Goal: Task Accomplishment & Management: Manage account settings

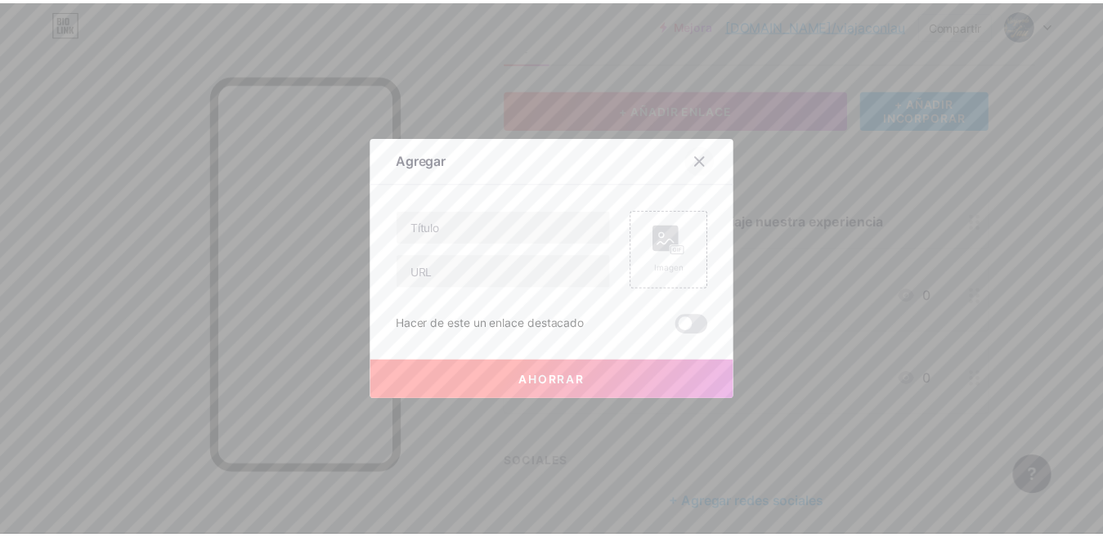
scroll to position [82, 0]
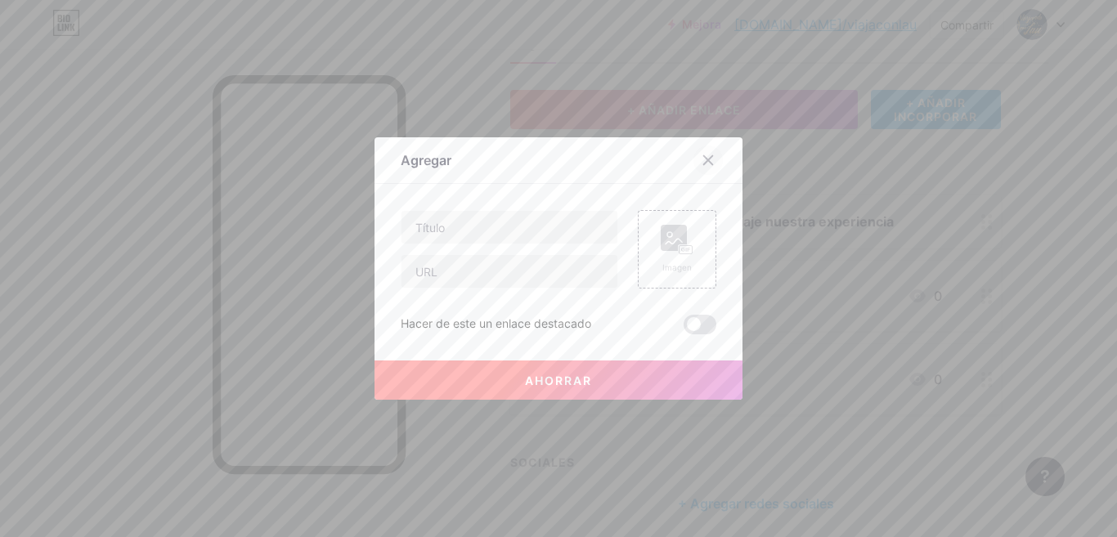
click at [701, 155] on icon at bounding box center [707, 160] width 13 height 13
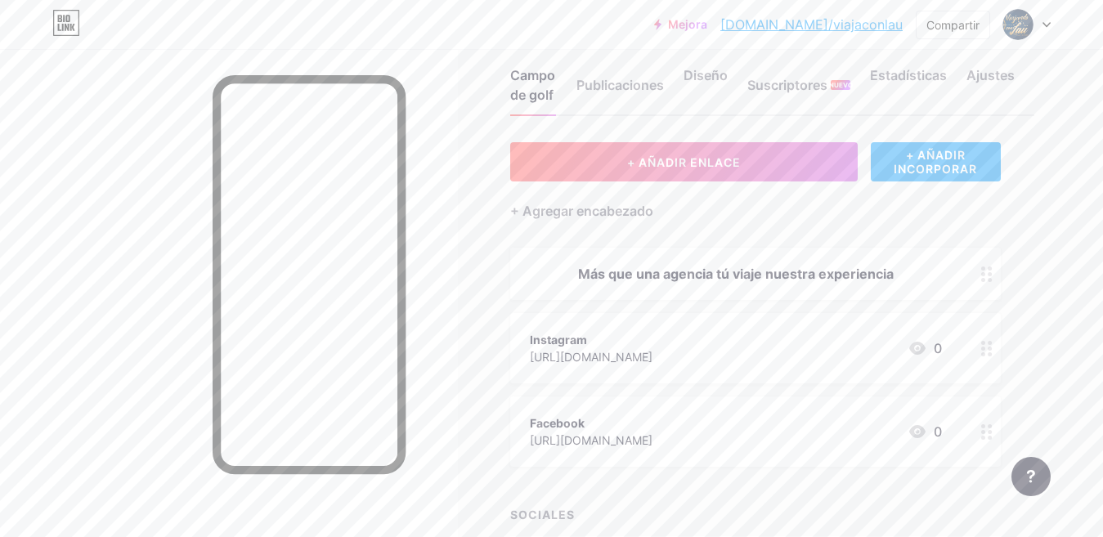
scroll to position [0, 0]
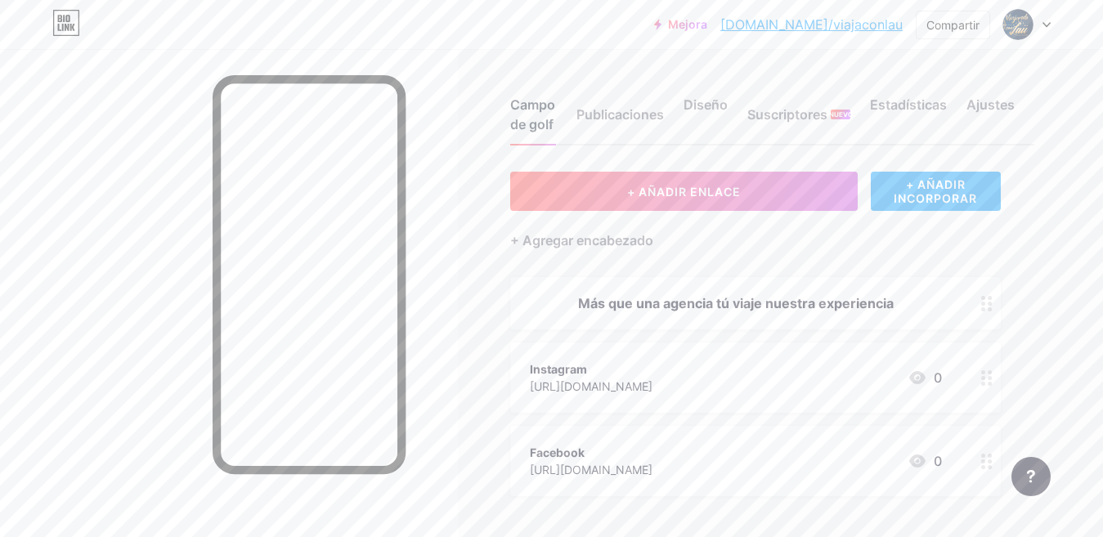
click at [540, 112] on font "Campo de golf" at bounding box center [532, 114] width 45 height 36
click at [709, 101] on font "Diseño" at bounding box center [705, 104] width 44 height 16
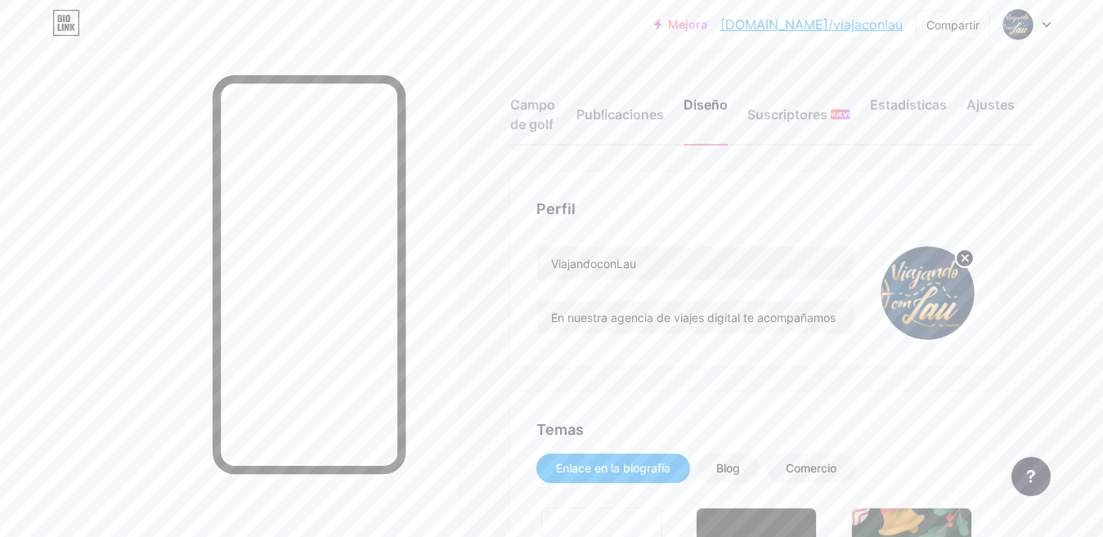
type input "#15223b"
type input "#e2ad63"
type input "#ffffff"
drag, startPoint x: 640, startPoint y: 263, endPoint x: 522, endPoint y: 264, distance: 118.5
click at [522, 264] on div "Perfil ViajandoconLau En nuestra agencia de viajes digital te acompañamos paso …" at bounding box center [755, 269] width 490 height 195
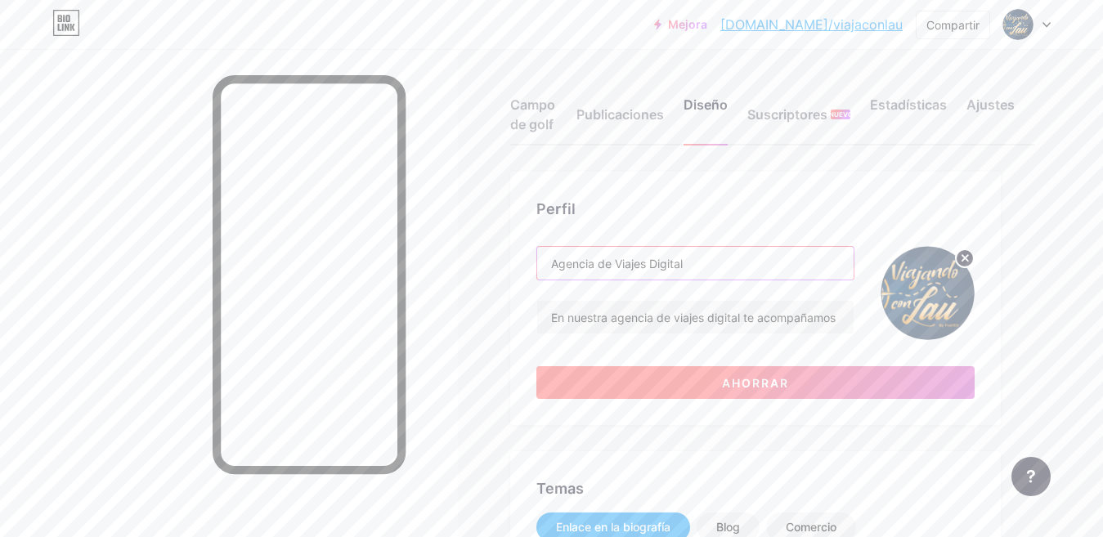
type input "Agencia de Viajes Digital"
click at [731, 383] on font "Ahorrar" at bounding box center [755, 383] width 67 height 14
type input "#15223b"
type input "#ffffff"
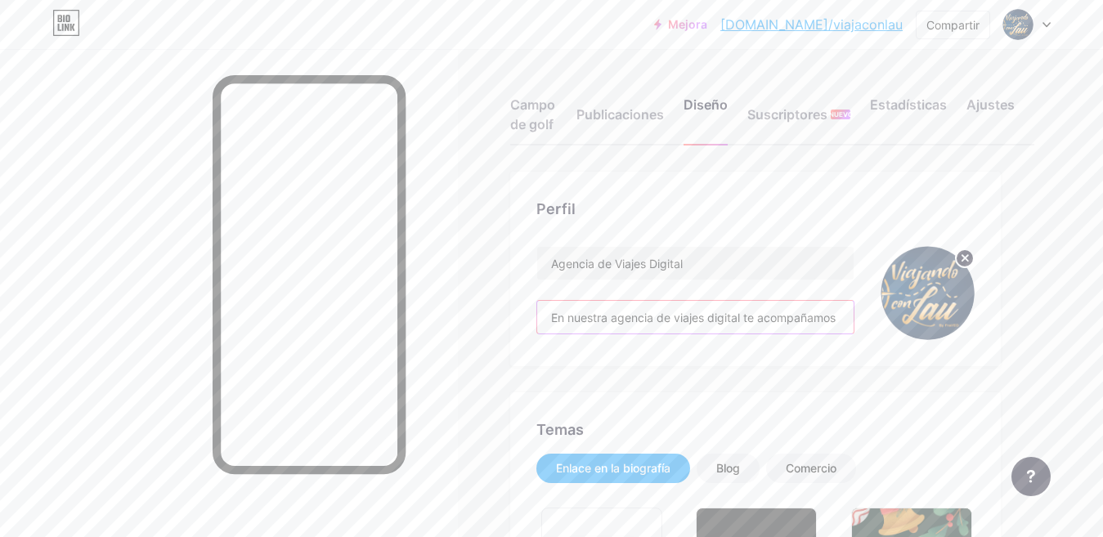
drag, startPoint x: 550, startPoint y: 316, endPoint x: 741, endPoint y: 317, distance: 190.5
click at [741, 317] on input "En nuestra agencia de viajes digital te acompañamos paso a paso en la organizac…" at bounding box center [695, 317] width 316 height 33
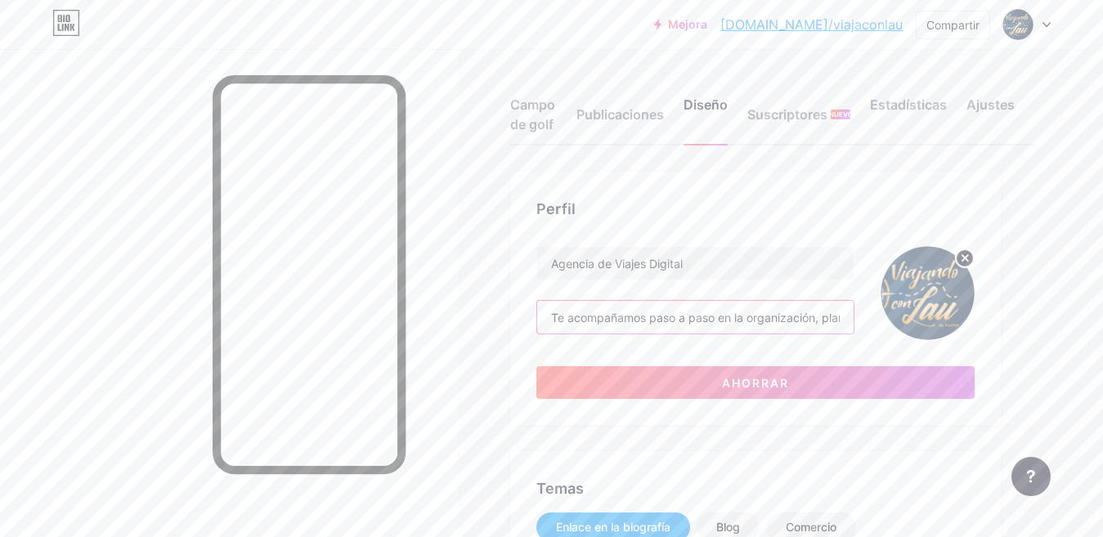
click at [753, 316] on input "Te acompañamos paso a paso en la organización, planeación y reserva de todo lo …" at bounding box center [695, 317] width 316 height 33
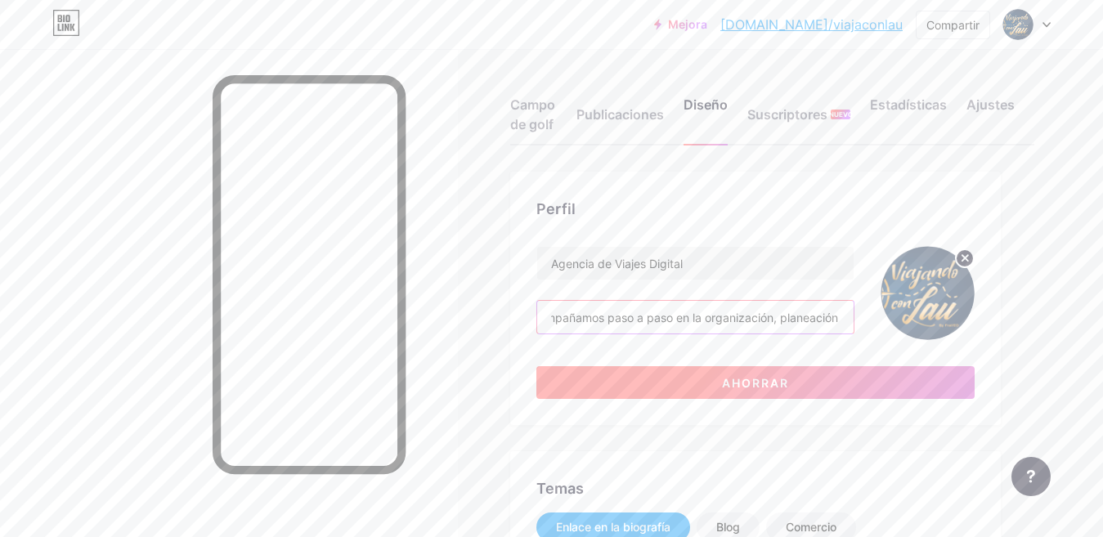
type input "Te acompañamos paso a paso en la organización, planeación y reserva de todo lo …"
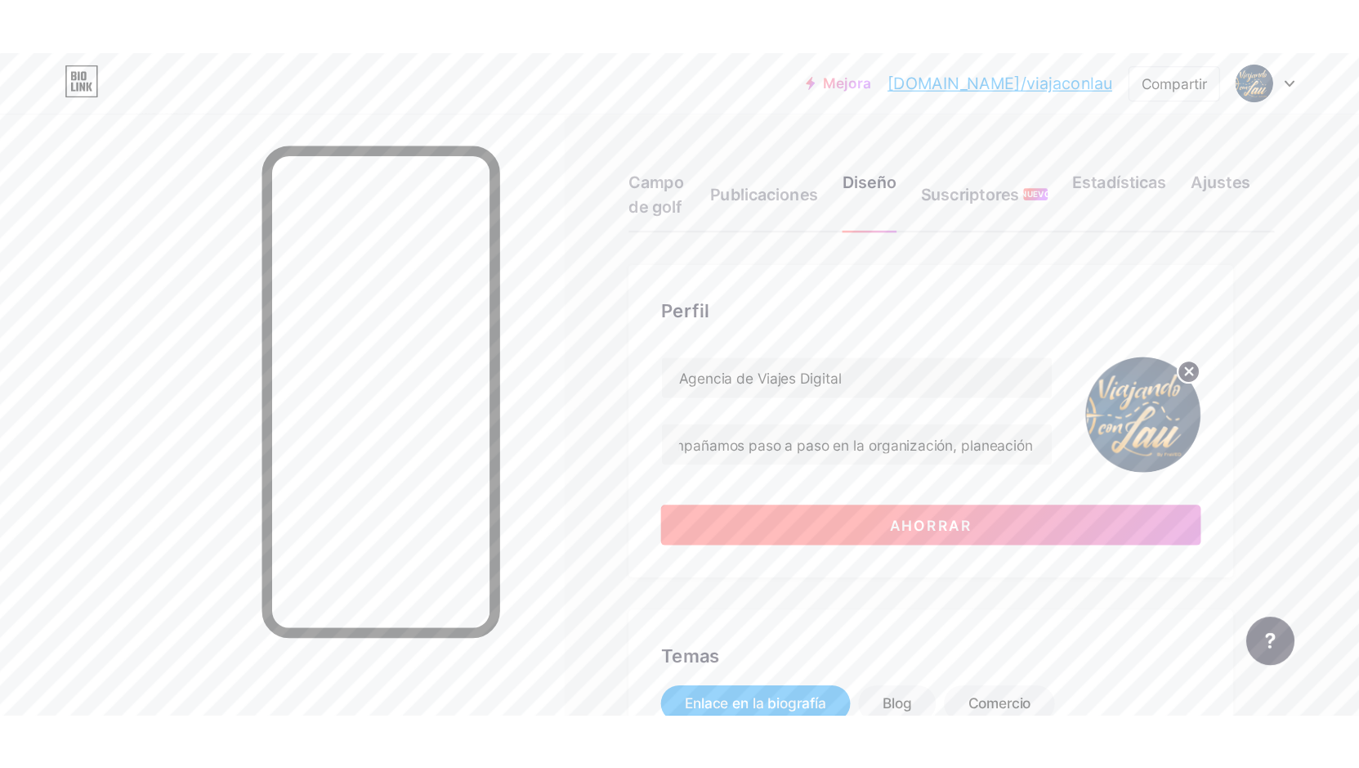
scroll to position [0, 0]
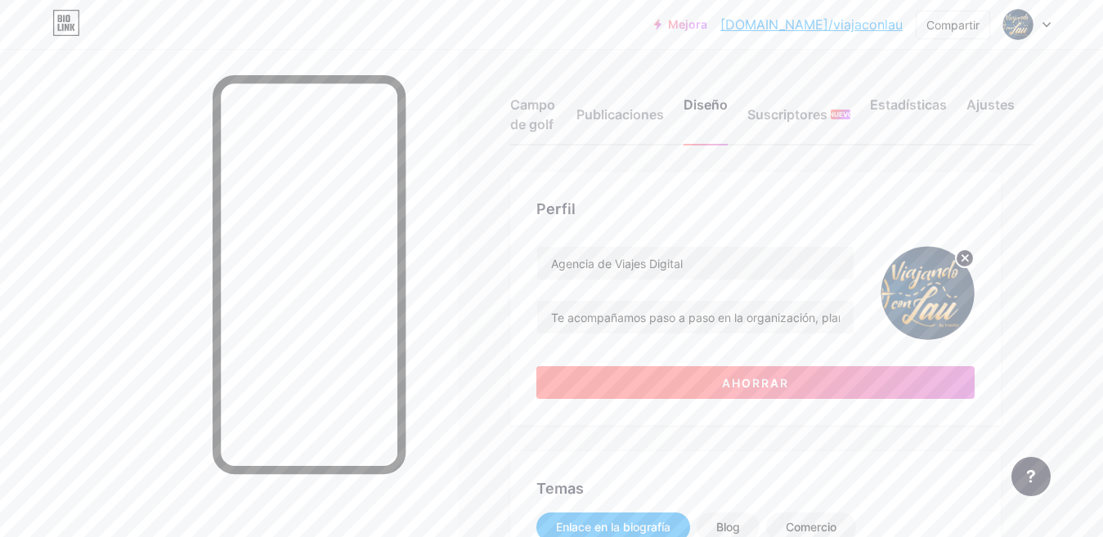
click at [667, 382] on button "Ahorrar" at bounding box center [755, 382] width 438 height 33
type input "#15223b"
type input "#ffffff"
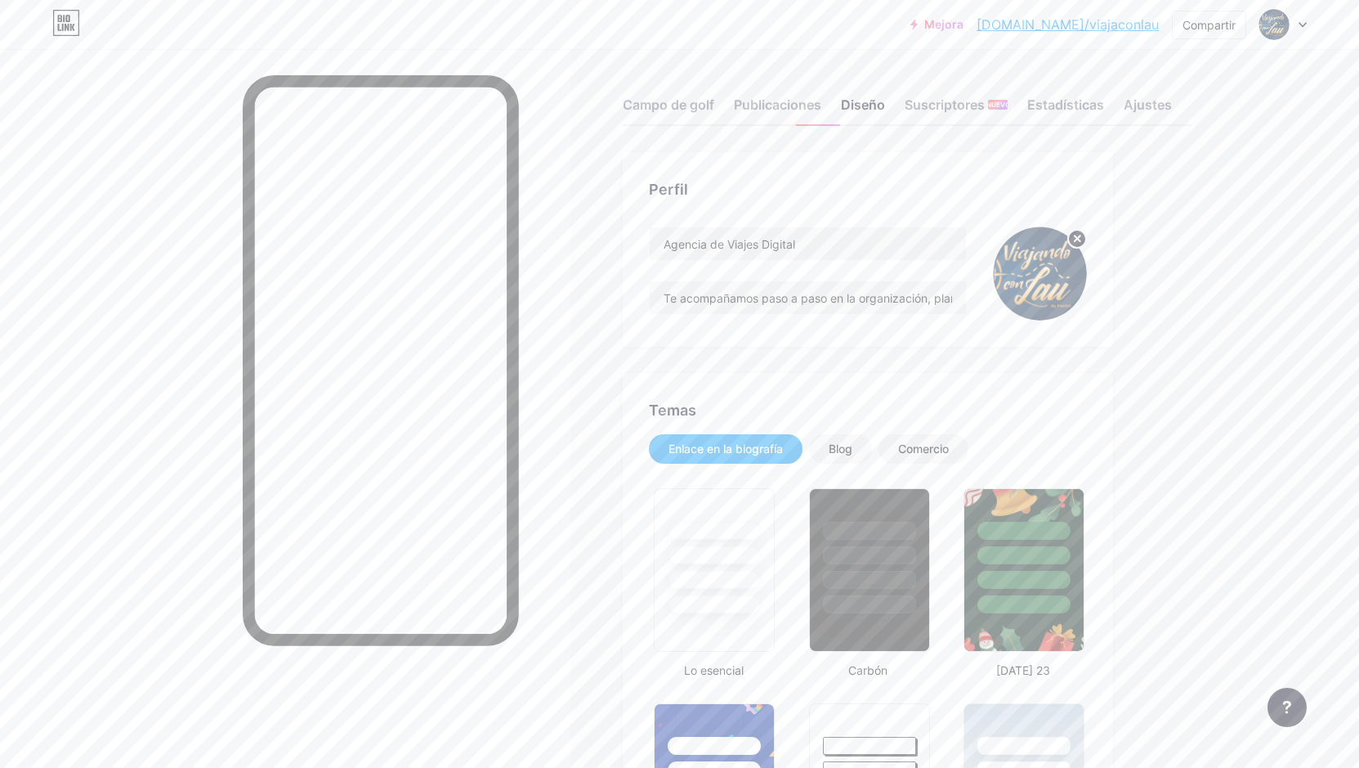
click at [1116, 25] on icon at bounding box center [1303, 25] width 7 height 4
click at [868, 301] on input "Te acompañamos paso a paso en la organización, planeación y reserva de todo lo …" at bounding box center [808, 297] width 316 height 33
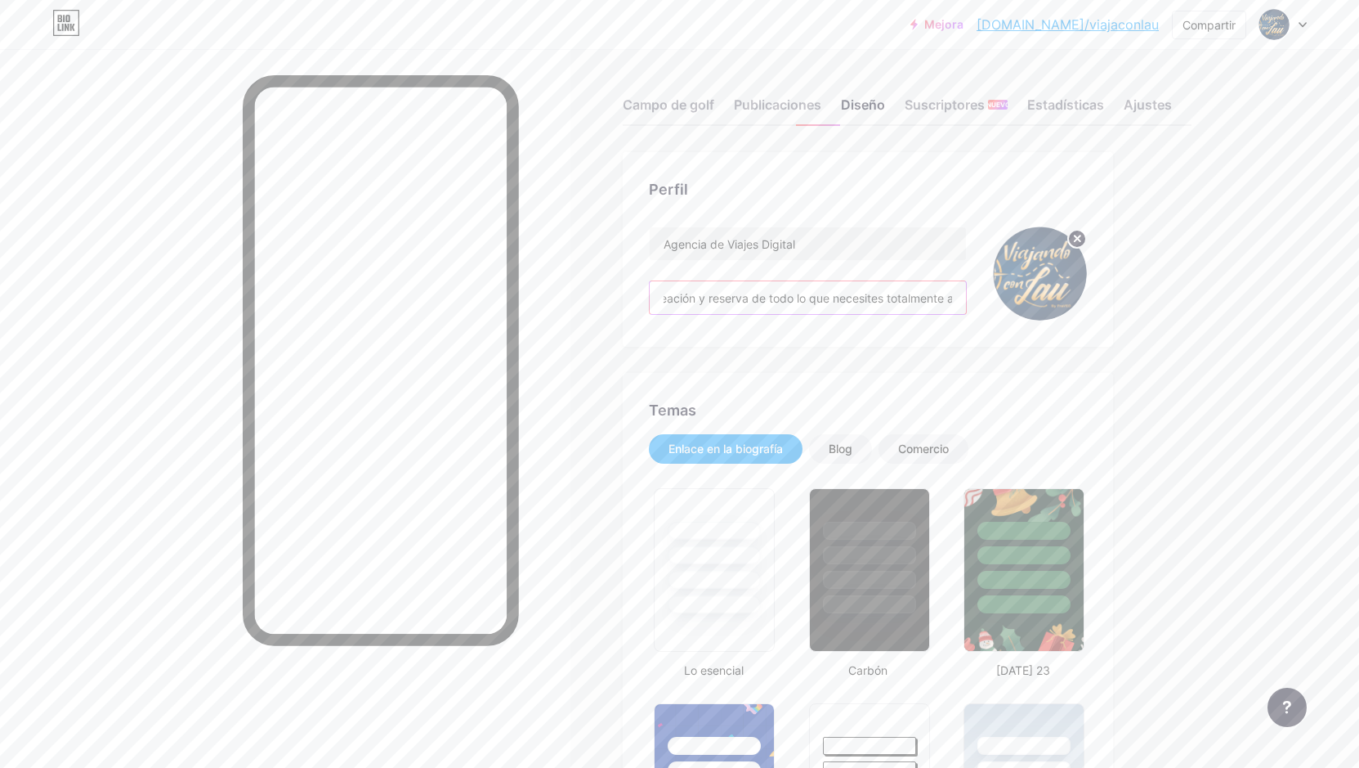
click at [894, 298] on input "Te acompañamos paso a paso en la organización, planeación y reserva de todo lo …" at bounding box center [808, 297] width 316 height 33
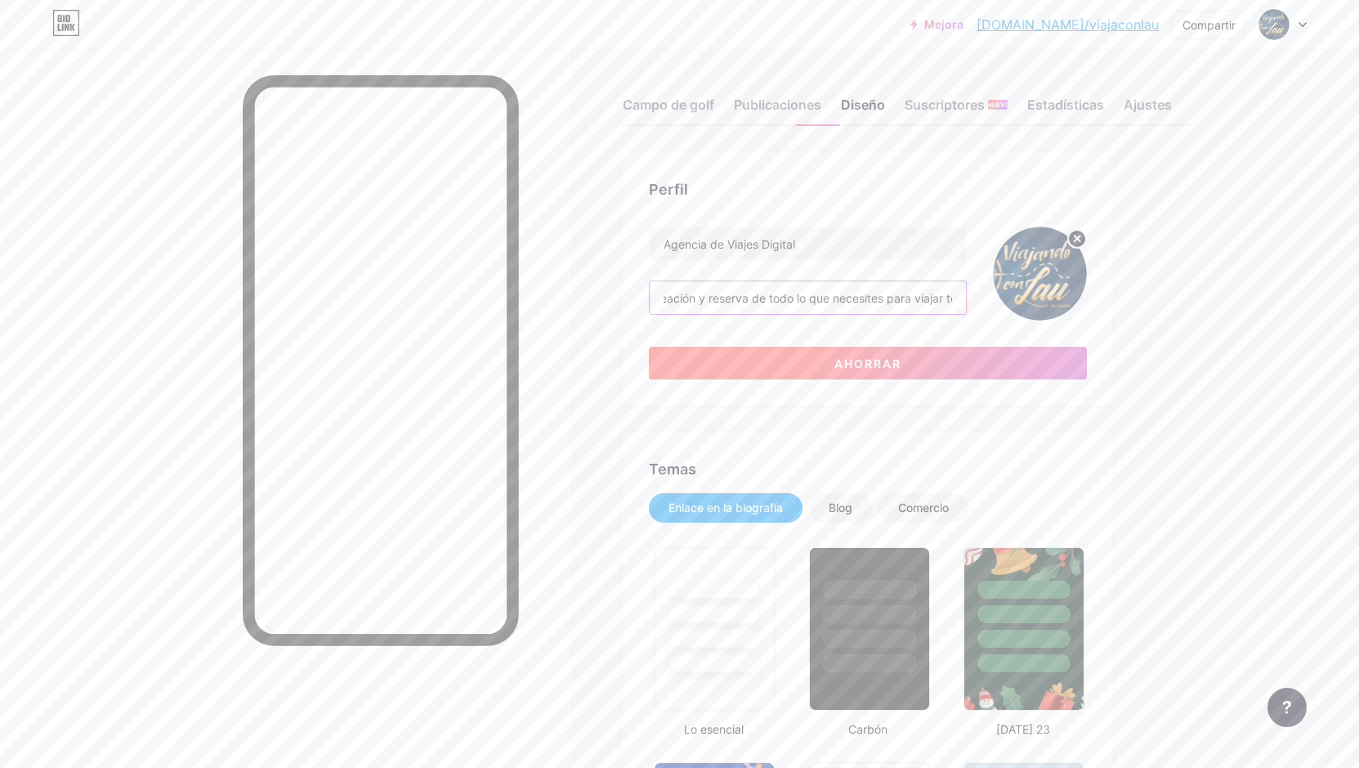
type input "Te acompañamos paso a paso en la organización, planeación y reserva de todo lo …"
click at [927, 353] on button "Ahorrar" at bounding box center [868, 363] width 438 height 33
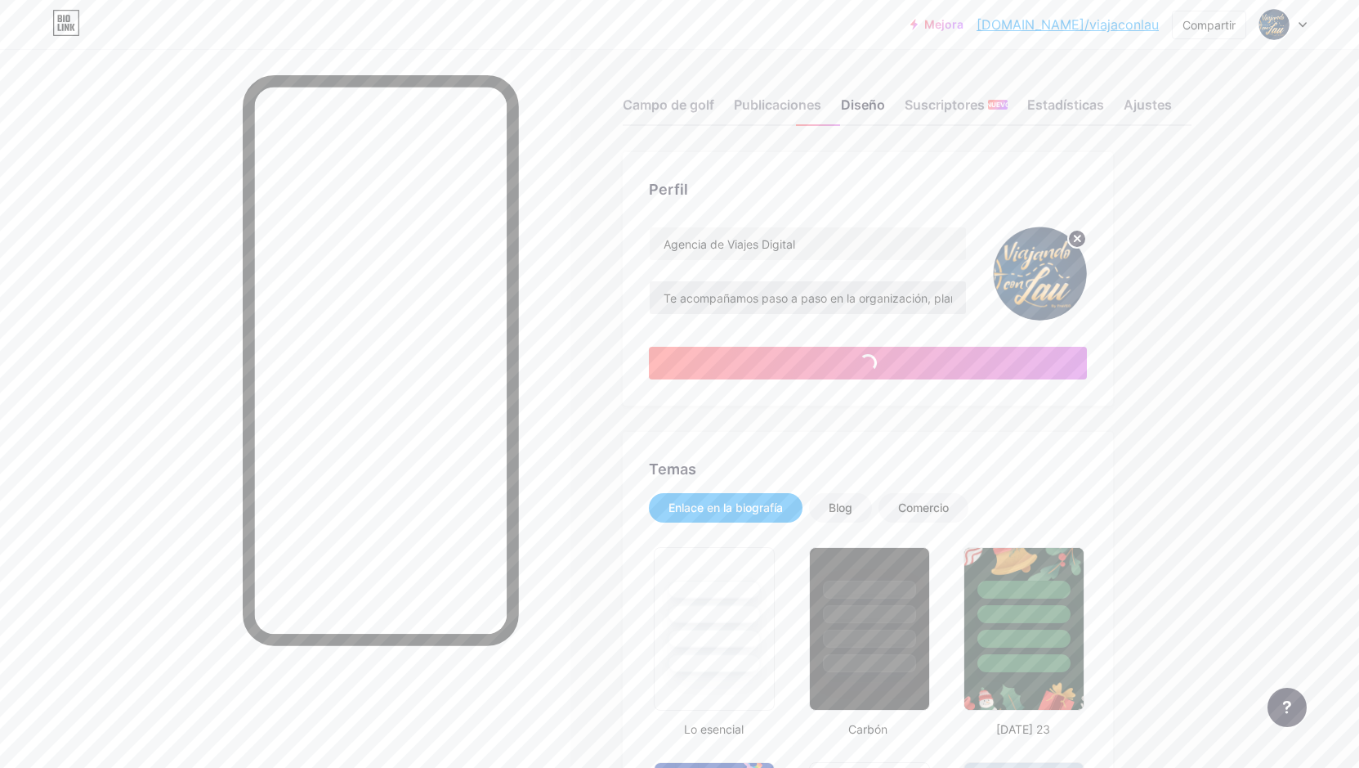
type input "#15223b"
type input "#ffffff"
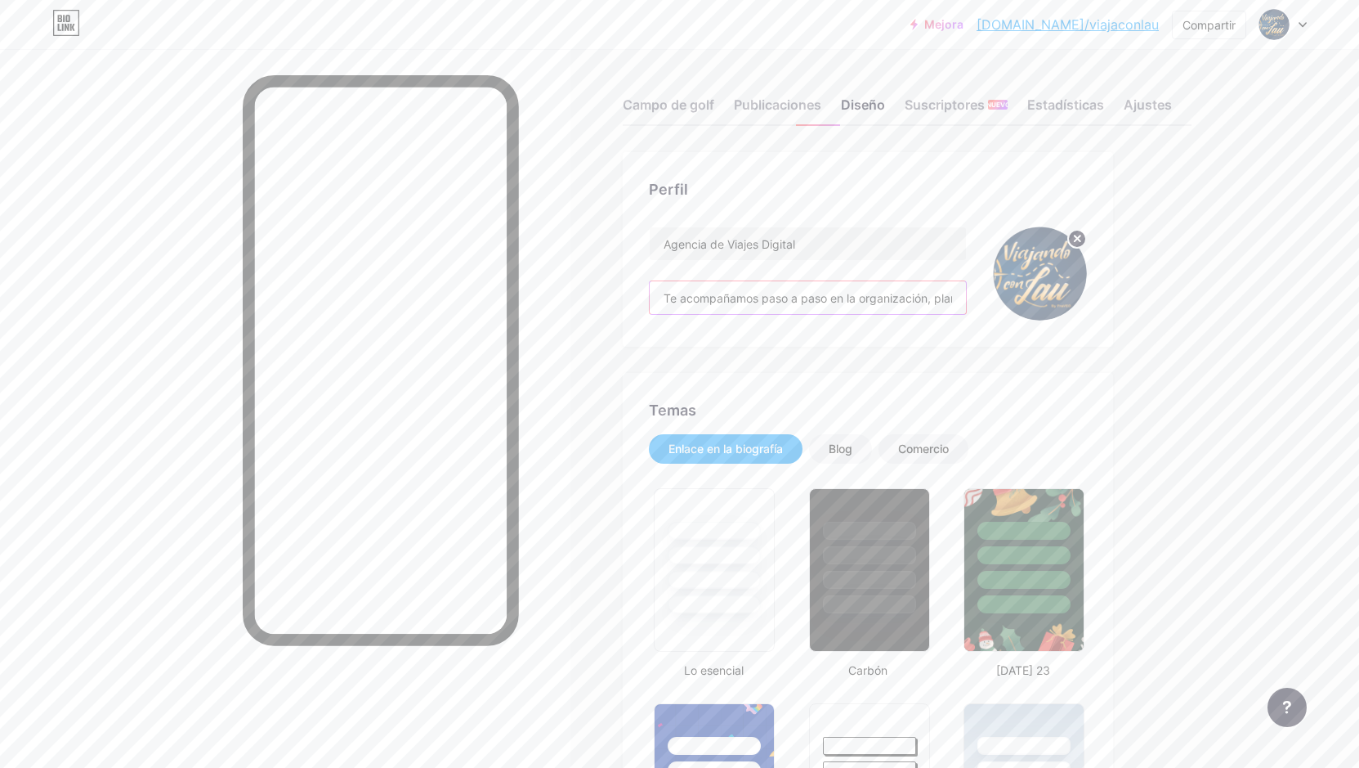
click at [927, 296] on input "Te acompañamos paso a paso en la organización, planeación y reserva de todo lo …" at bounding box center [808, 297] width 316 height 33
drag, startPoint x: 876, startPoint y: 298, endPoint x: 752, endPoint y: 298, distance: 124.3
click at [752, 298] on input "Te acompañamos paso a paso en la organización, planeación y reserva de todo lo …" at bounding box center [808, 297] width 316 height 33
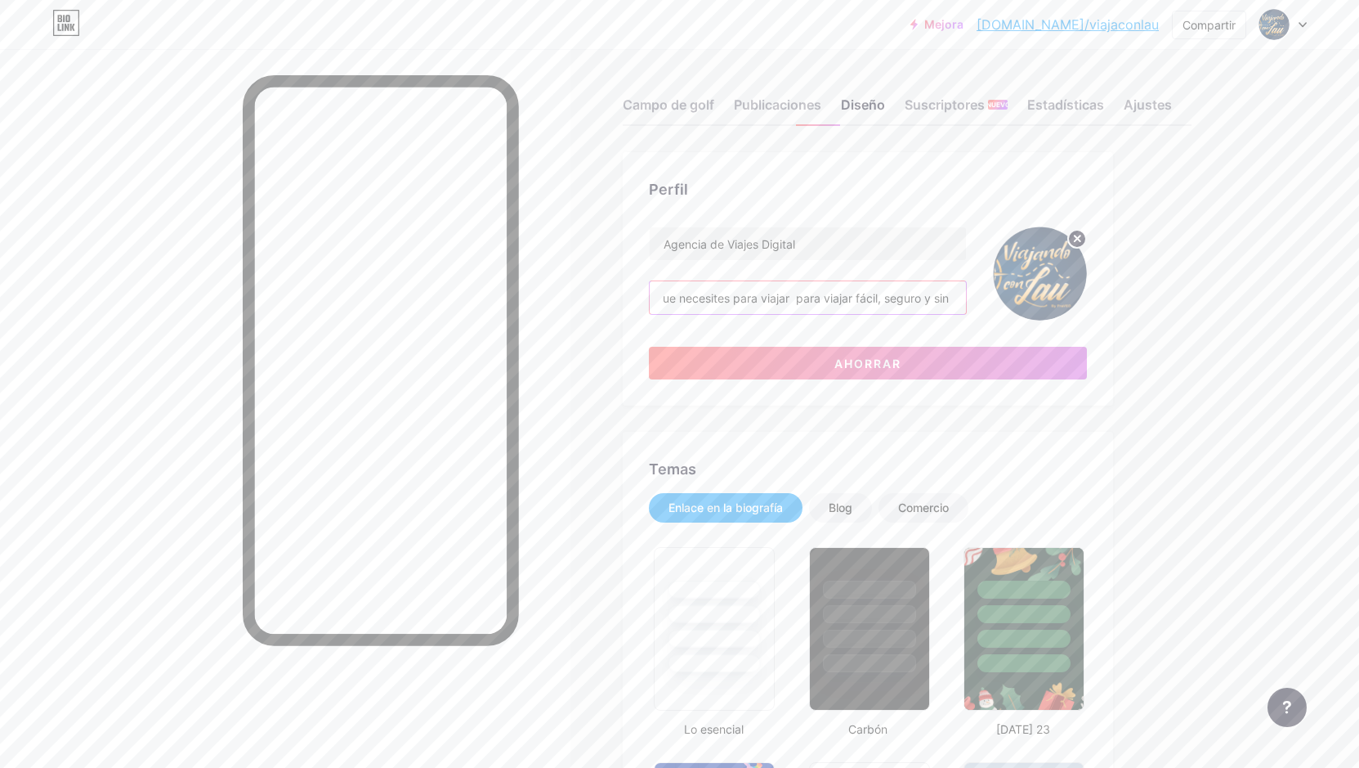
scroll to position [0, 443]
drag, startPoint x: 813, startPoint y: 299, endPoint x: 869, endPoint y: 298, distance: 56.4
click at [869, 298] on input "Te acompañamos paso a paso en la organización, planeación y reserva de todo lo …" at bounding box center [808, 297] width 316 height 33
type input "Te acompañamos paso a paso en la organización, planeación y reserva de todo lo …"
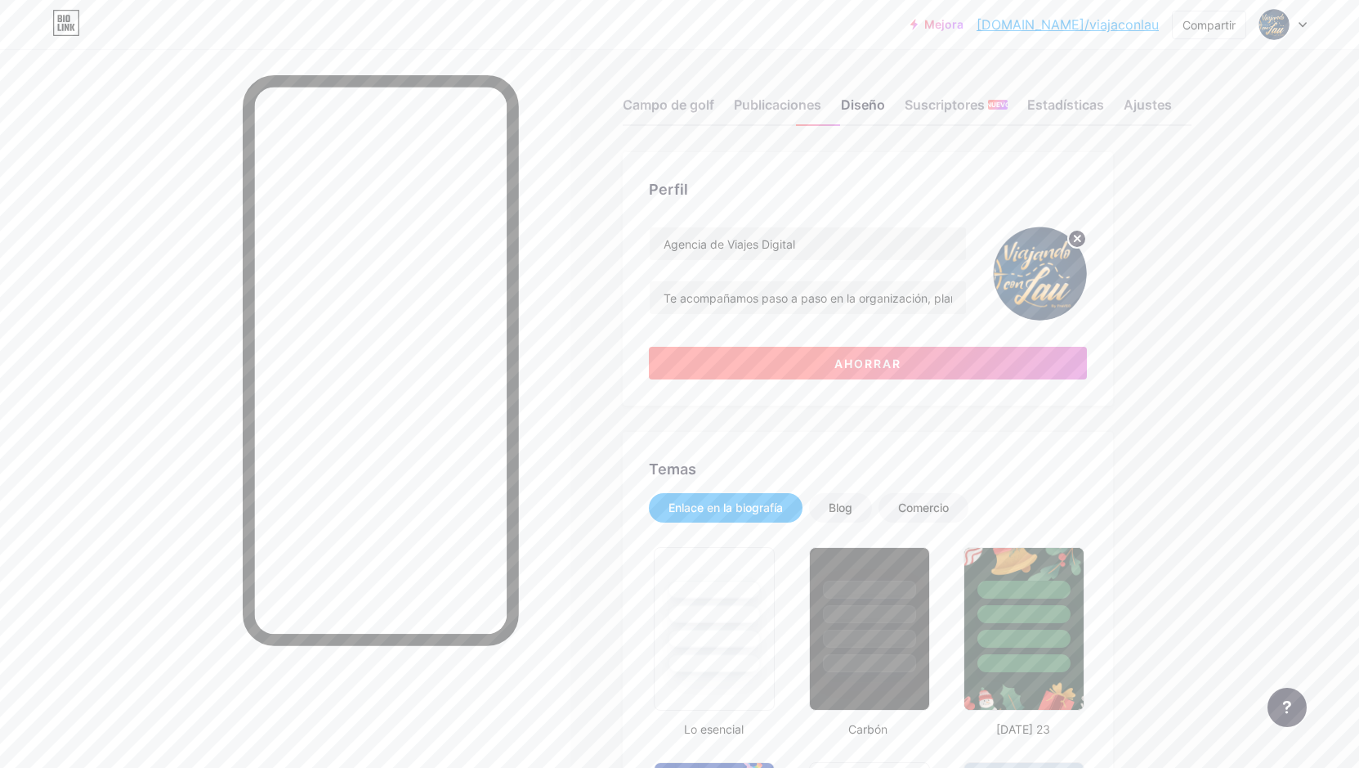
click at [890, 361] on font "Ahorrar" at bounding box center [868, 363] width 67 height 14
type input "#15223b"
type input "#ffffff"
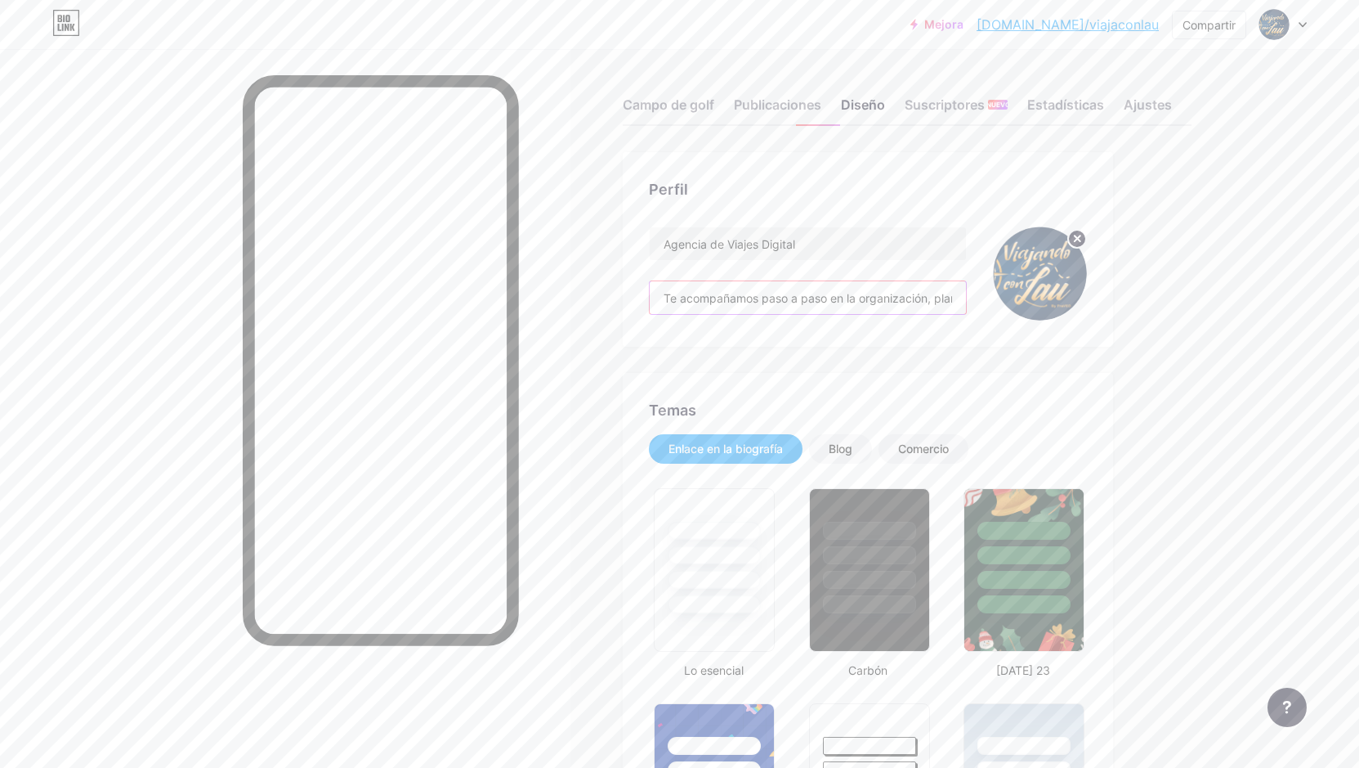
click at [875, 298] on input "Te acompañamos paso a paso en la organización, planeación y reserva de todo lo …" at bounding box center [808, 297] width 316 height 33
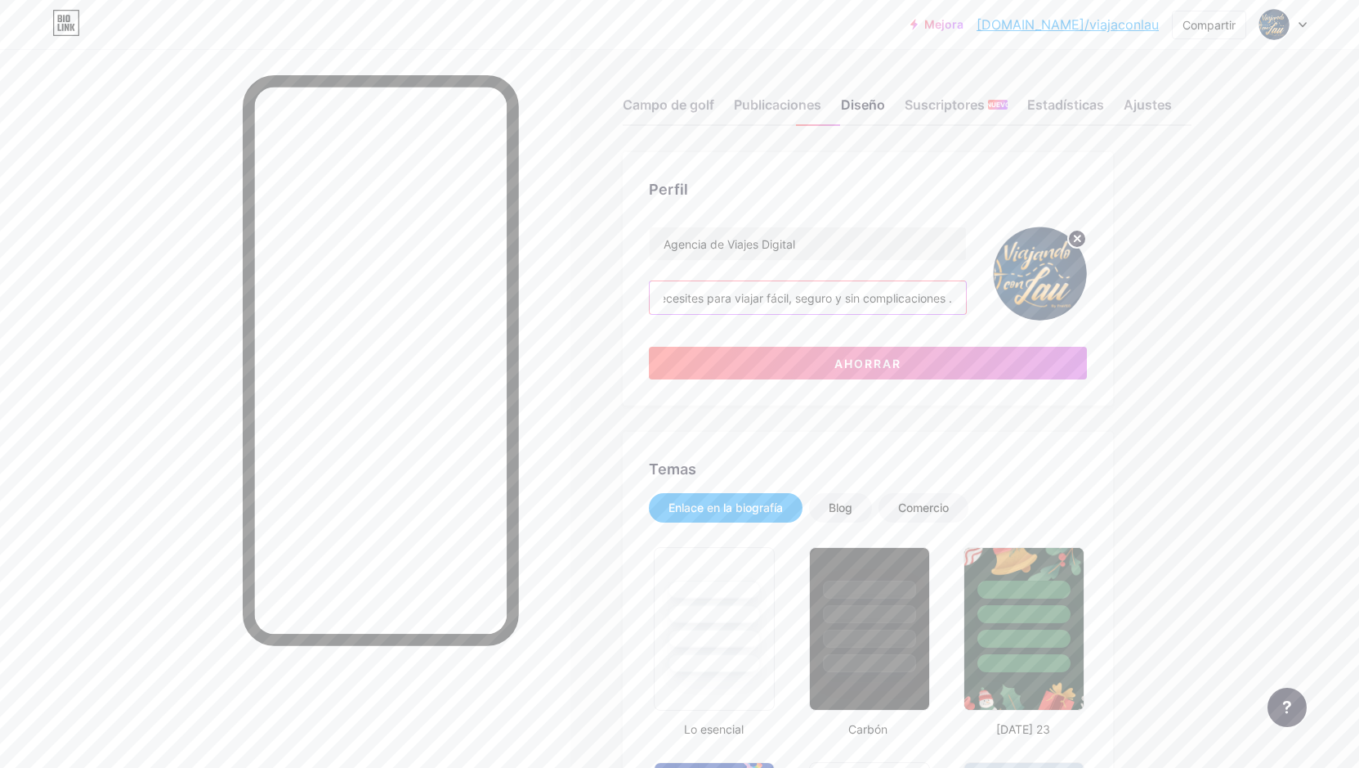
paste input "totalmente a tu medida"
click at [827, 296] on input "Te acompañamos paso a paso en la organización, planeación y reserva de todo lo …" at bounding box center [808, 297] width 316 height 33
type input "Te acompañamos paso a paso en la organización, planeación y reserva de todo lo …"
click at [889, 360] on font "Ahorrar" at bounding box center [868, 363] width 67 height 14
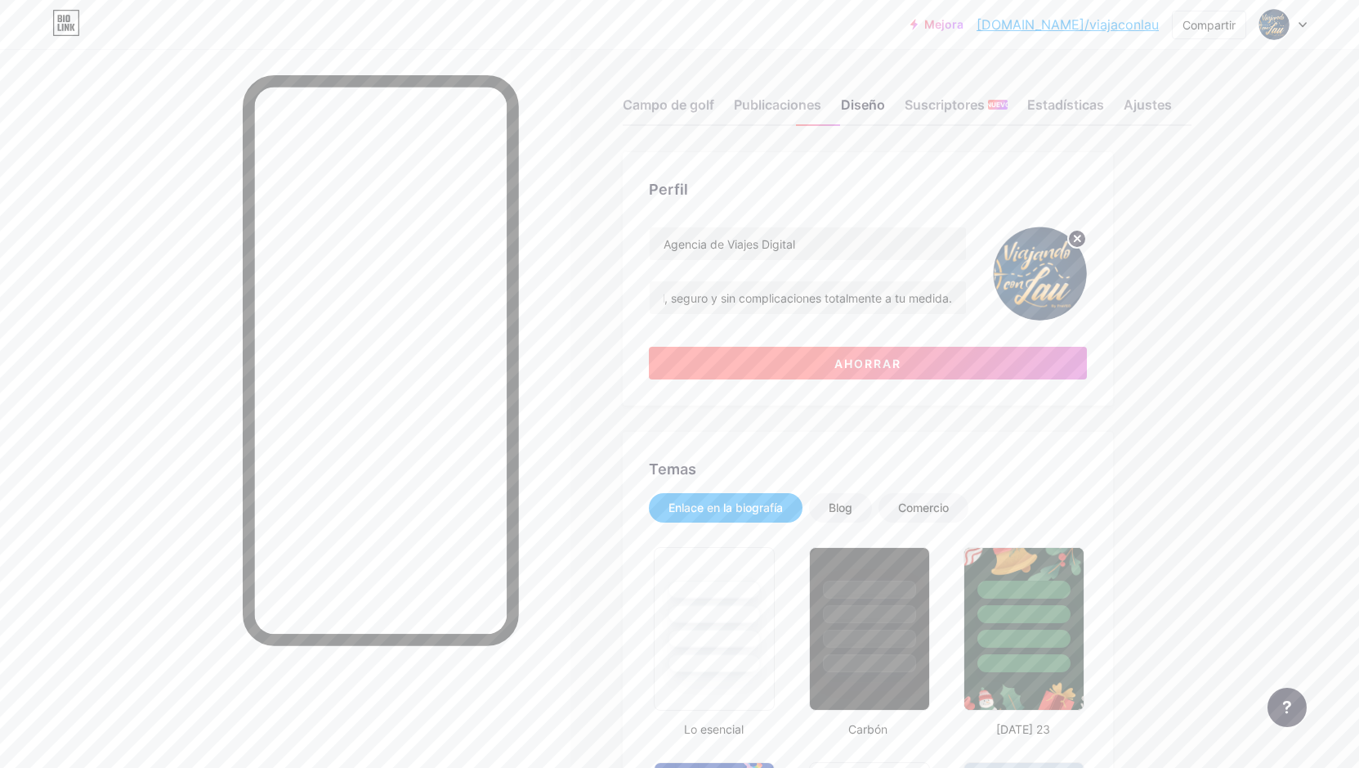
scroll to position [0, 0]
type input "#15223b"
type input "#ffffff"
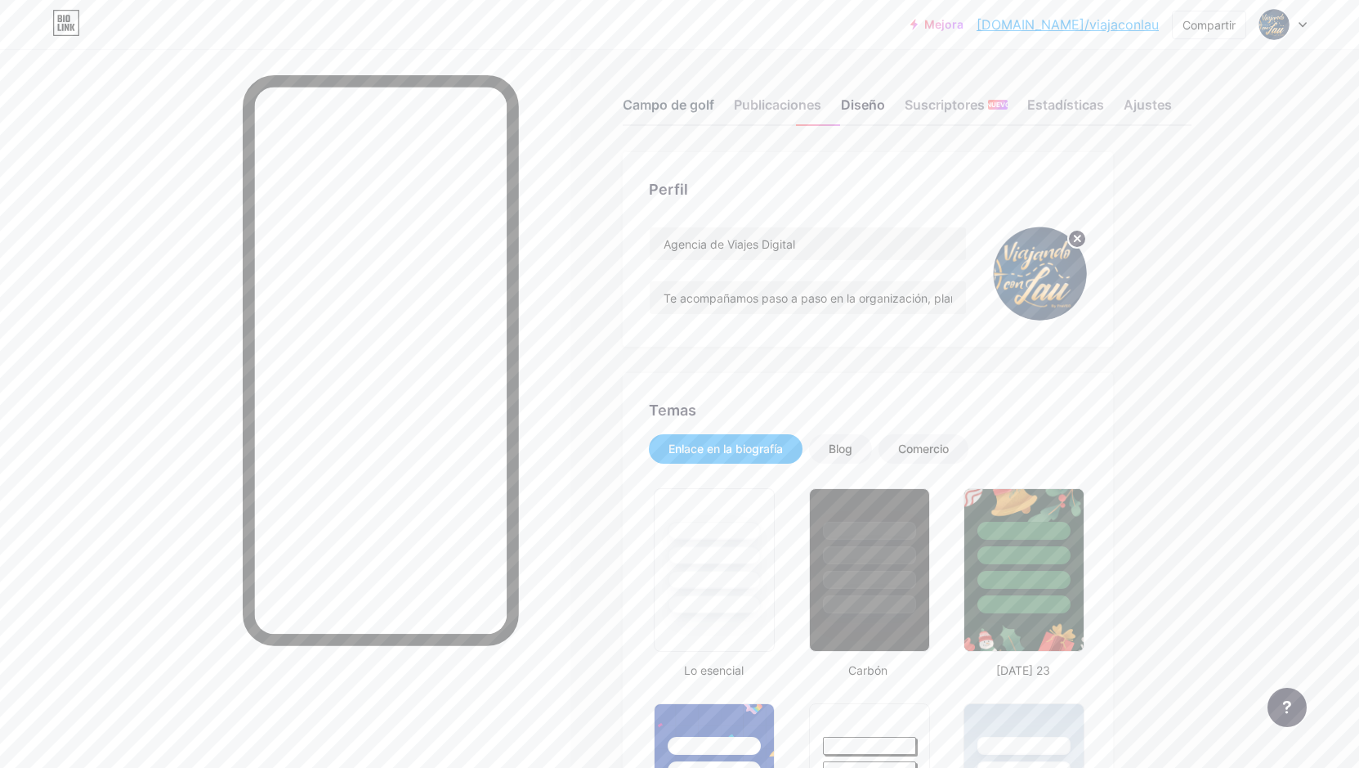
click at [689, 104] on font "Campo de golf" at bounding box center [669, 104] width 92 height 16
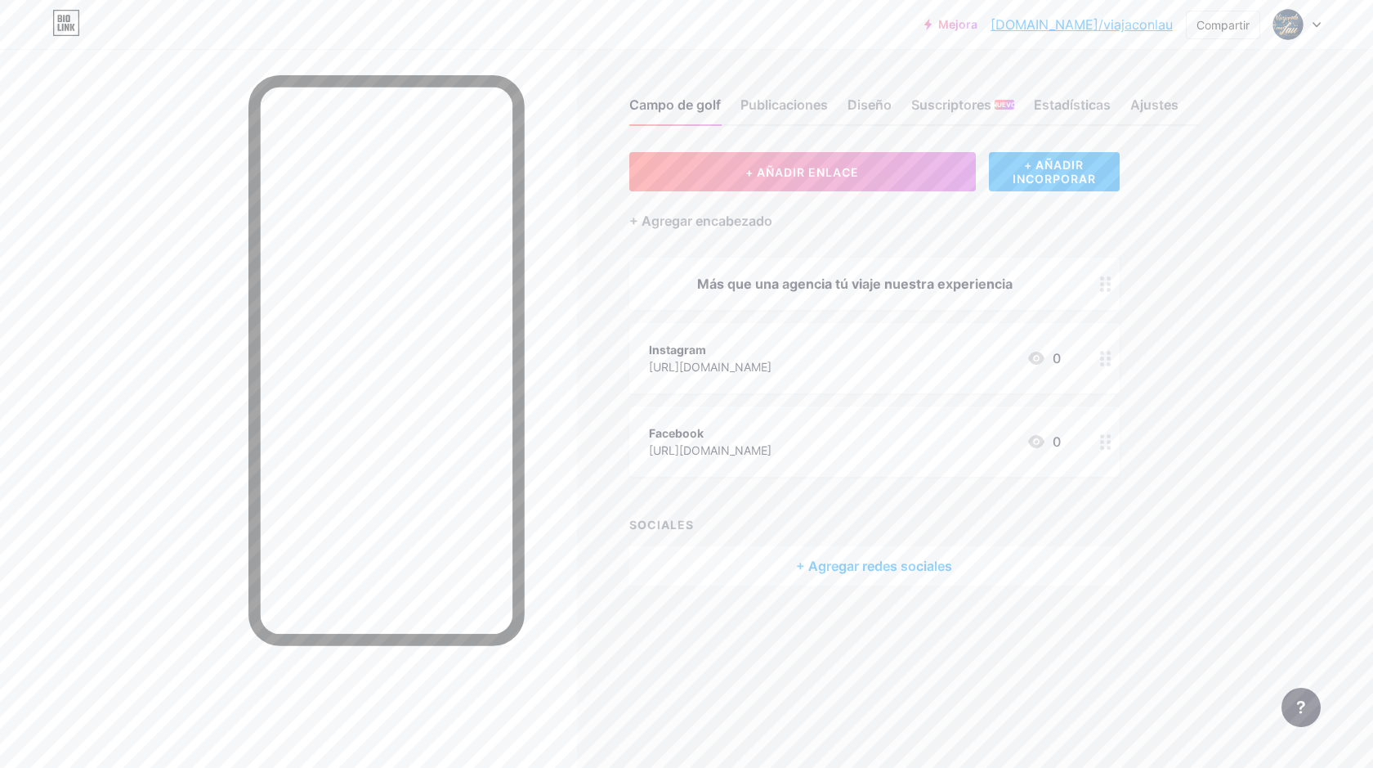
click at [802, 284] on font "Más que una agencia tú viaje nuestra experiencia" at bounding box center [855, 283] width 316 height 16
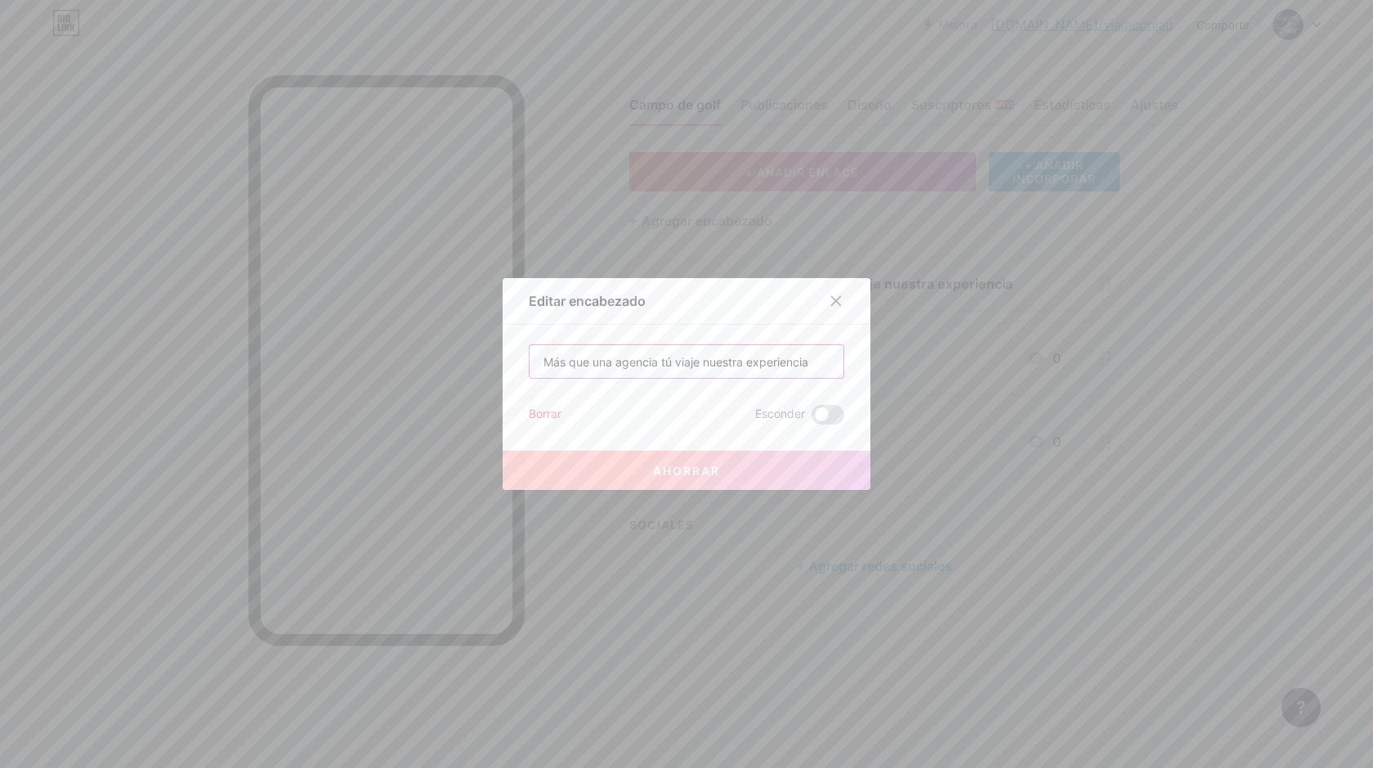
click at [649, 364] on input "Más que una agencia tú viaje nuestra experiencia" at bounding box center [687, 361] width 314 height 33
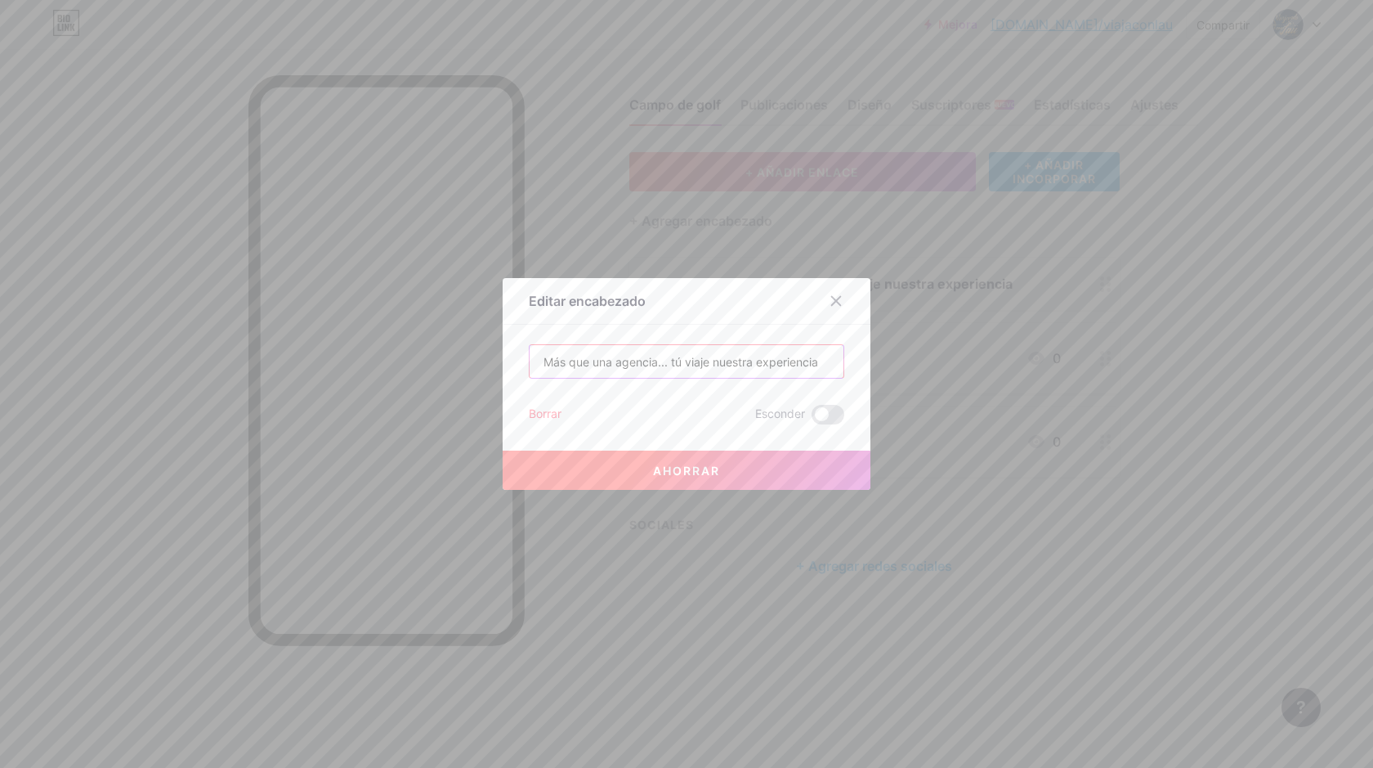
type input "Más que una agencia... tú viaje nuestra experiencia"
click at [724, 461] on button "Ahorrar" at bounding box center [687, 469] width 368 height 39
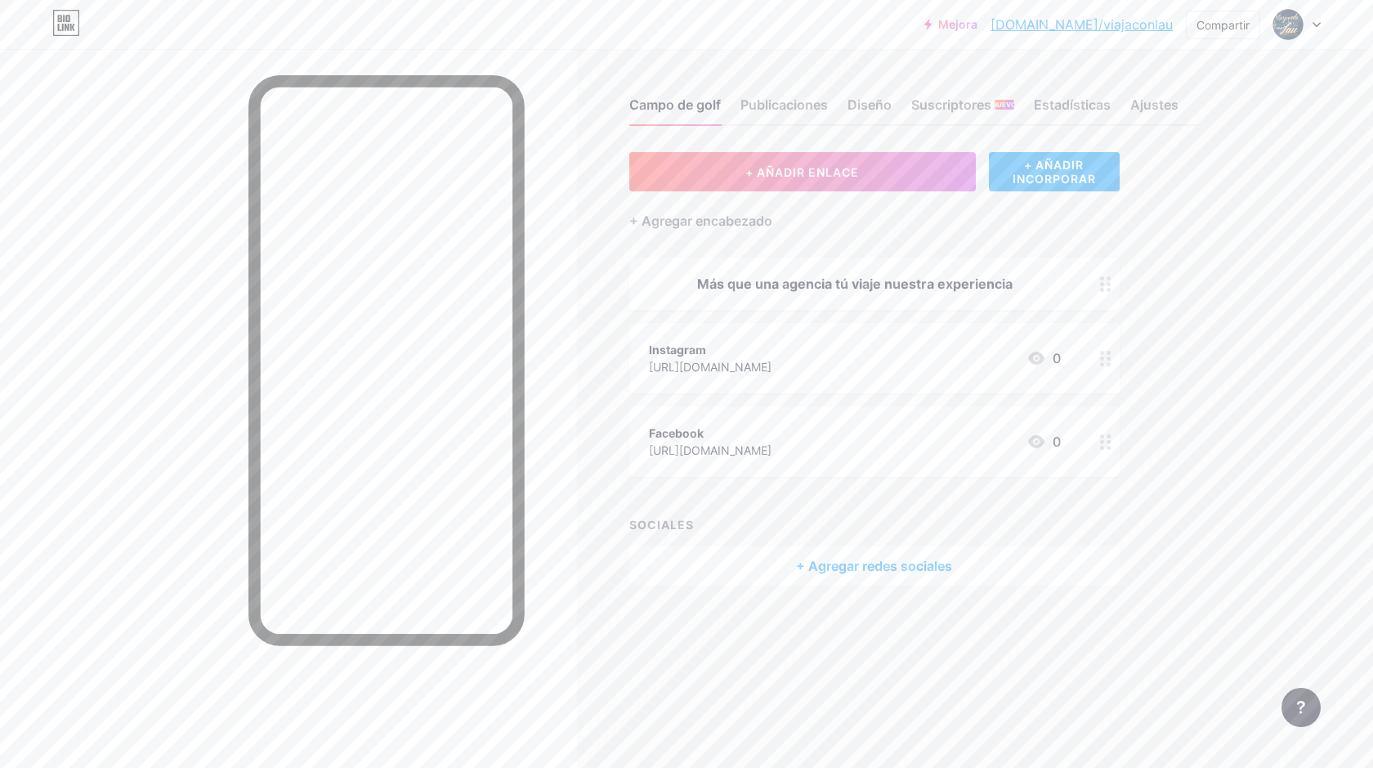
click at [898, 284] on font "Más que una agencia tú viaje nuestra experiencia" at bounding box center [855, 283] width 316 height 16
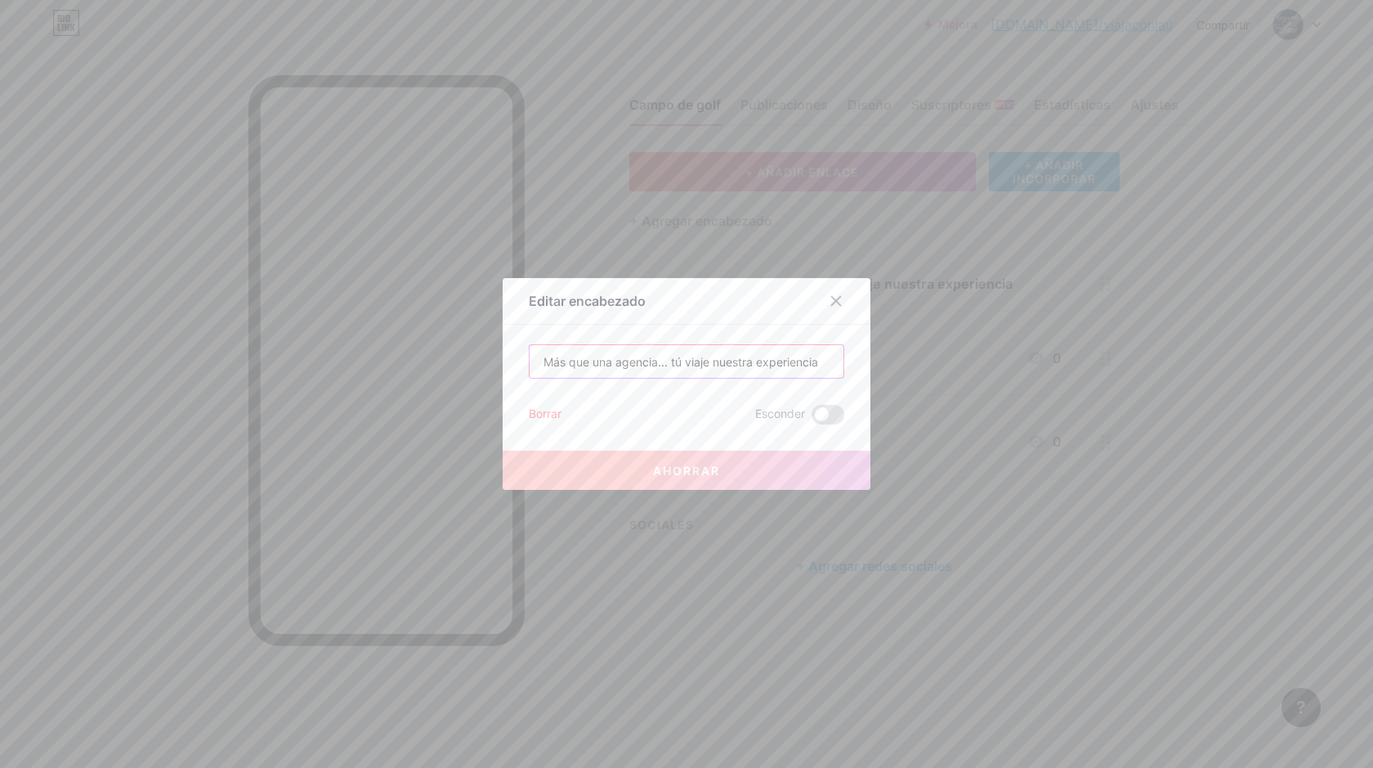
click at [664, 361] on input "Más que una agencia... tú viaje nuestra experiencia" at bounding box center [687, 361] width 314 height 33
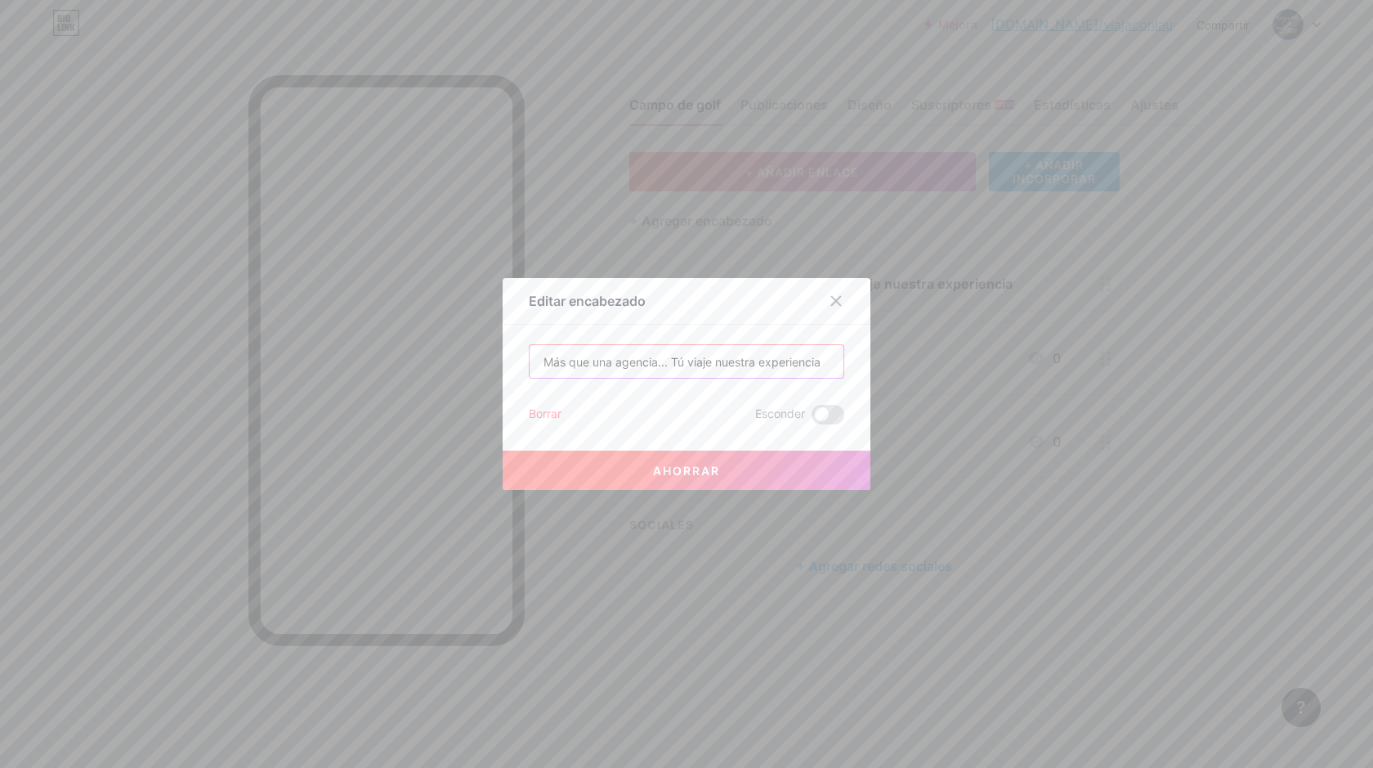
type input "Más que una agencia... Tú viaje nuestra experiencia"
click at [719, 476] on button "Ahorrar" at bounding box center [687, 469] width 368 height 39
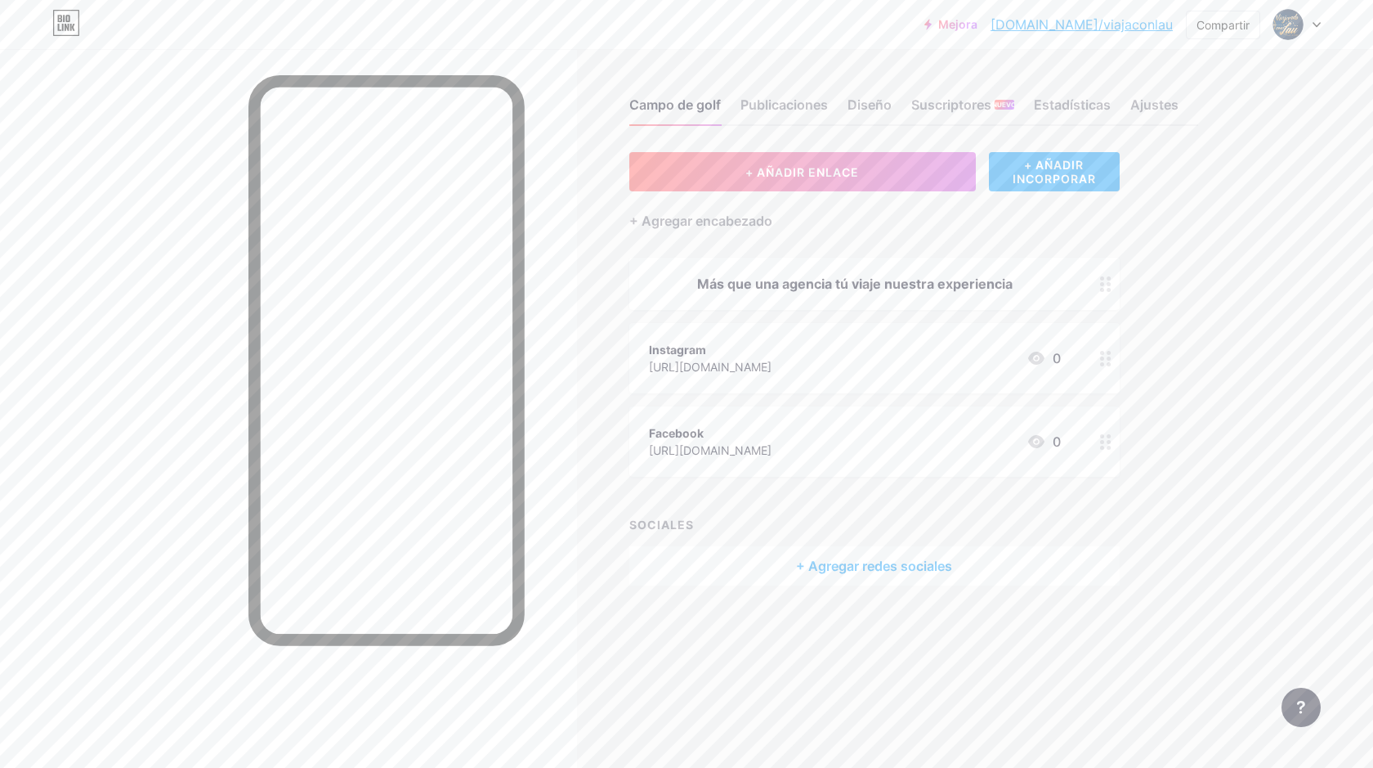
click at [1107, 362] on circle at bounding box center [1109, 364] width 4 height 4
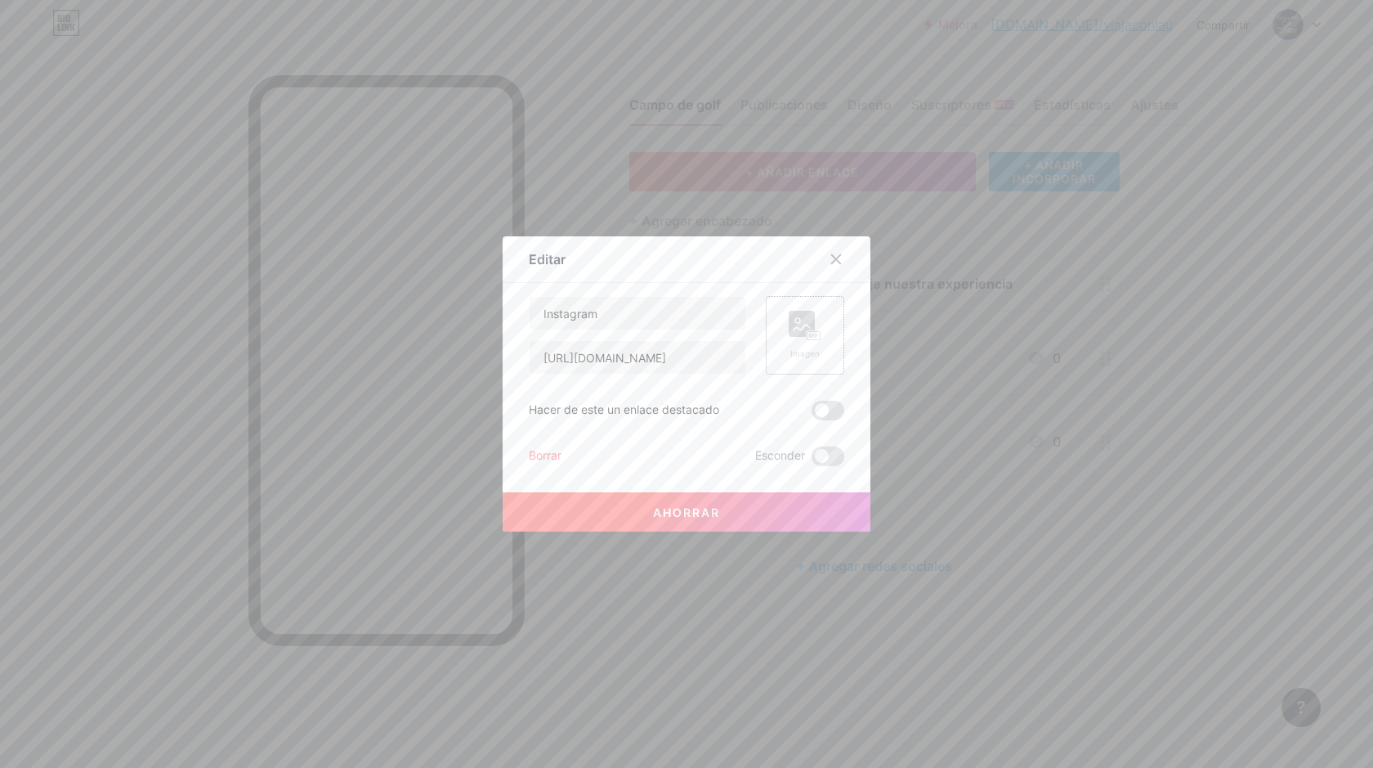
click at [796, 329] on rect at bounding box center [802, 324] width 26 height 26
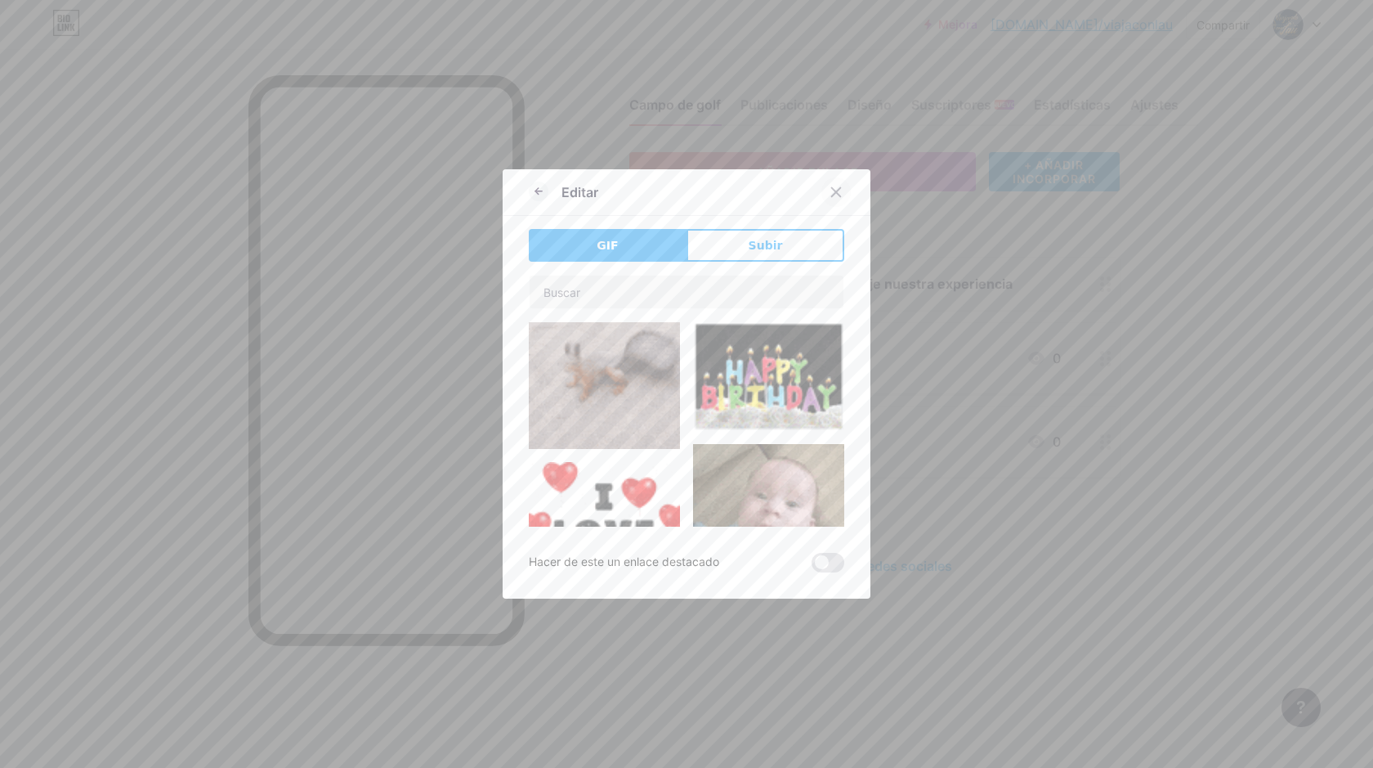
click at [834, 190] on icon at bounding box center [836, 192] width 13 height 13
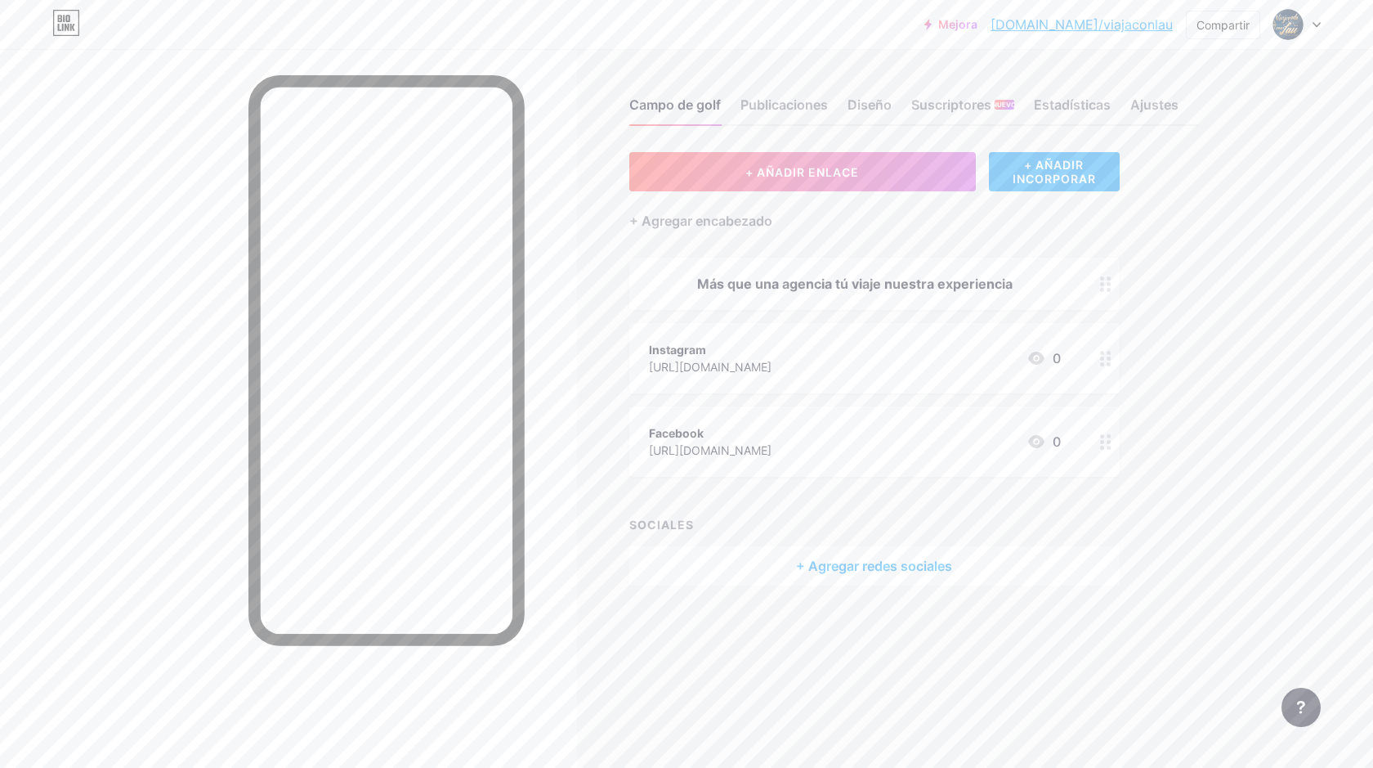
click at [687, 348] on font "Instagram" at bounding box center [677, 350] width 57 height 14
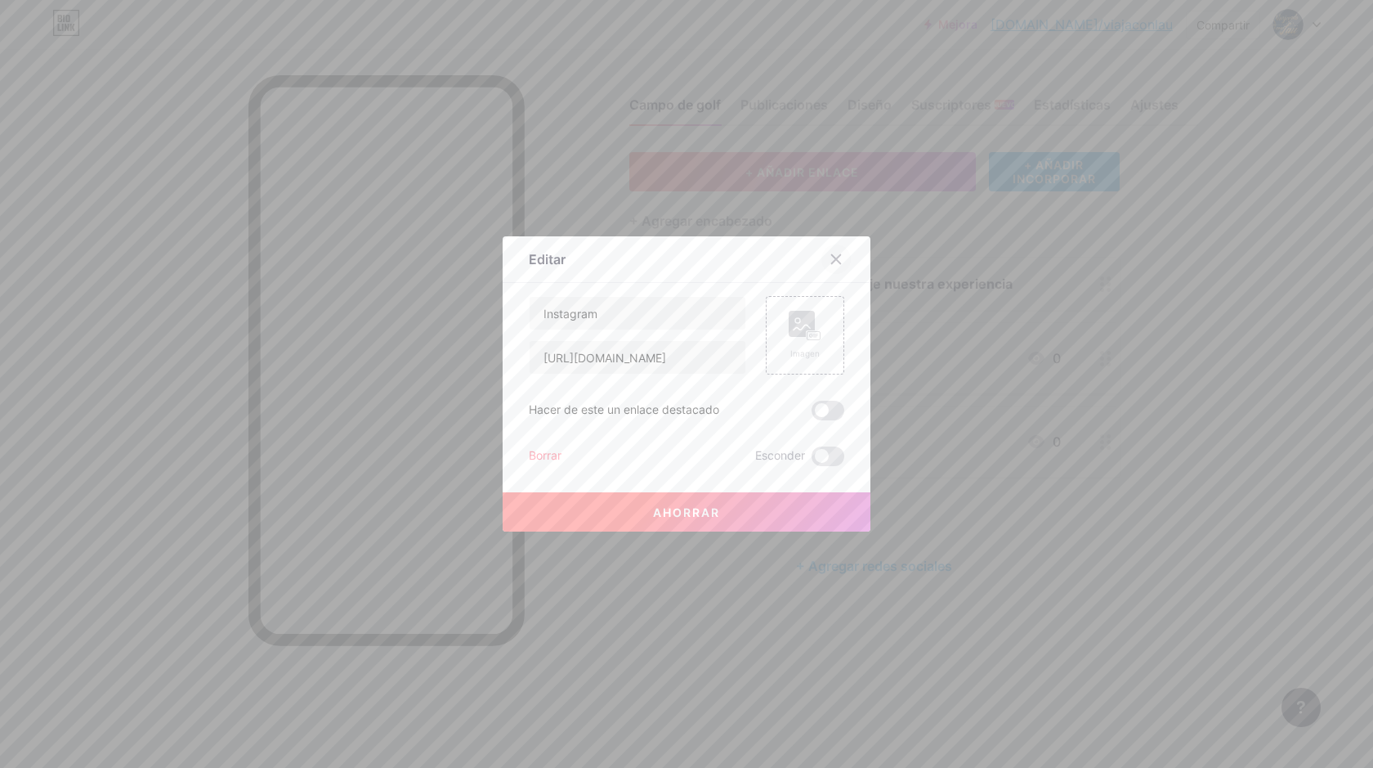
click at [831, 259] on icon at bounding box center [836, 259] width 13 height 13
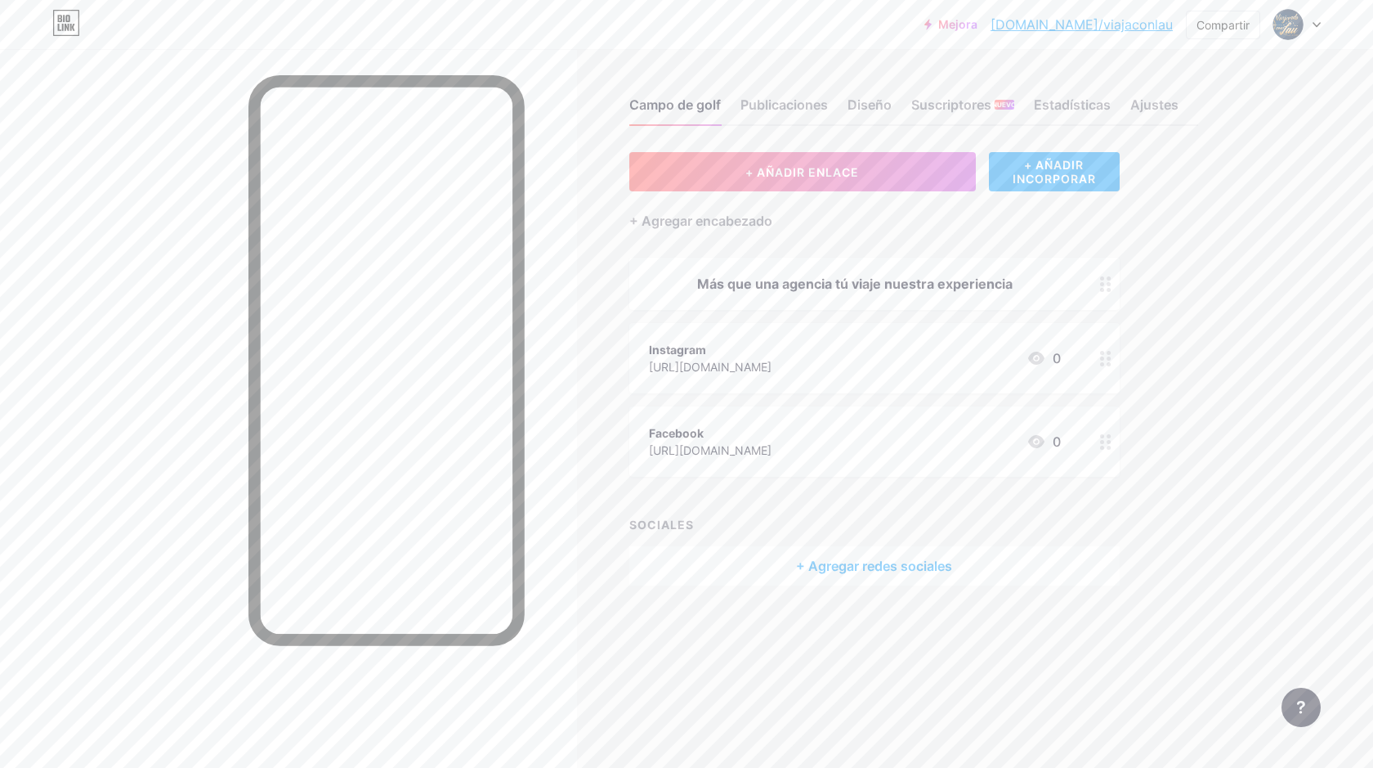
click at [772, 342] on div "Instagram" at bounding box center [710, 349] width 123 height 17
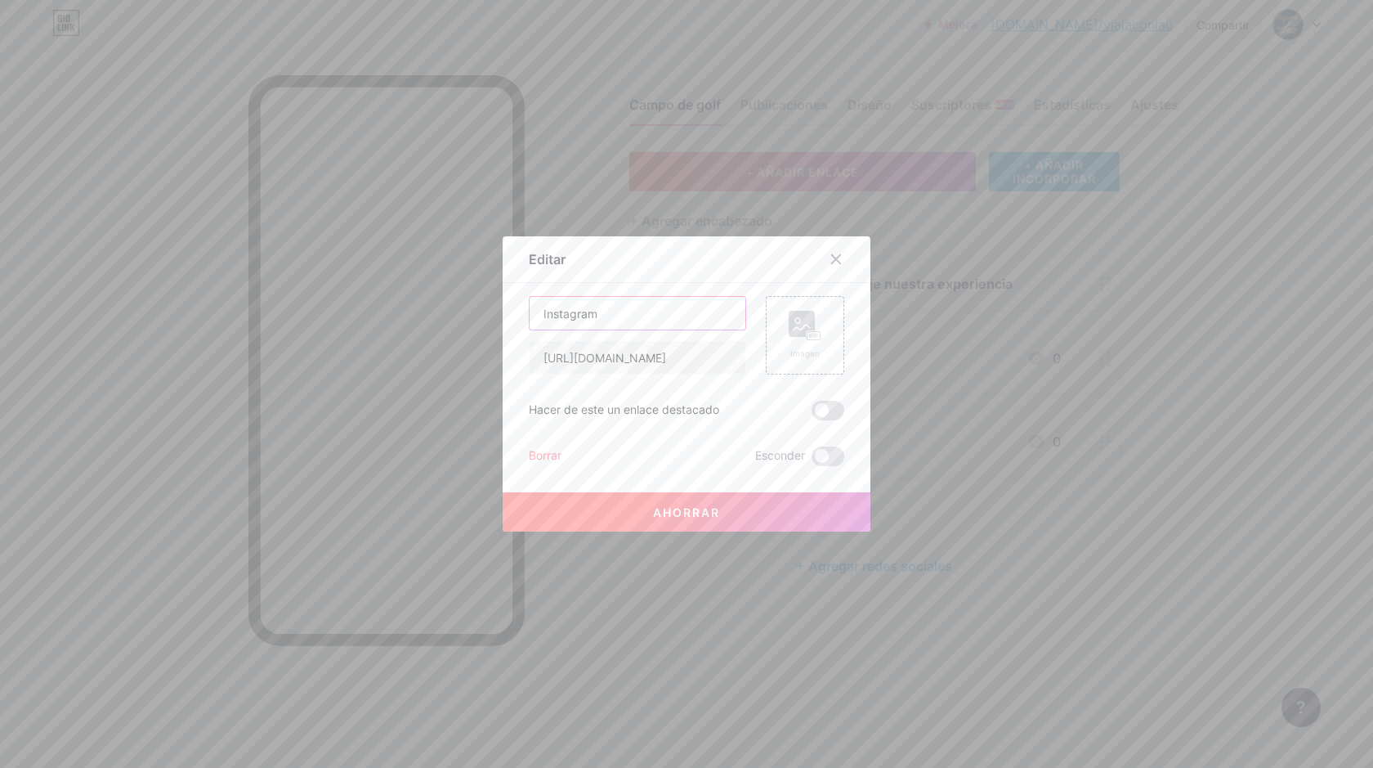
click at [571, 313] on input "Instagram" at bounding box center [638, 313] width 216 height 33
click at [830, 256] on icon at bounding box center [836, 259] width 13 height 13
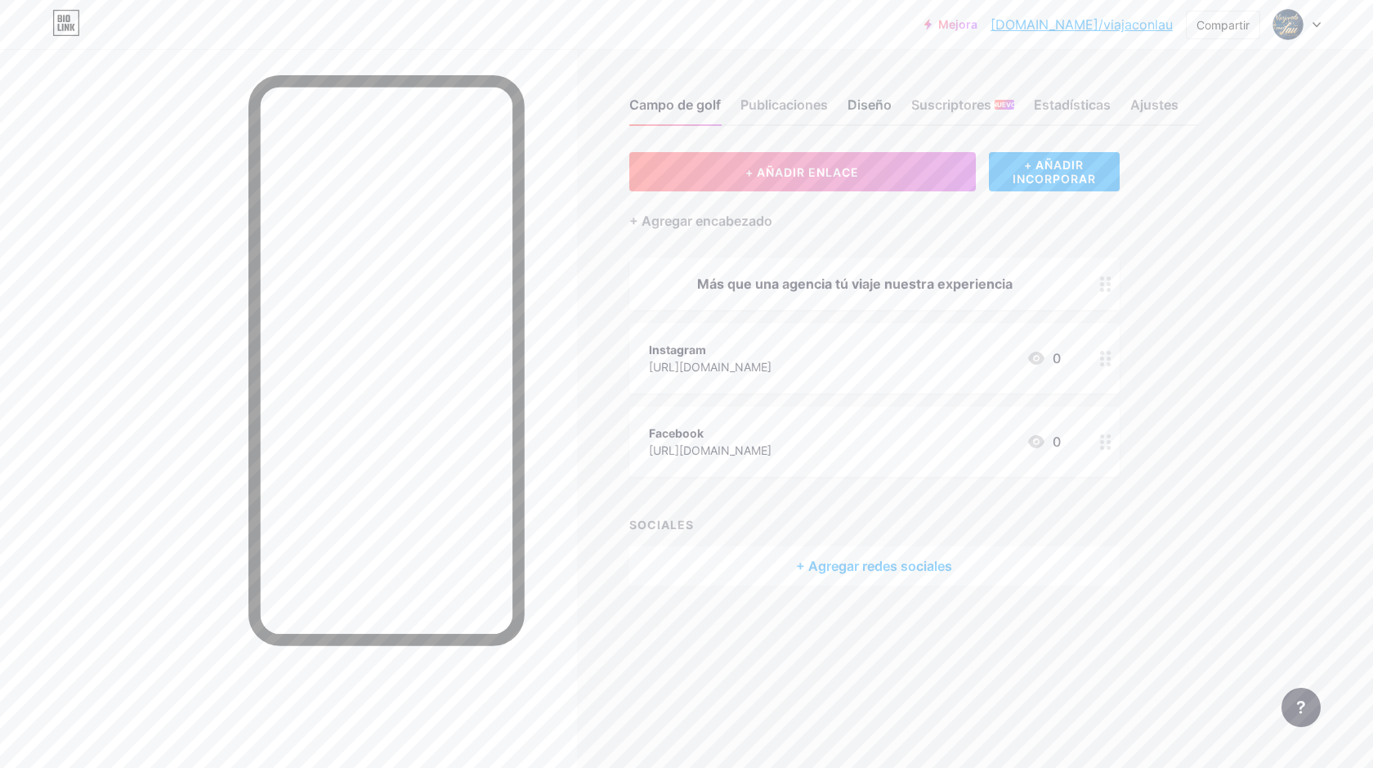
click at [879, 108] on font "Diseño" at bounding box center [870, 104] width 44 height 16
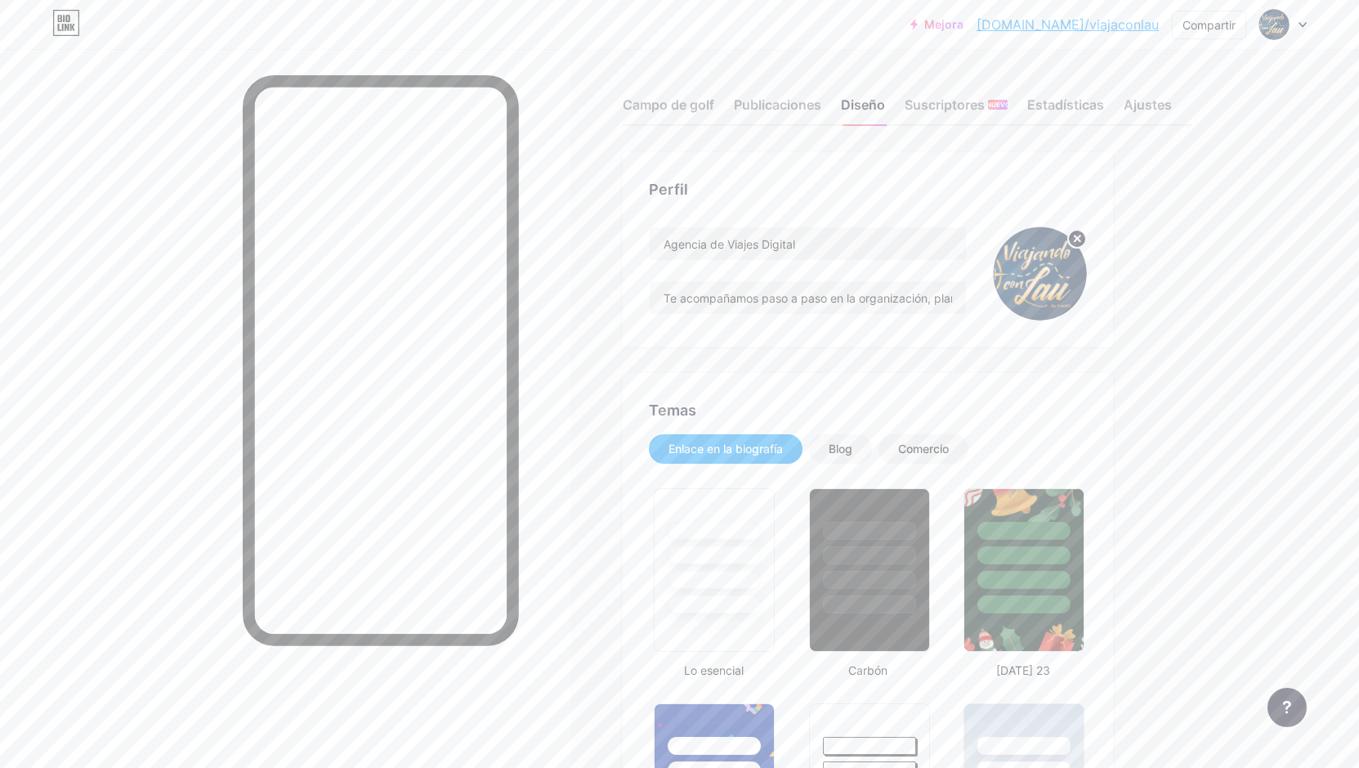
type input "#15223b"
type input "#e2ad63"
type input "#ffffff"
click at [810, 102] on font "Publicaciones" at bounding box center [777, 104] width 87 height 16
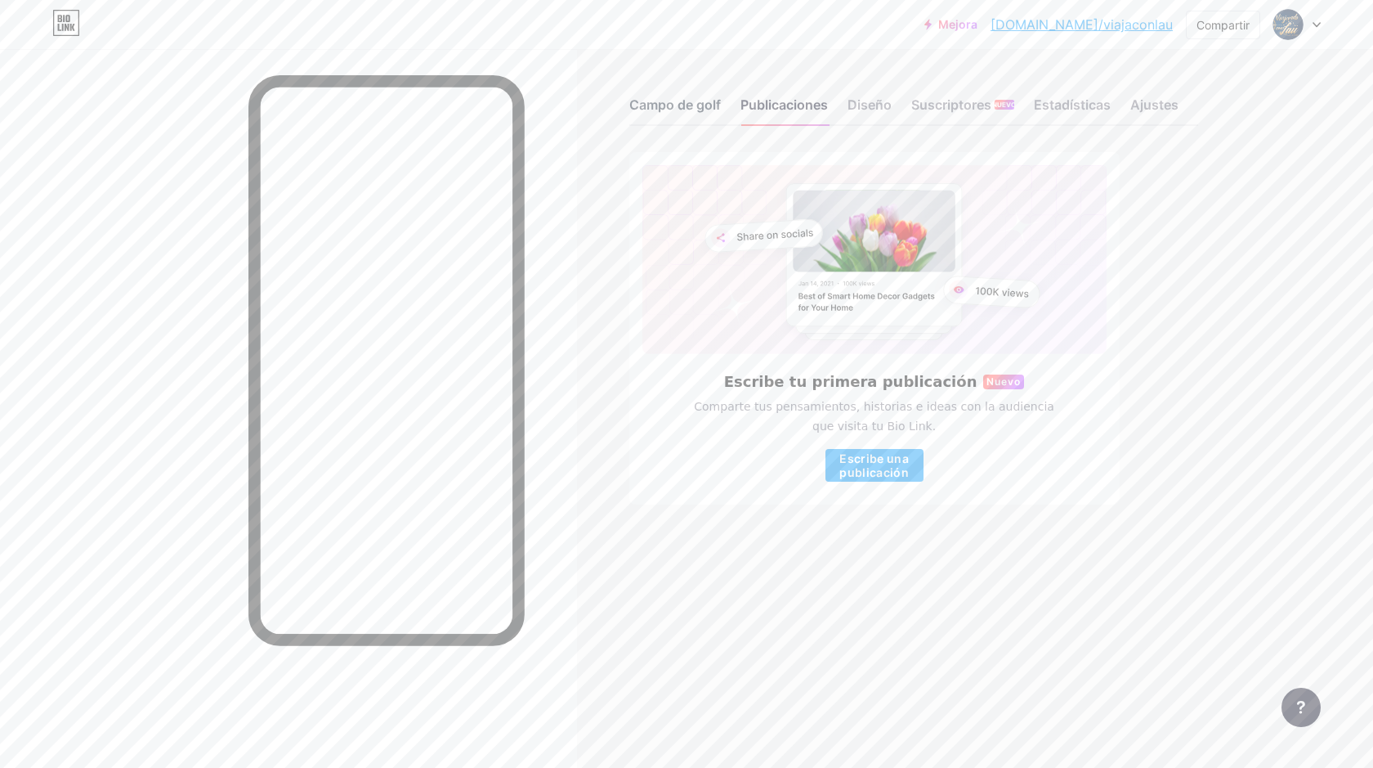
click at [670, 104] on font "Campo de golf" at bounding box center [675, 104] width 92 height 16
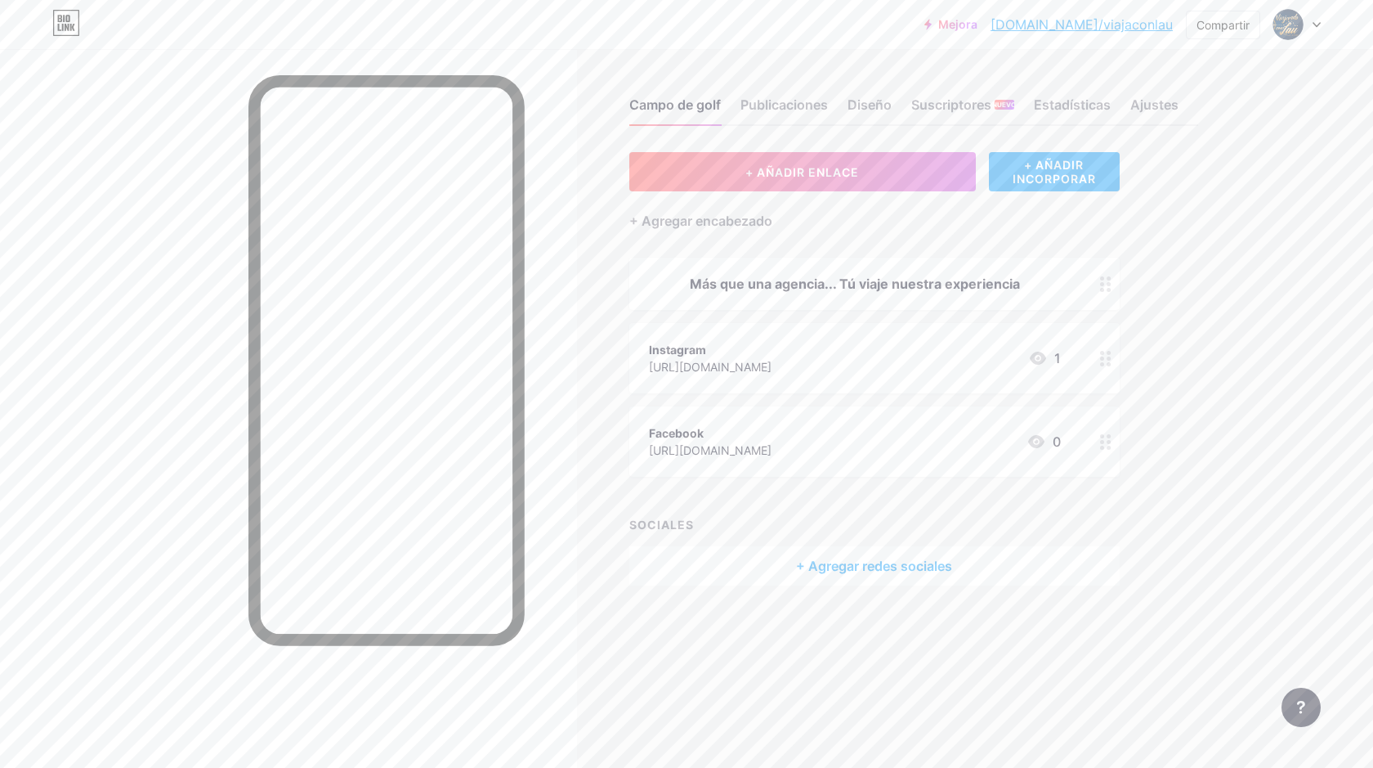
click at [725, 339] on div "Instagram https://www.instagram.com/viajandoconlaubyfraveo?utm_source=ig_web_bu…" at bounding box center [710, 358] width 123 height 38
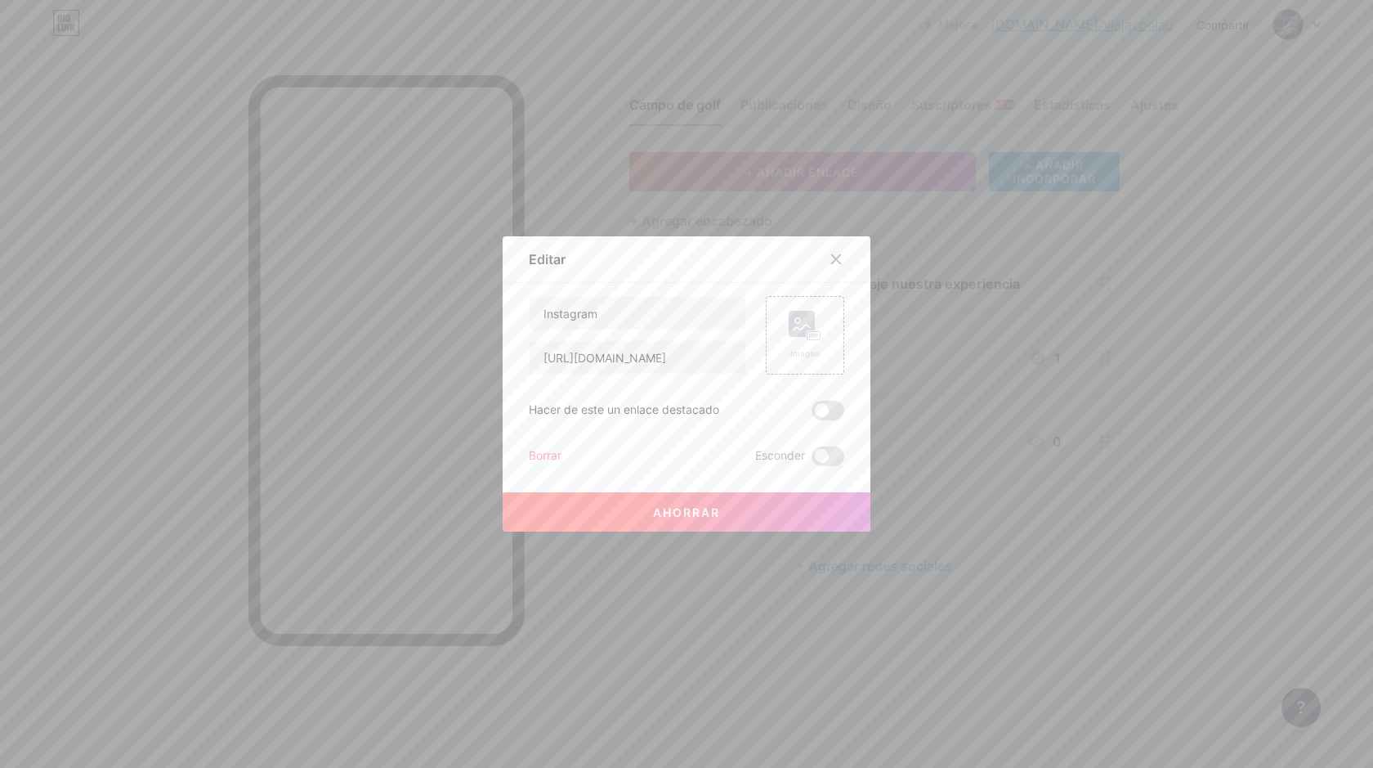
click at [539, 253] on font "Editar" at bounding box center [547, 259] width 37 height 16
click at [831, 255] on icon at bounding box center [836, 259] width 13 height 13
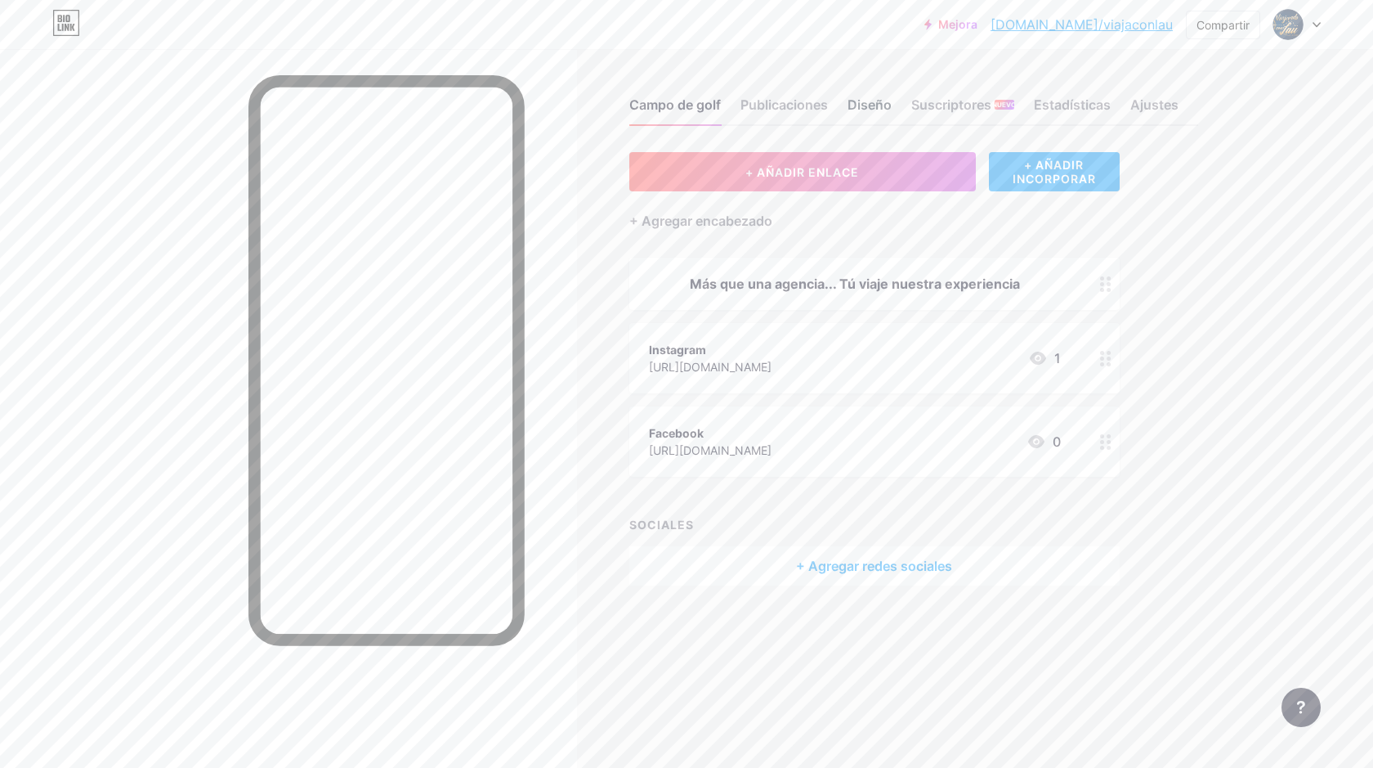
click at [866, 102] on font "Diseño" at bounding box center [870, 104] width 44 height 16
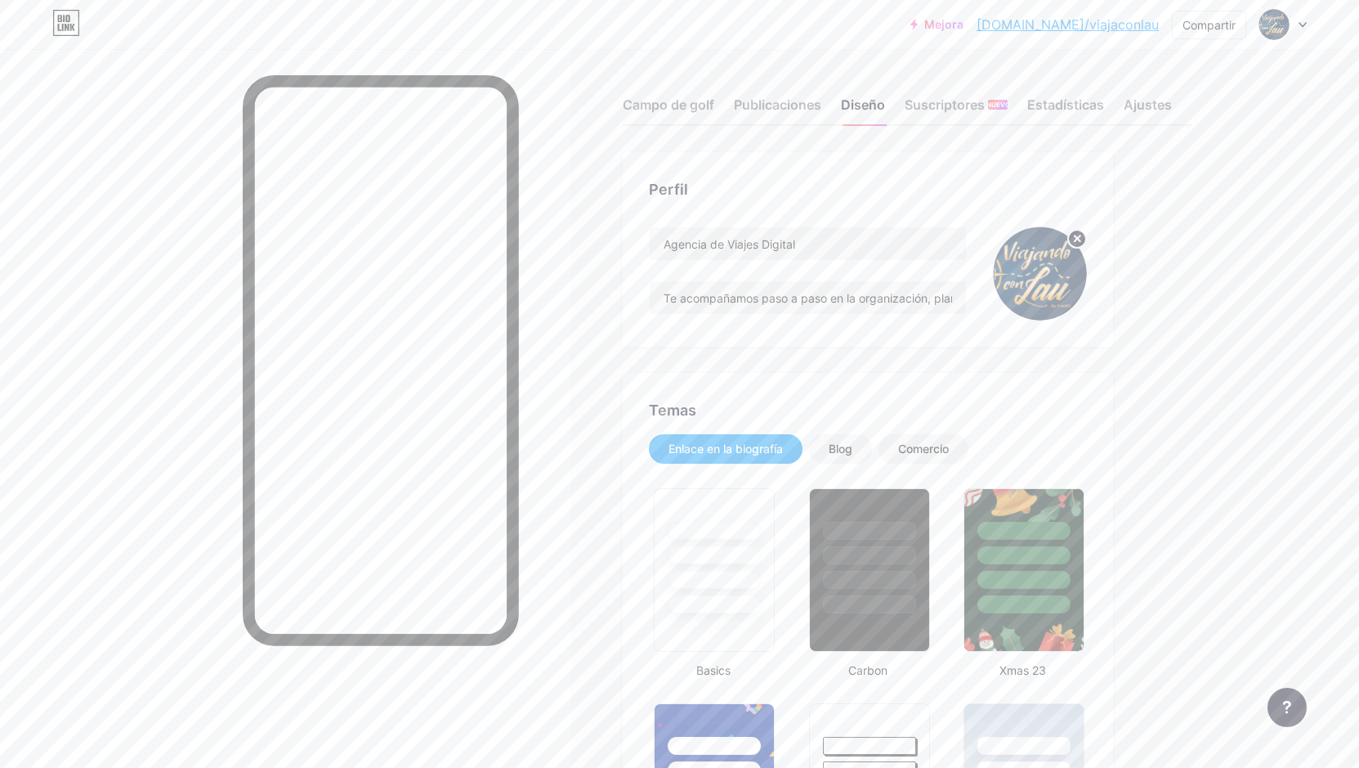
type input "#15223b"
type input "#e2ad63"
type input "#ffffff"
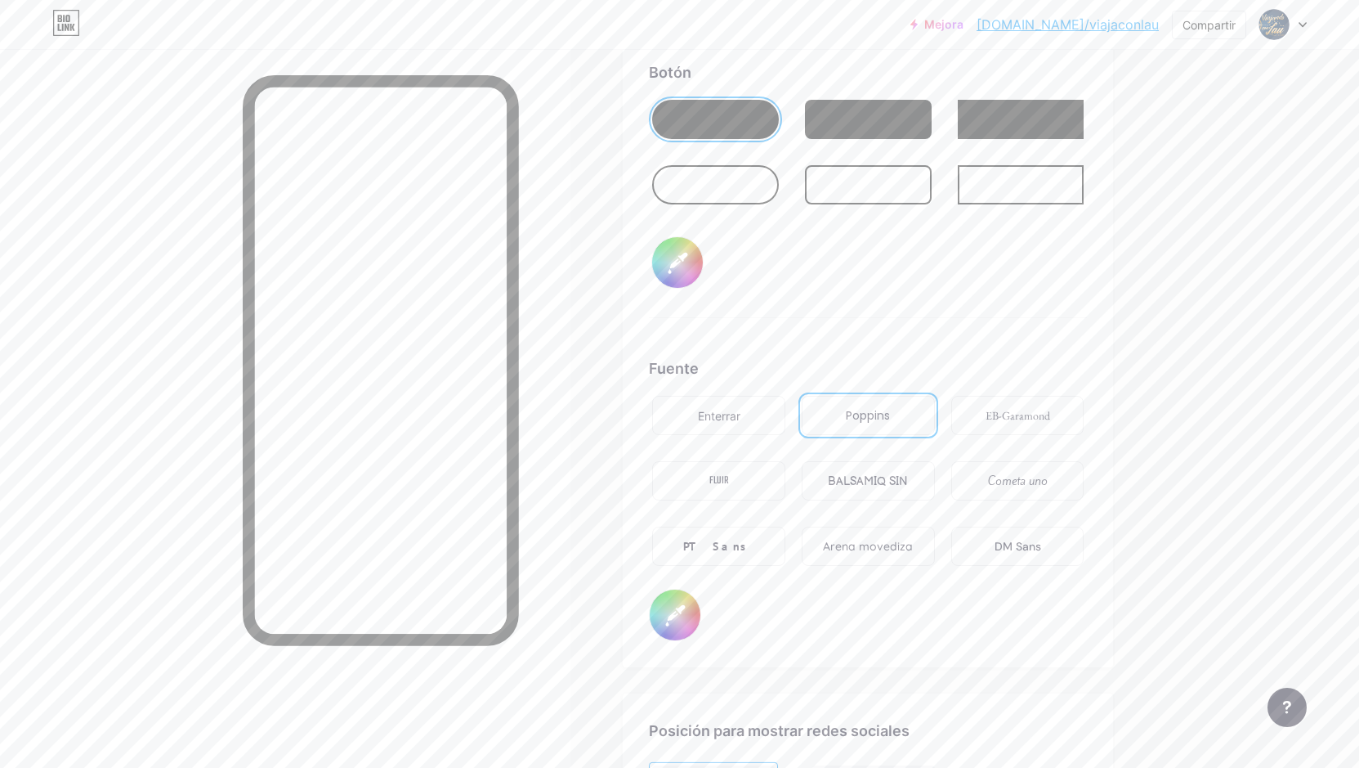
scroll to position [2579, 0]
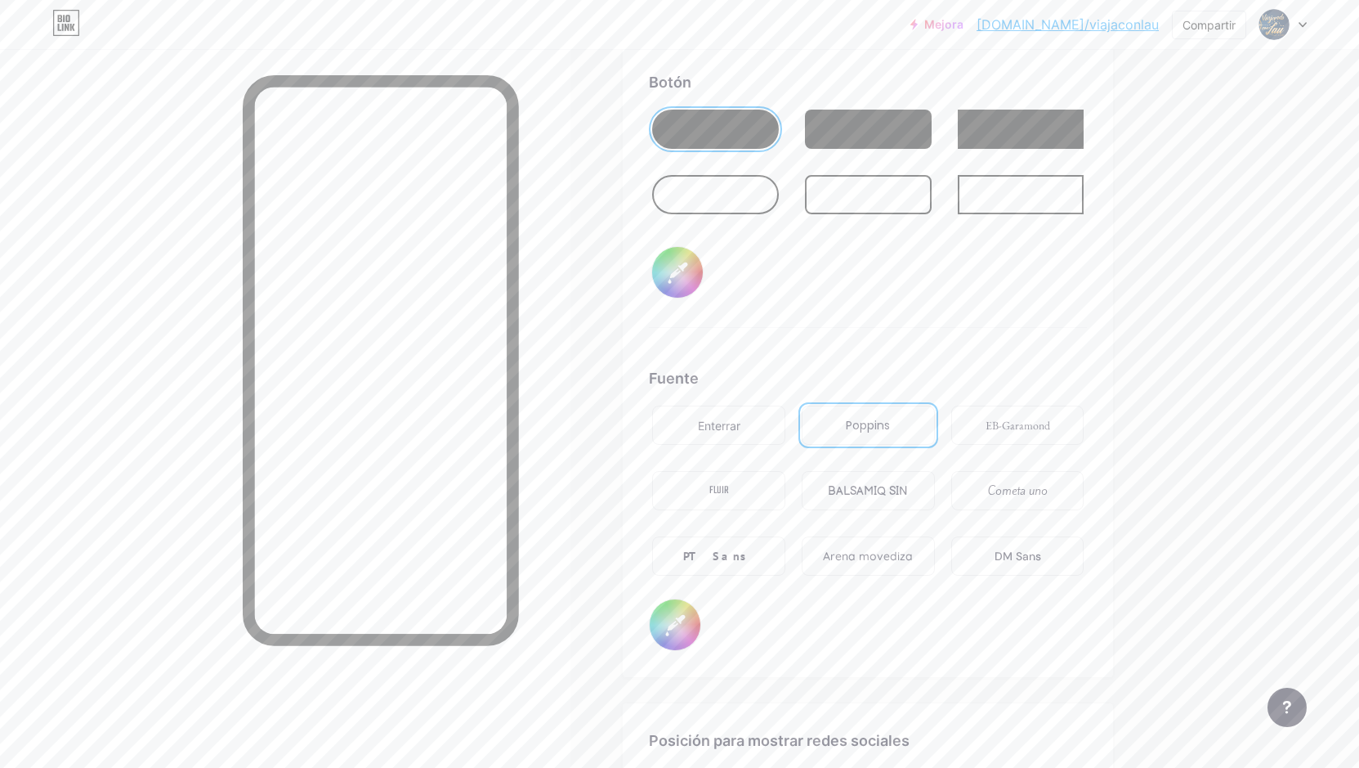
click at [681, 275] on input "#e2ad63" at bounding box center [677, 272] width 51 height 51
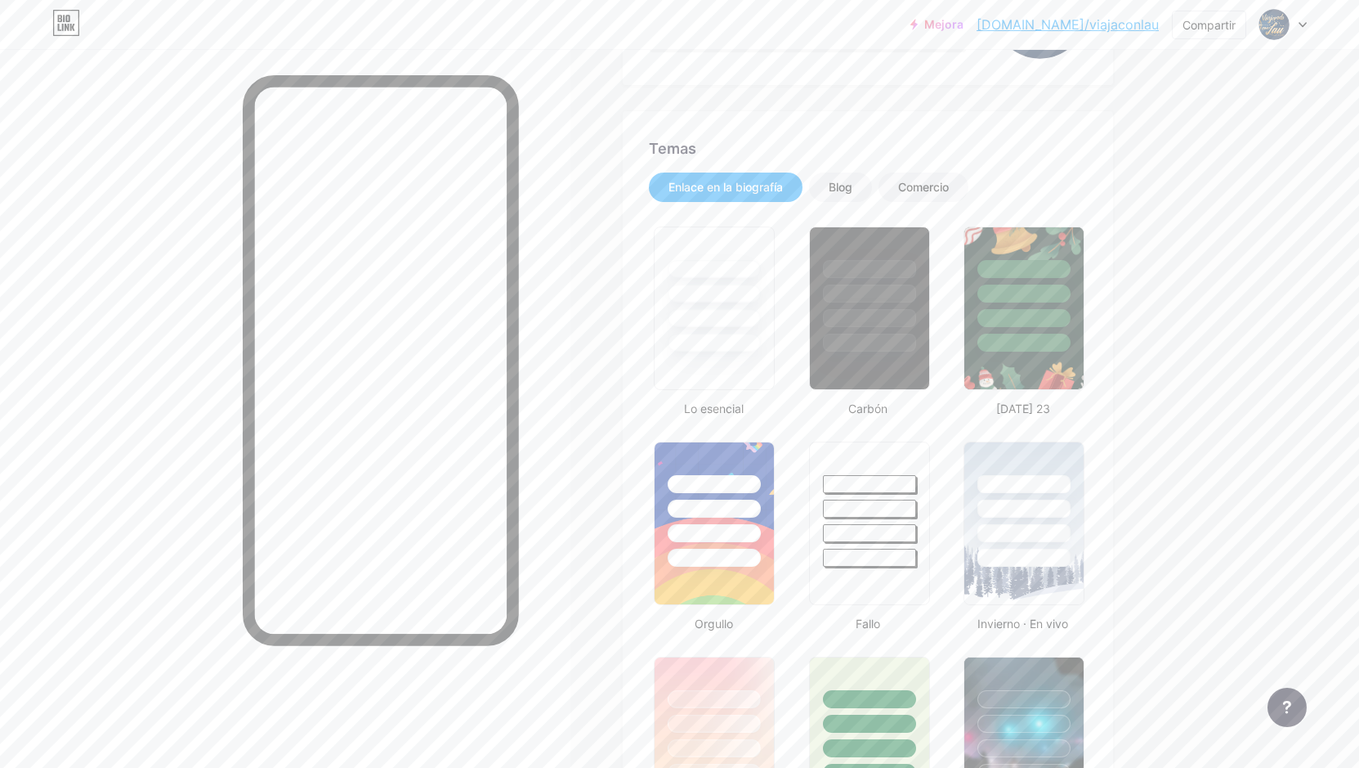
scroll to position [290, 0]
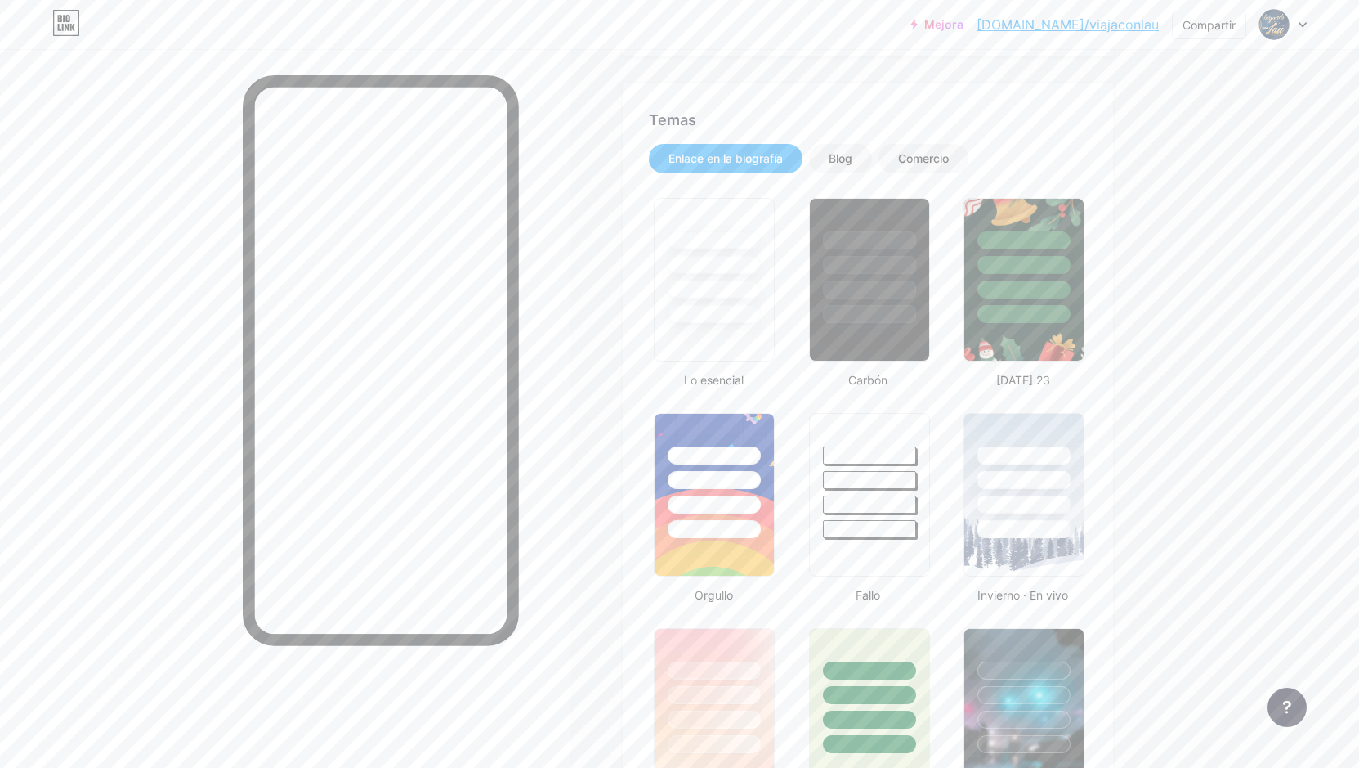
drag, startPoint x: 524, startPoint y: 490, endPoint x: 559, endPoint y: 410, distance: 86.7
click at [559, 410] on div at bounding box center [285, 433] width 571 height 768
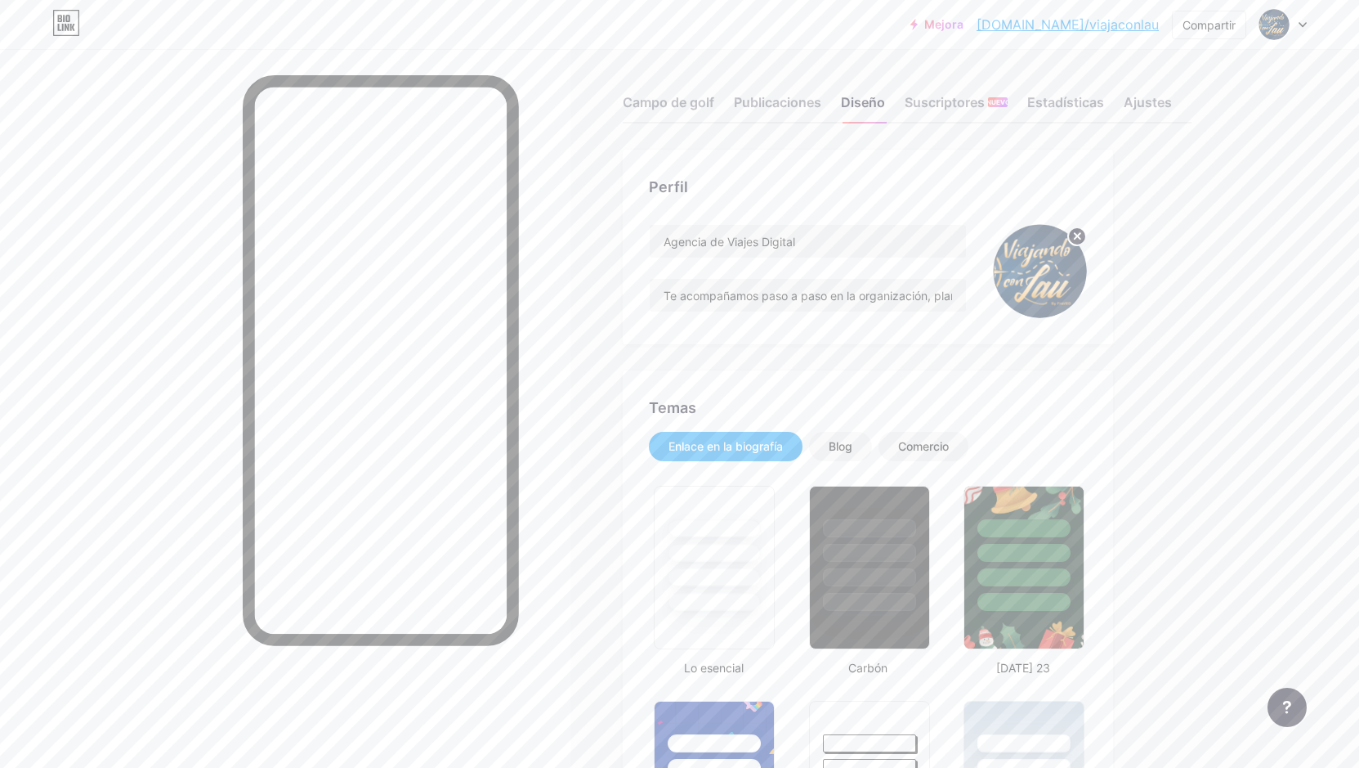
scroll to position [0, 0]
click at [1116, 101] on font "Ajustes" at bounding box center [1148, 104] width 48 height 16
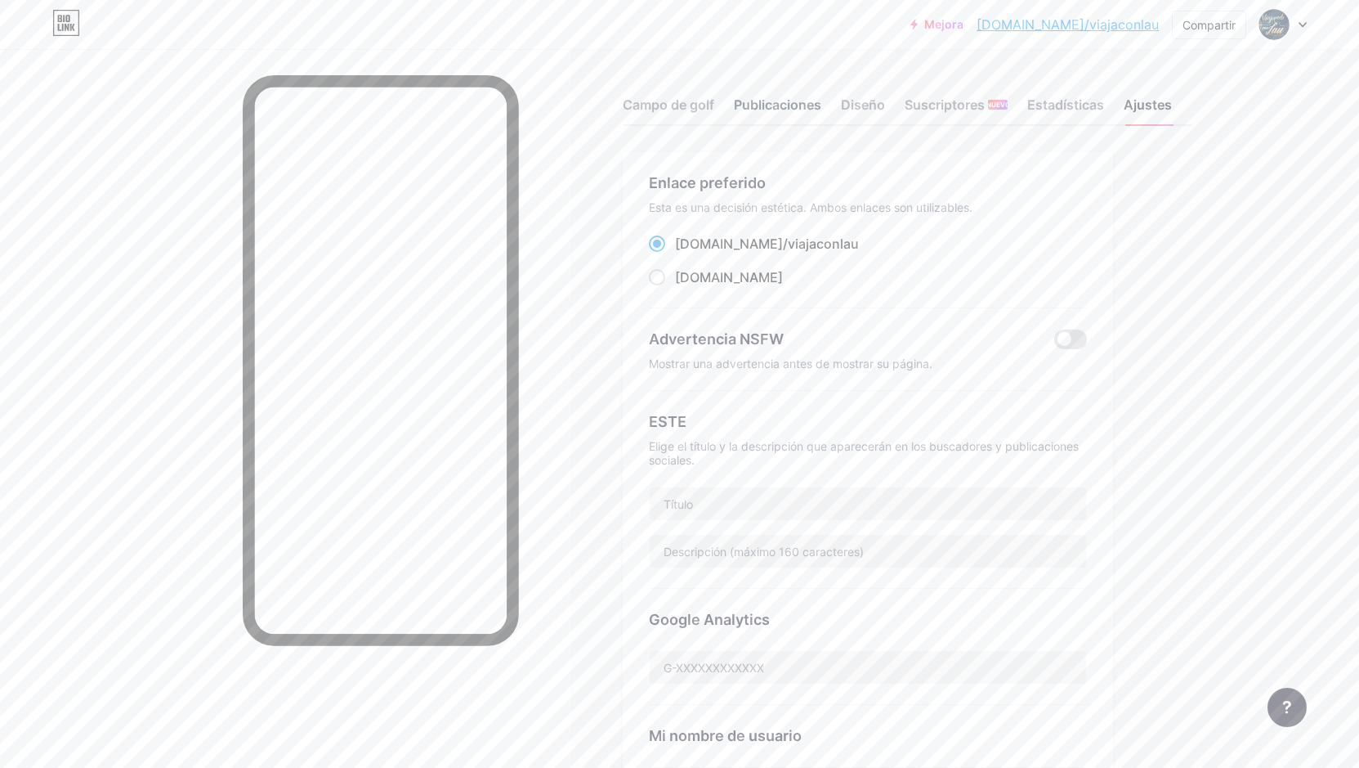
click at [805, 108] on font "Publicaciones" at bounding box center [777, 104] width 87 height 16
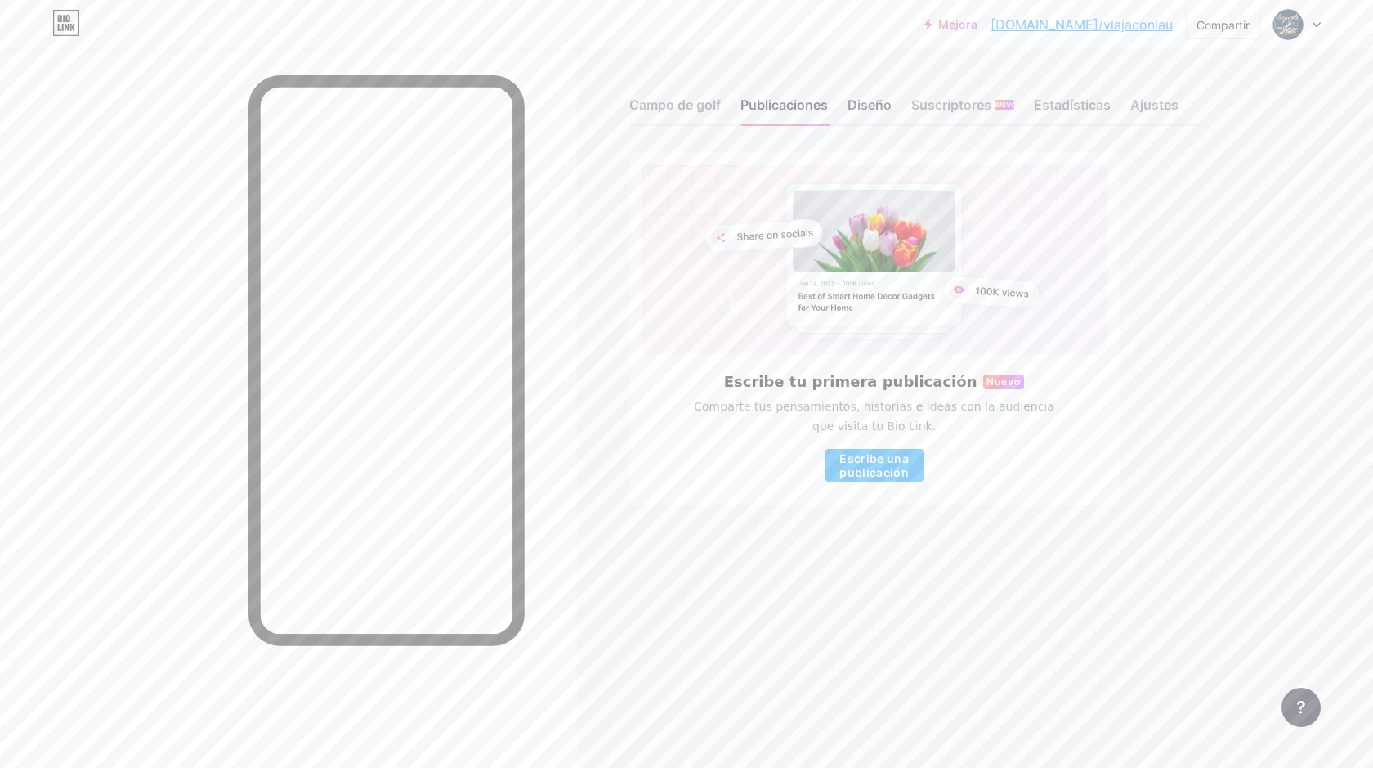
click at [856, 101] on font "Diseño" at bounding box center [870, 104] width 44 height 16
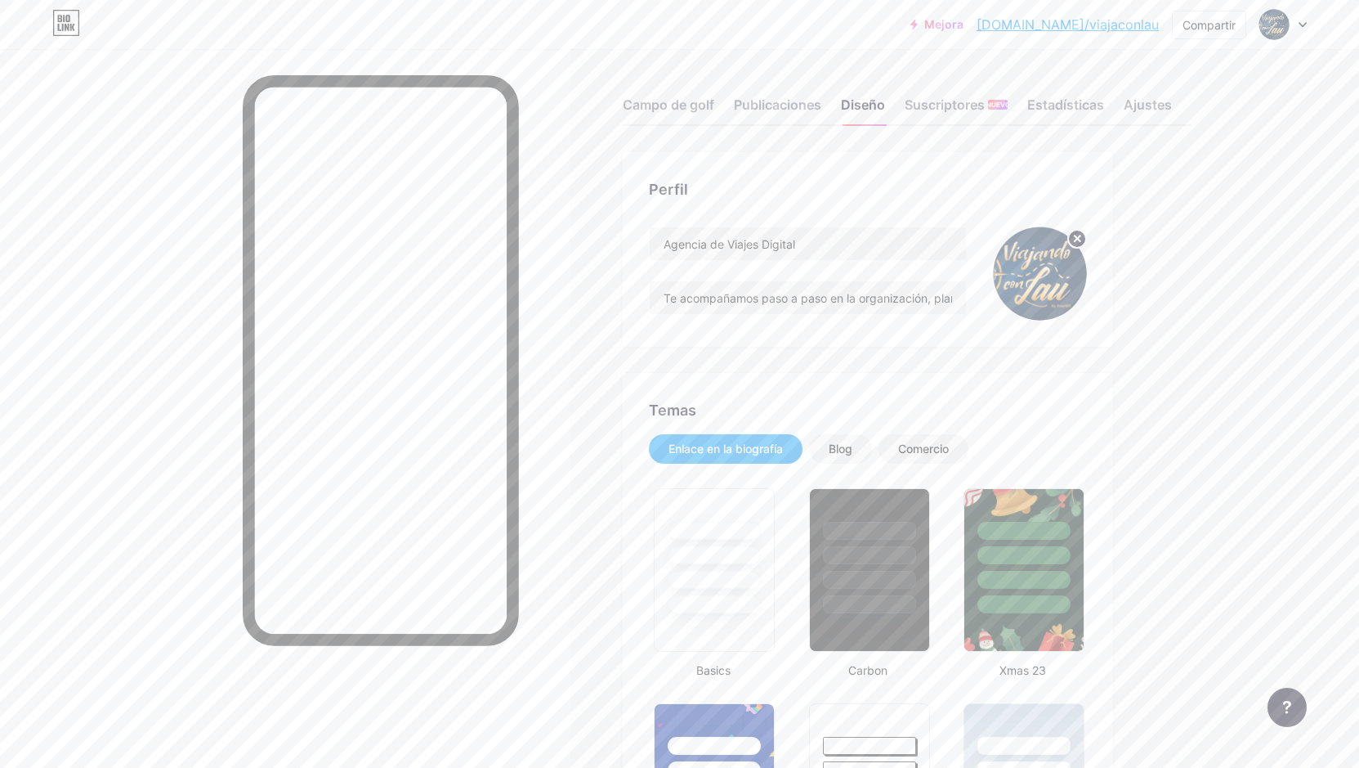
type input "#15223b"
type input "#e2ad63"
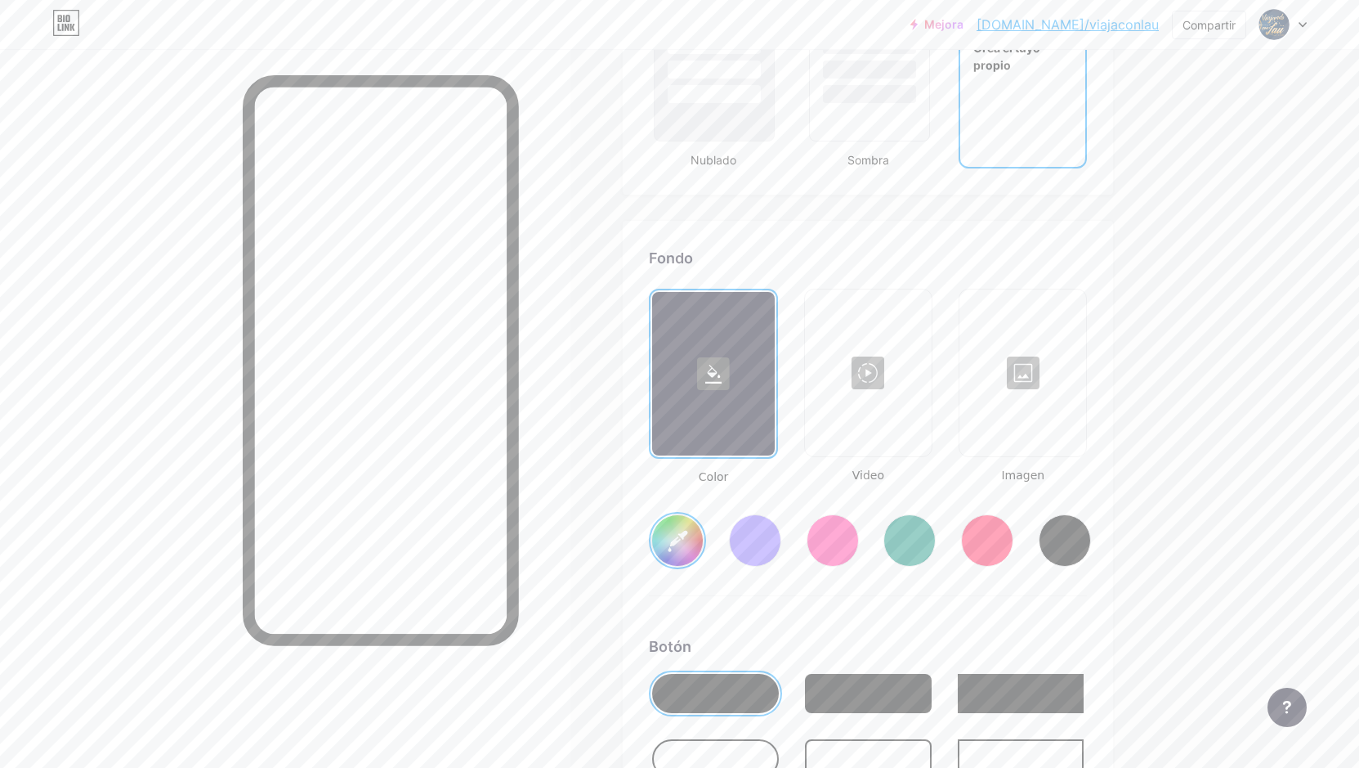
scroll to position [2044, 0]
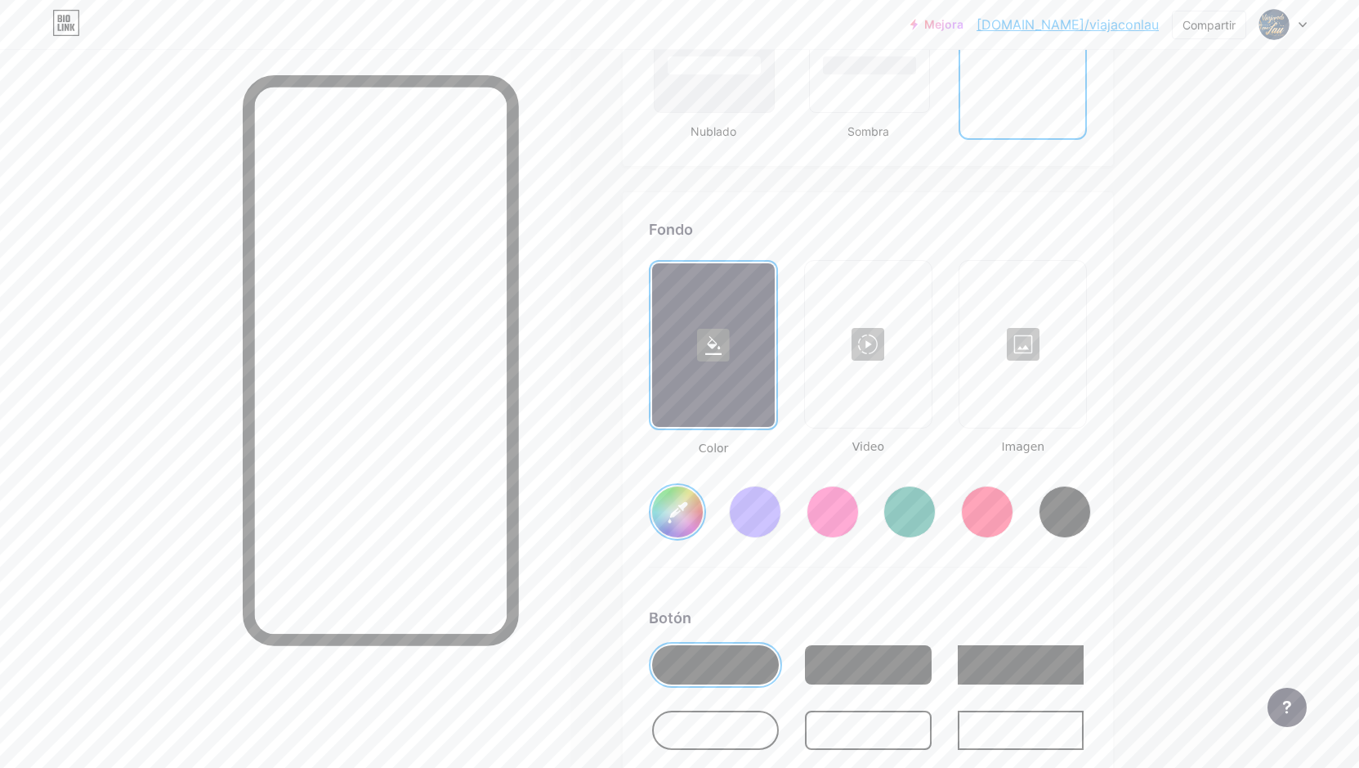
click at [1021, 397] on div at bounding box center [1022, 343] width 123 height 163
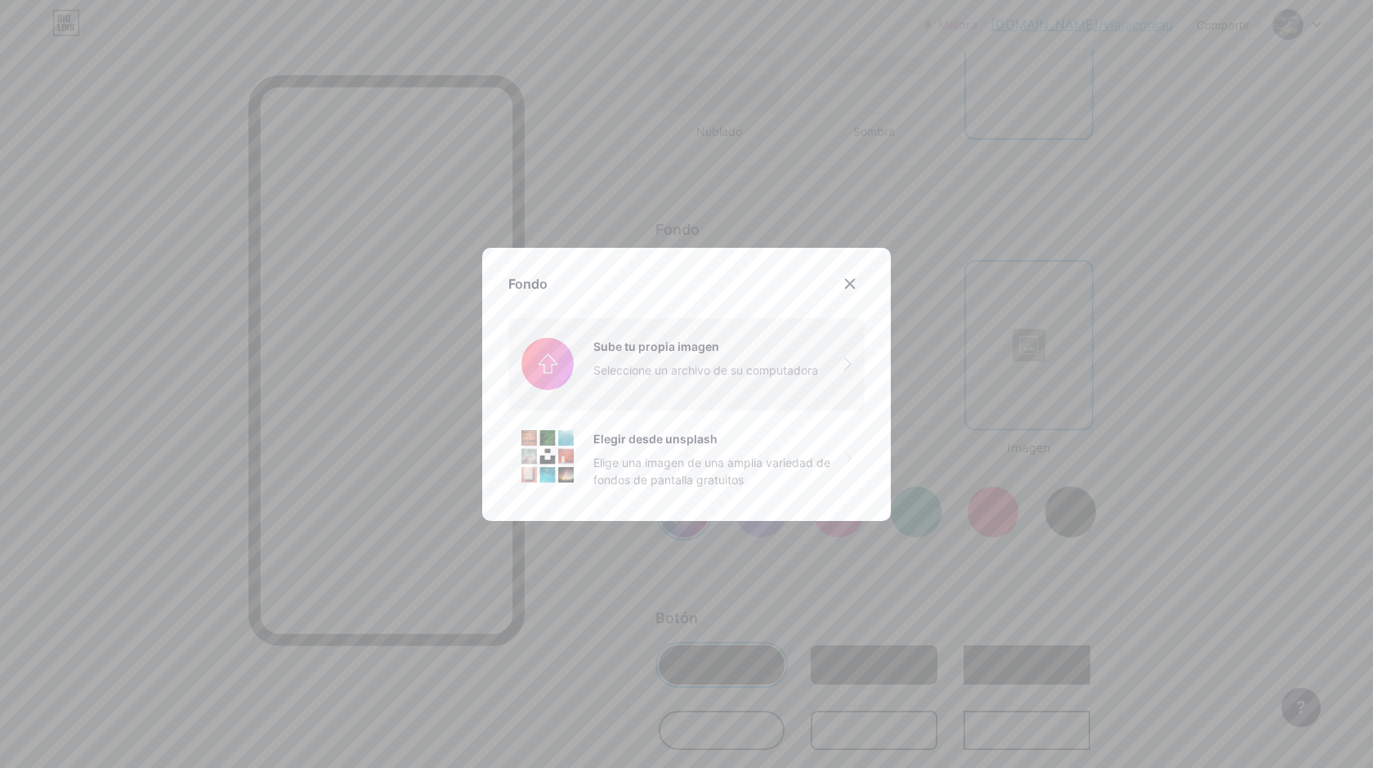
click at [677, 356] on input "file" at bounding box center [686, 364] width 356 height 92
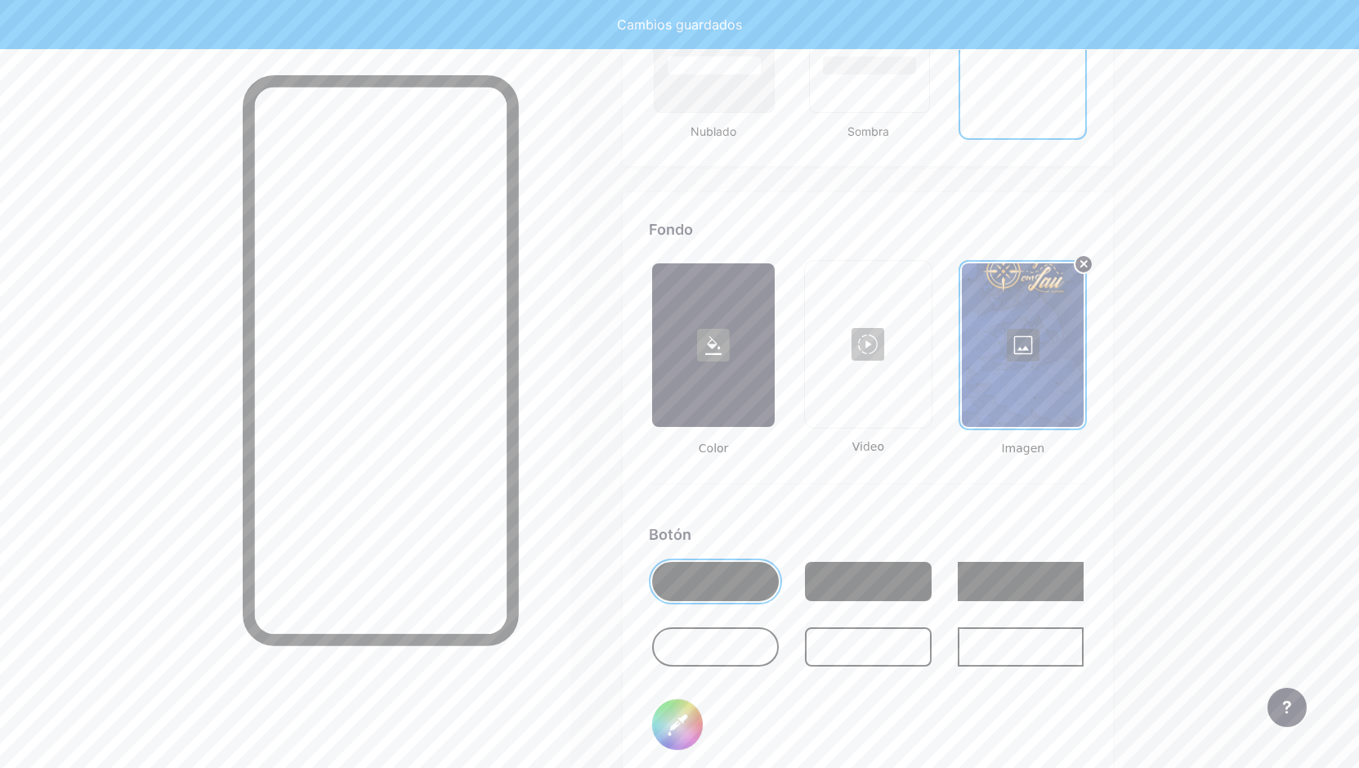
type input "#ffffff"
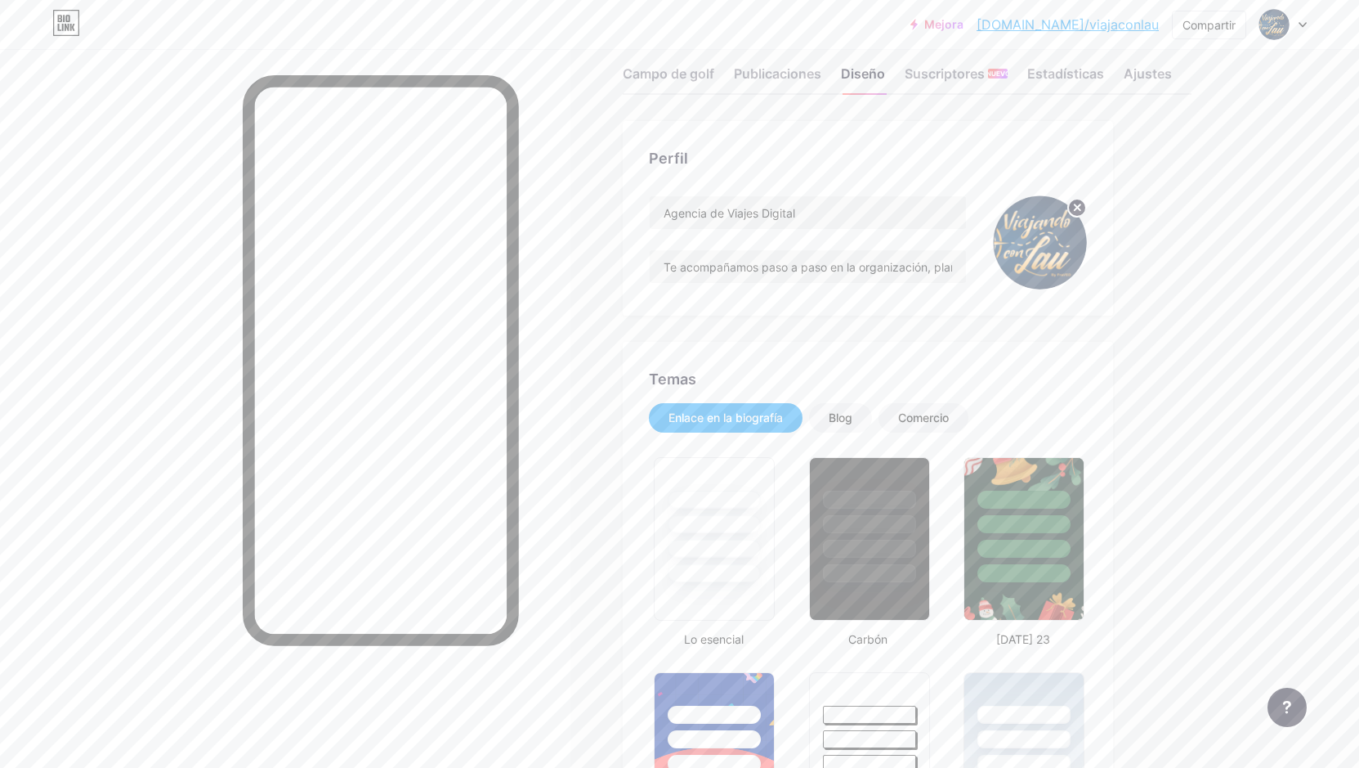
scroll to position [0, 0]
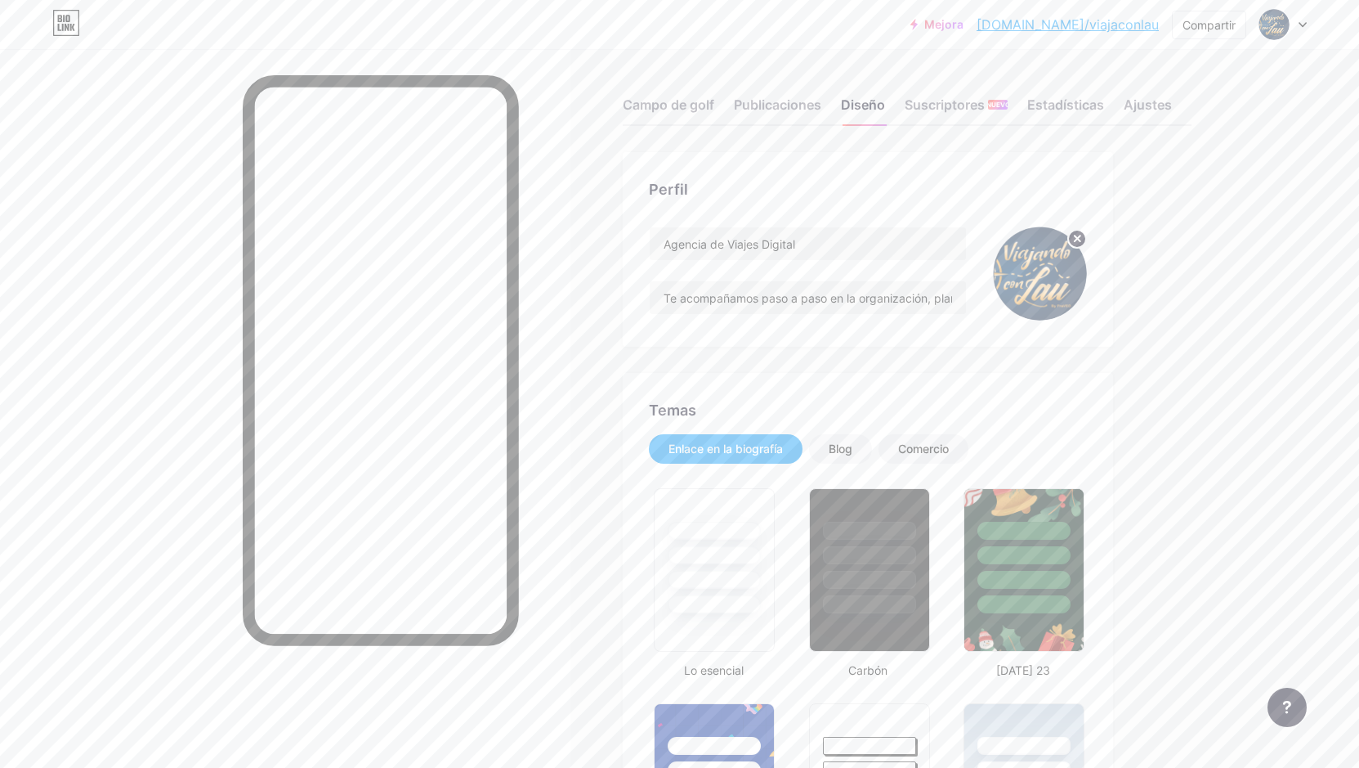
click at [1081, 240] on icon at bounding box center [1078, 238] width 6 height 6
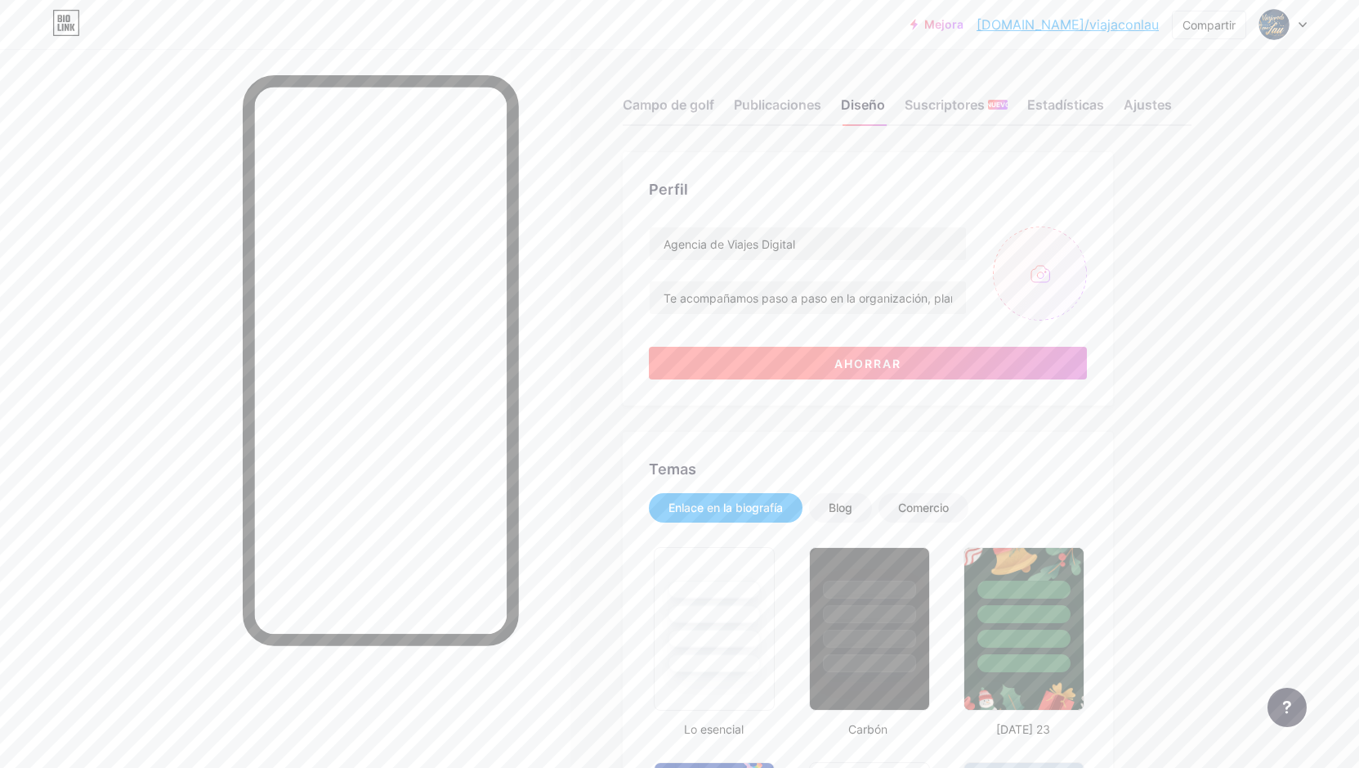
click at [927, 365] on button "Ahorrar" at bounding box center [868, 363] width 438 height 33
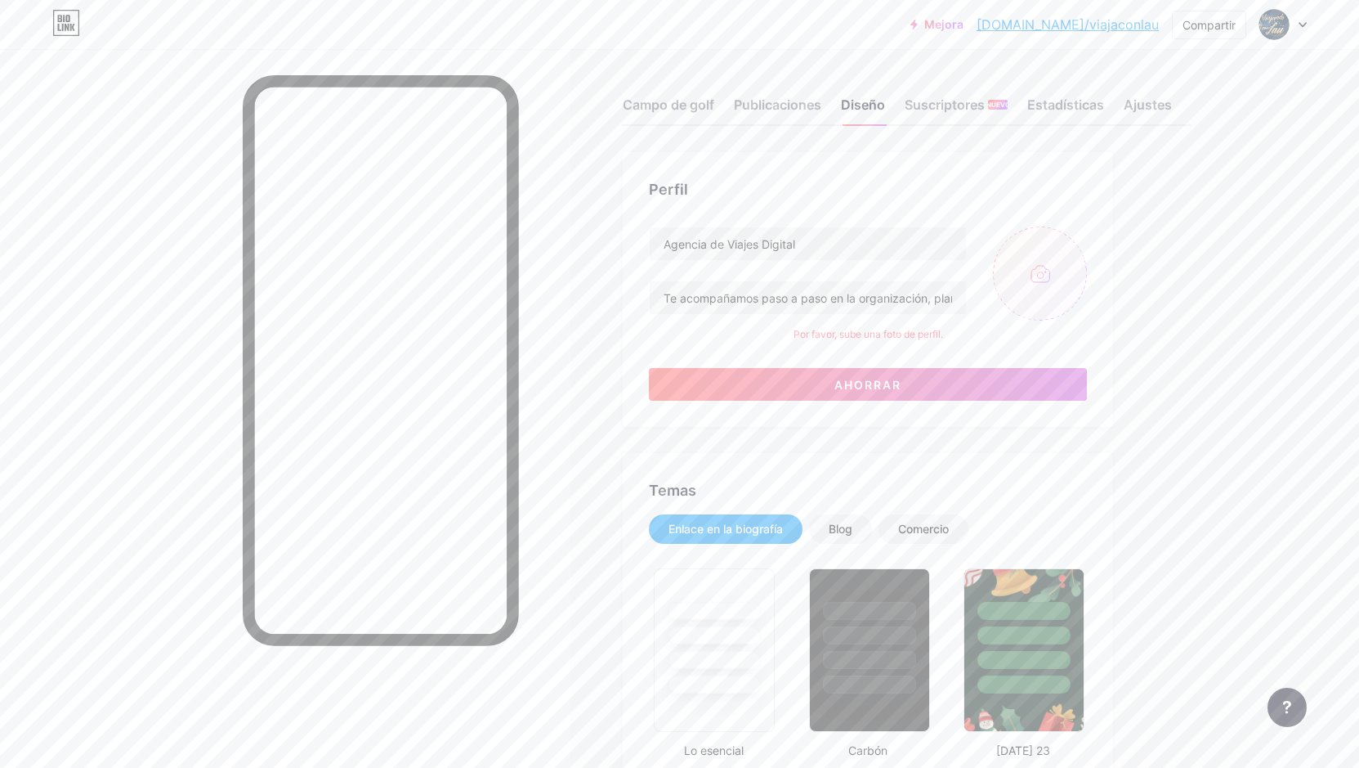
click at [846, 383] on font "Ahorrar" at bounding box center [868, 385] width 67 height 14
click at [1058, 275] on input "file" at bounding box center [1040, 273] width 94 height 94
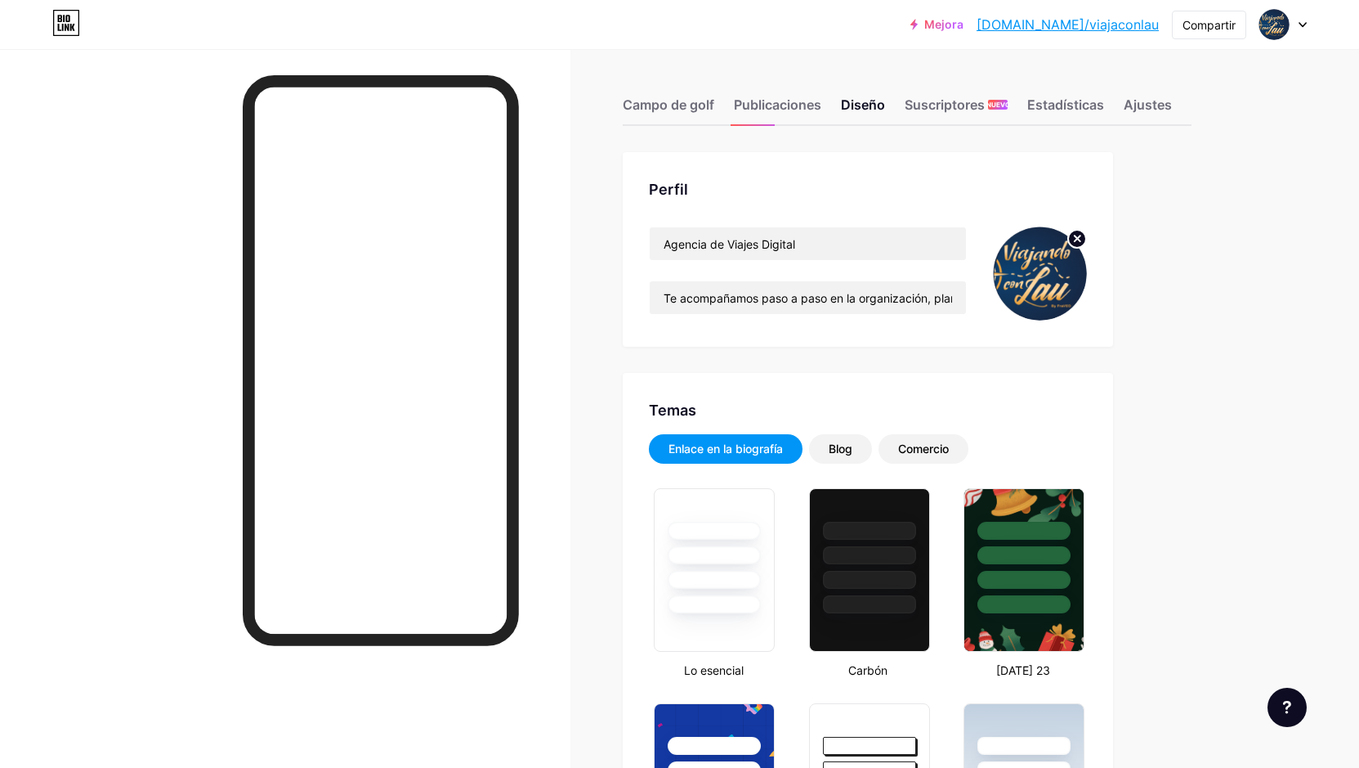
click at [1068, 258] on img at bounding box center [1040, 273] width 94 height 94
click at [1081, 241] on icon at bounding box center [1078, 238] width 6 height 6
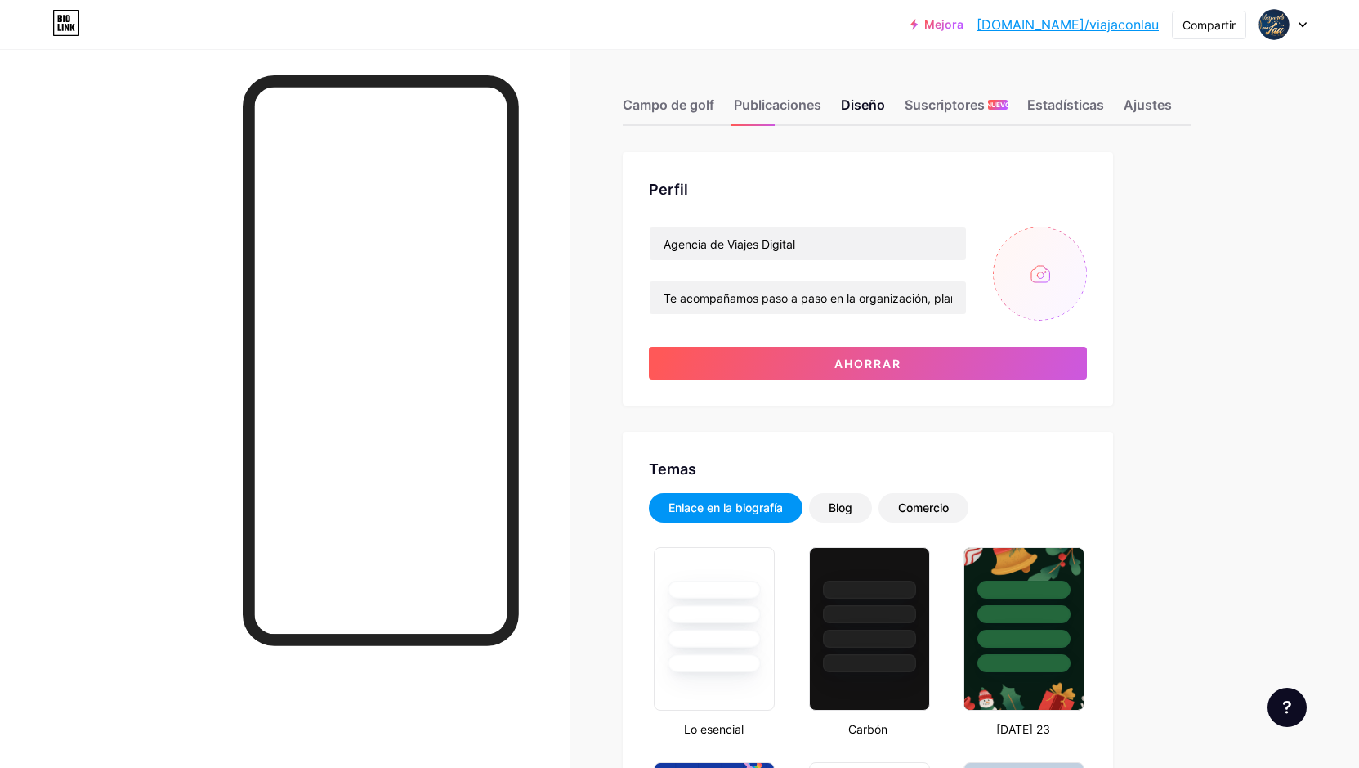
click at [1057, 269] on input "file" at bounding box center [1040, 273] width 94 height 94
type input "C:\fakepath\circulo2.png"
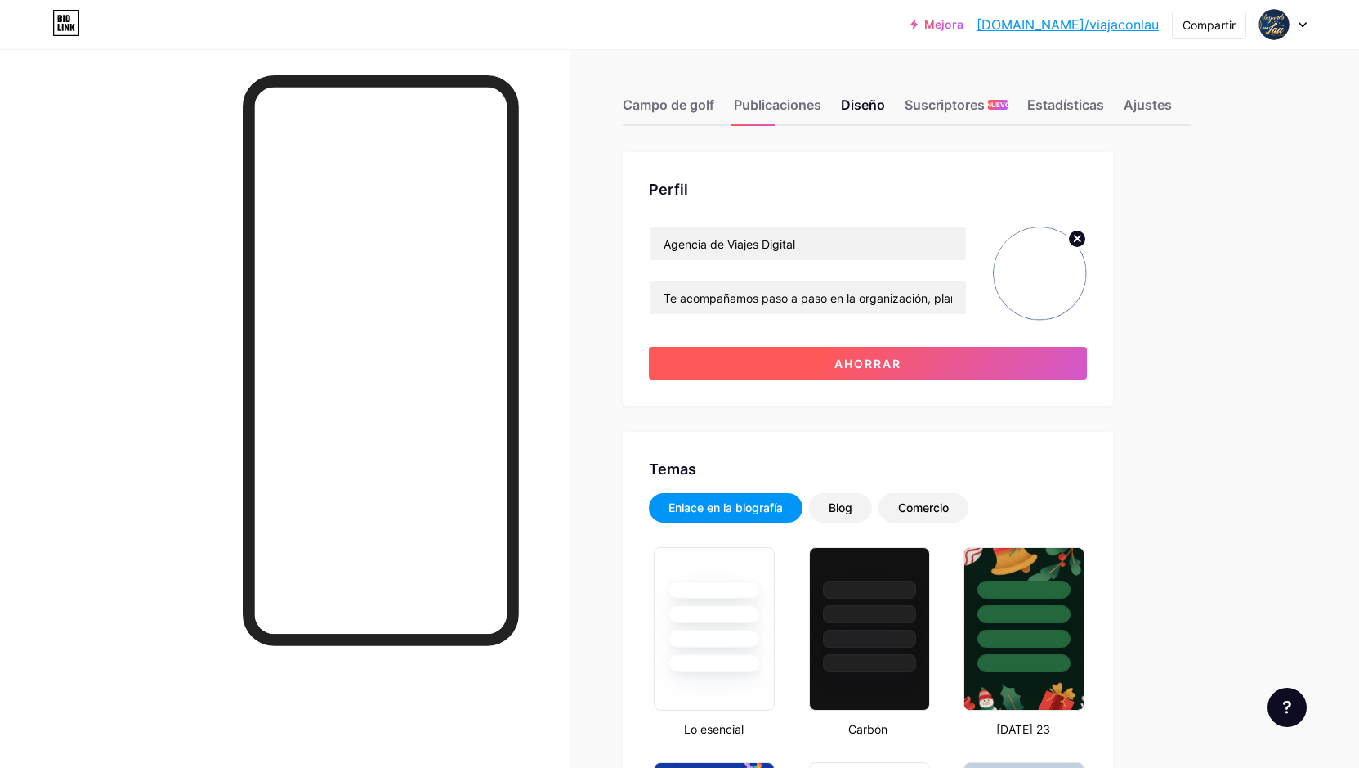
click at [925, 358] on button "Ahorrar" at bounding box center [868, 363] width 438 height 33
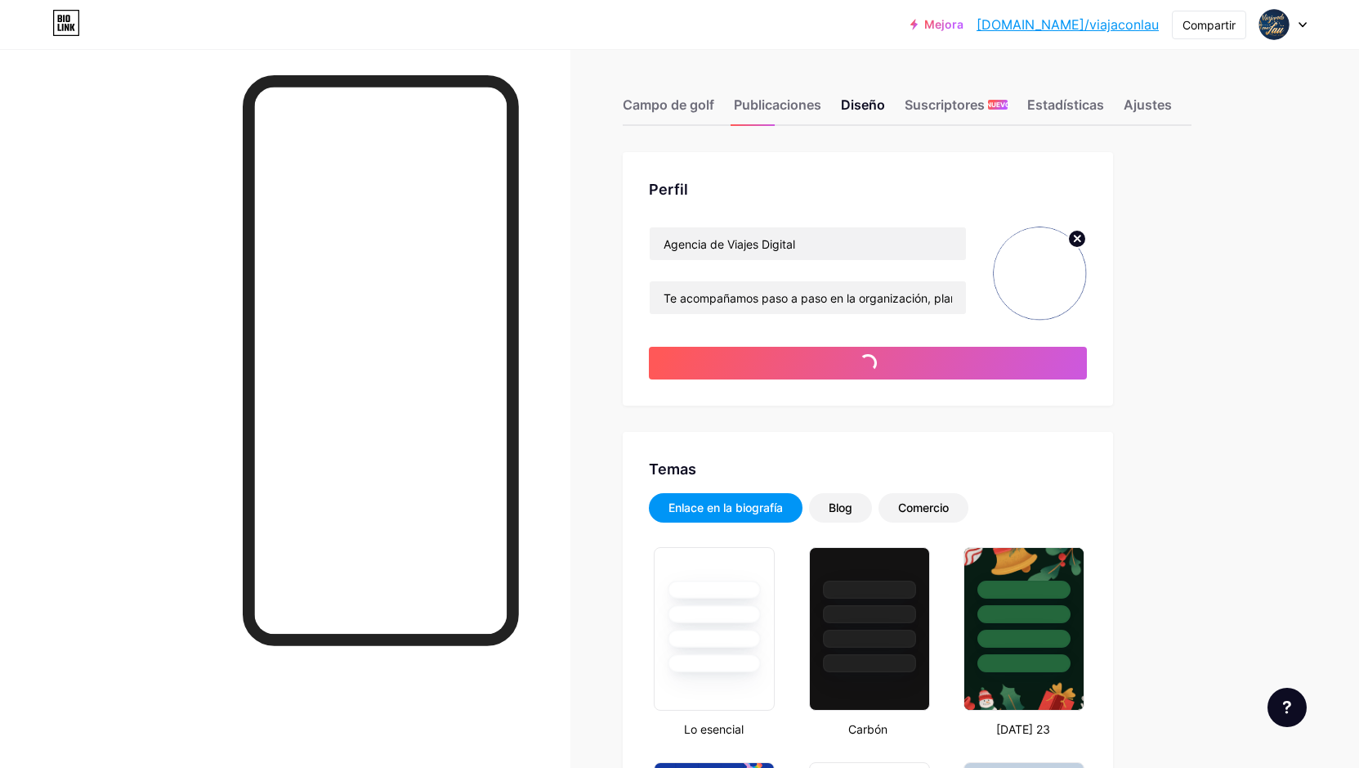
type input "#ffffff"
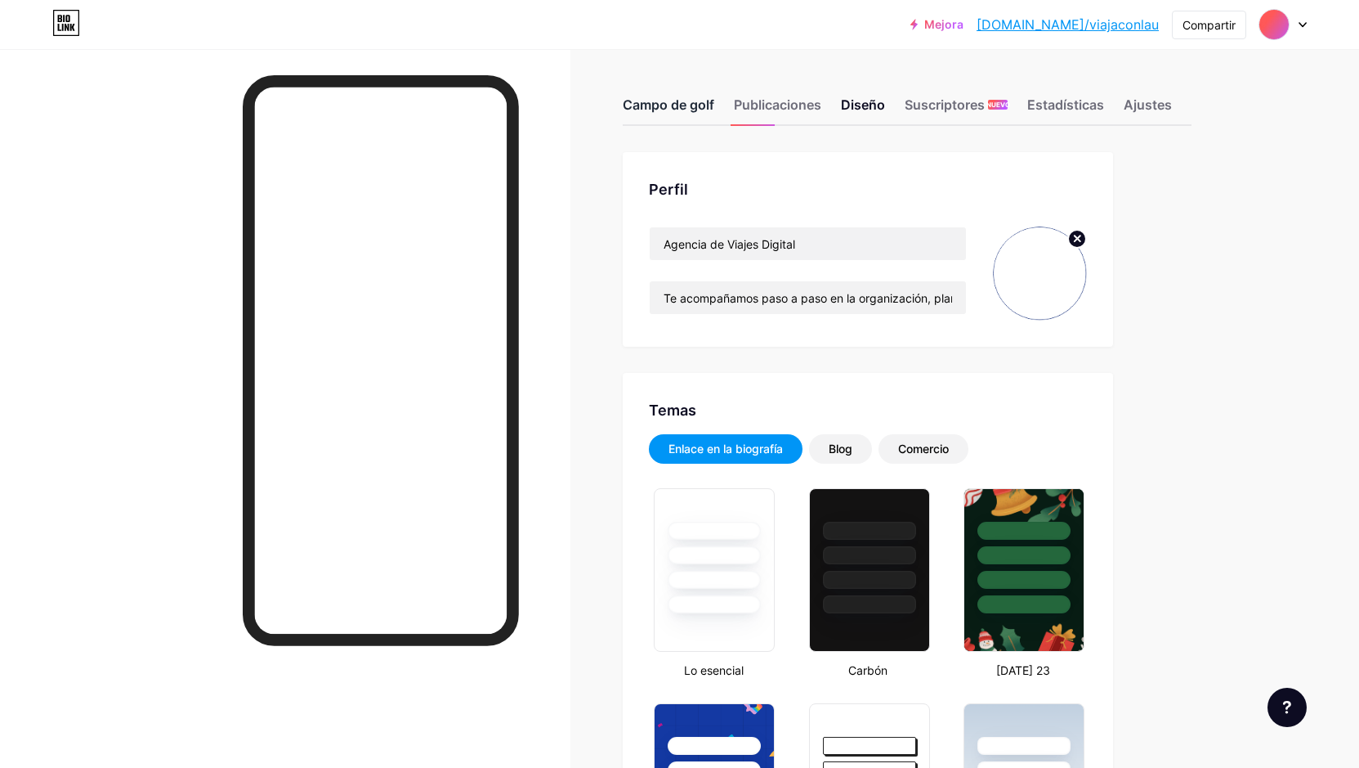
click at [691, 99] on font "Campo de golf" at bounding box center [669, 104] width 92 height 16
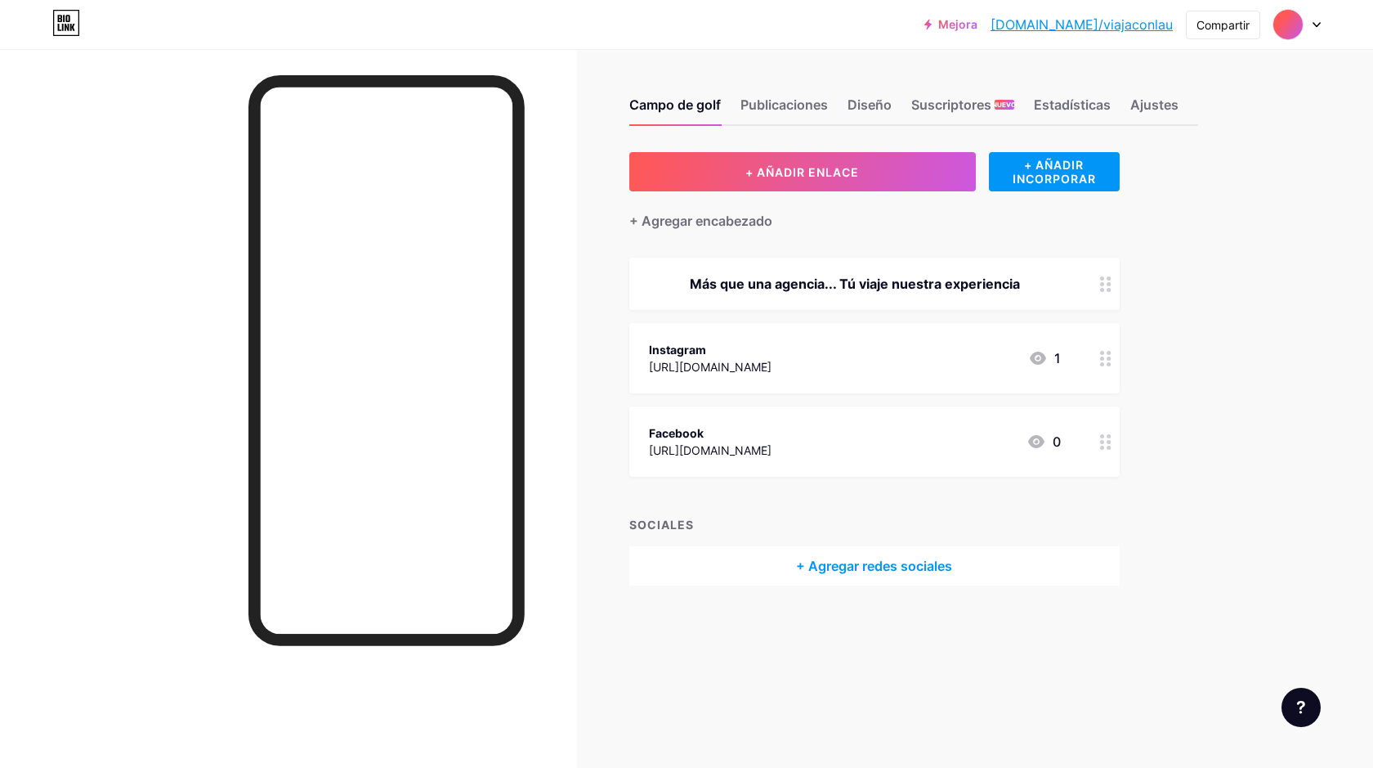
click at [1109, 362] on circle at bounding box center [1109, 364] width 4 height 4
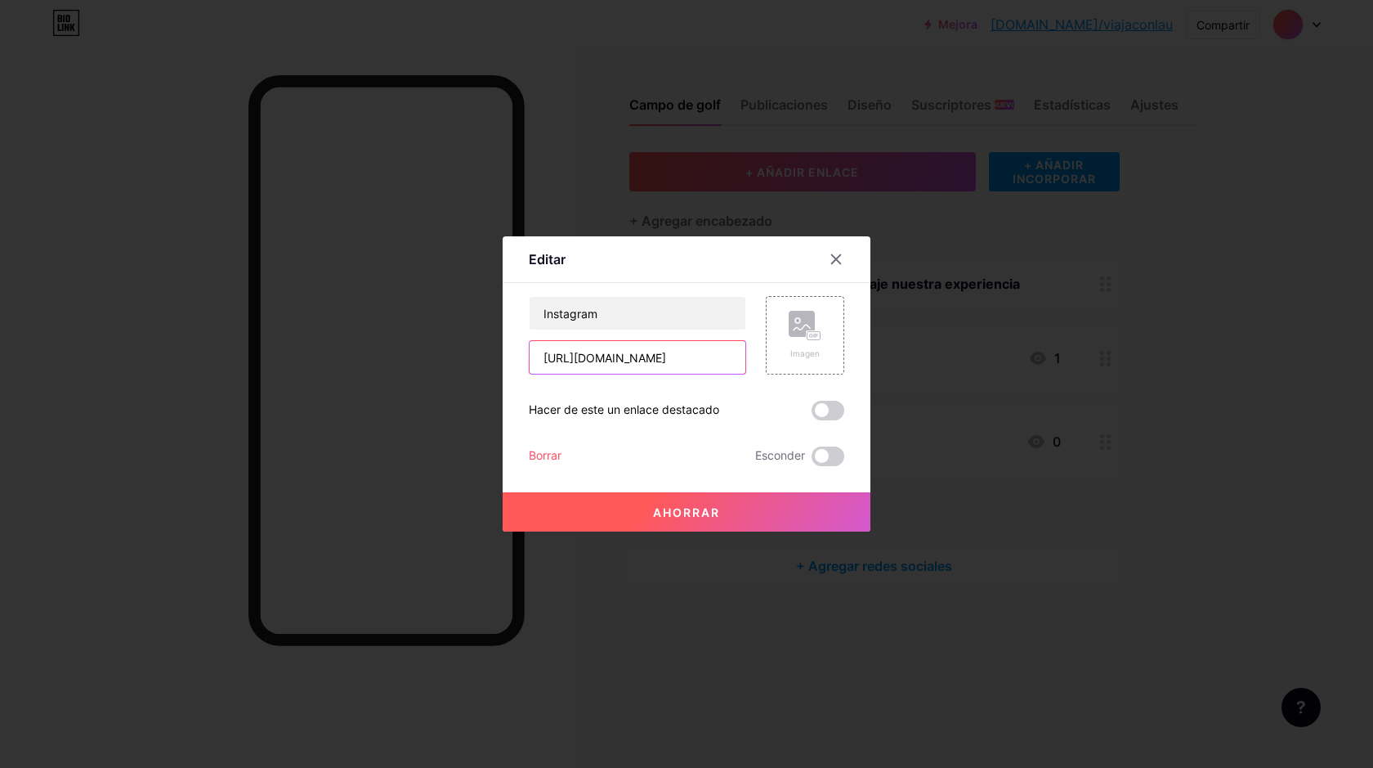
click at [686, 363] on input "[URL][DOMAIN_NAME]" at bounding box center [638, 357] width 216 height 33
drag, startPoint x: 526, startPoint y: 356, endPoint x: 792, endPoint y: 356, distance: 265.7
click at [792, 356] on div "Instagram [URL][DOMAIN_NAME] Imagen" at bounding box center [687, 335] width 316 height 78
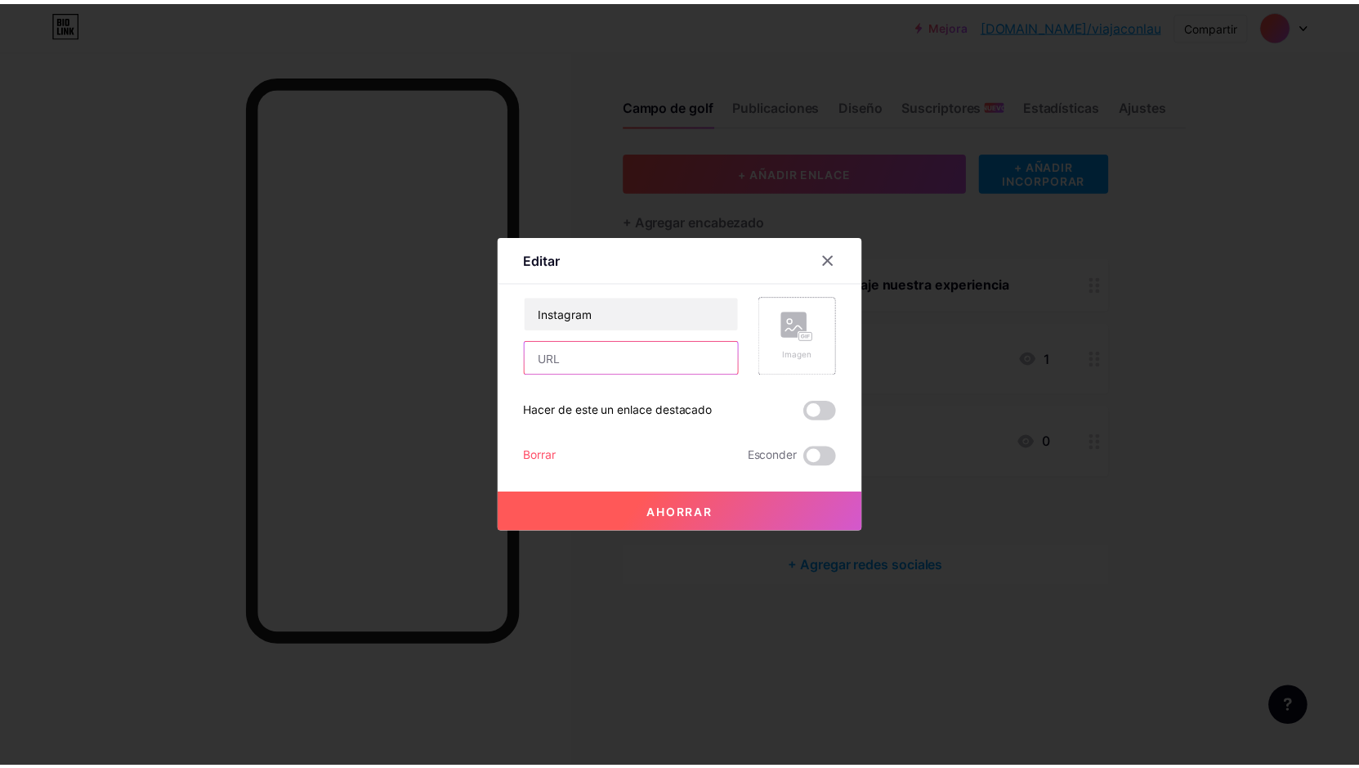
scroll to position [0, 0]
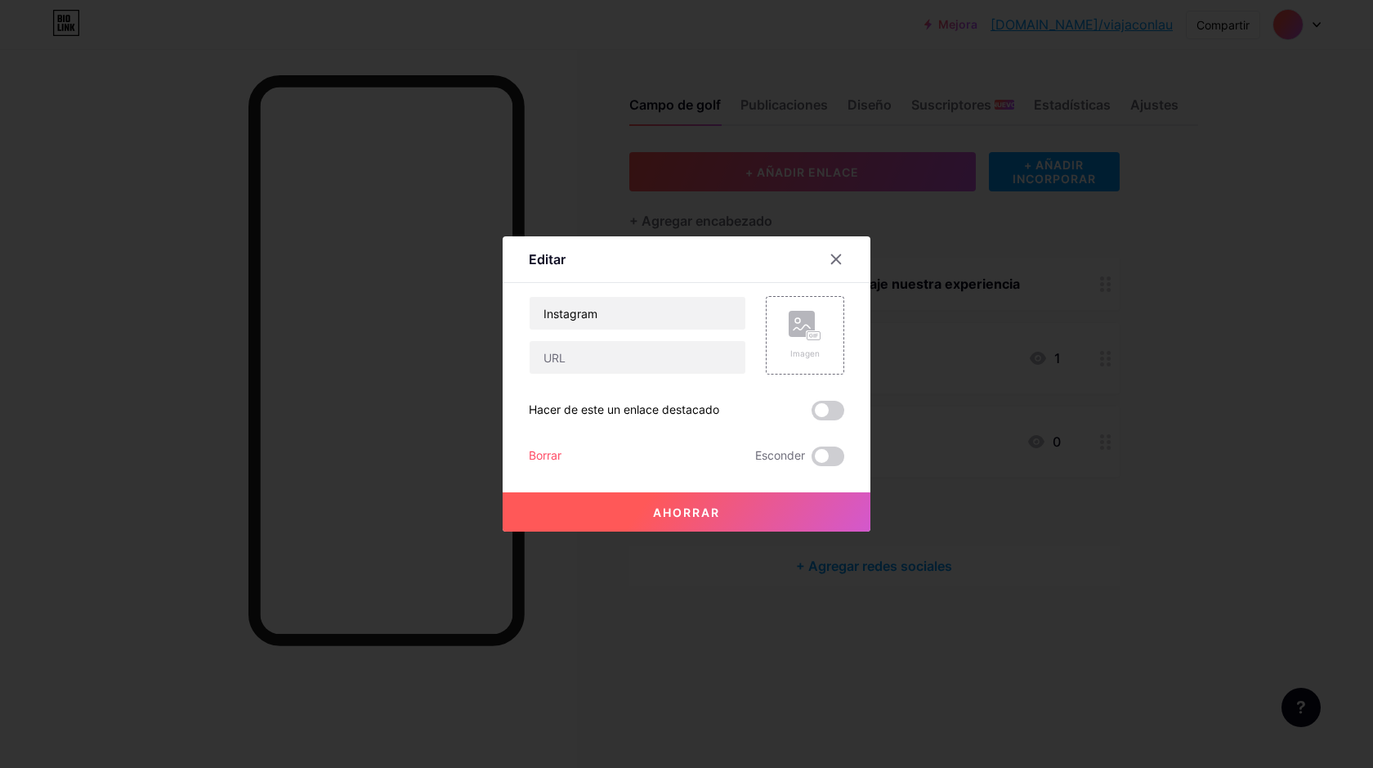
click at [766, 410] on div "Hacer de este un enlace destacado" at bounding box center [687, 411] width 316 height 20
click at [714, 512] on button "Ahorrar" at bounding box center [687, 511] width 368 height 39
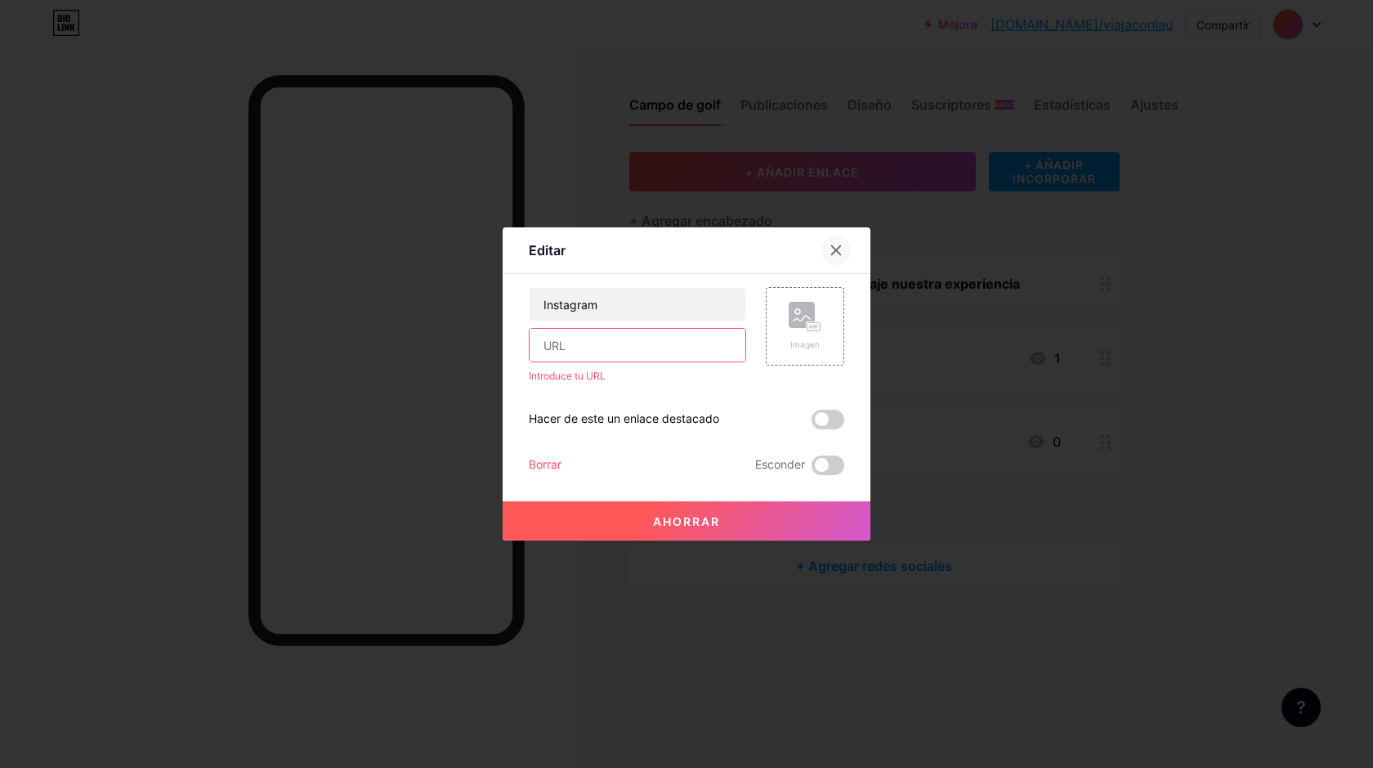
click at [831, 249] on icon at bounding box center [836, 250] width 13 height 13
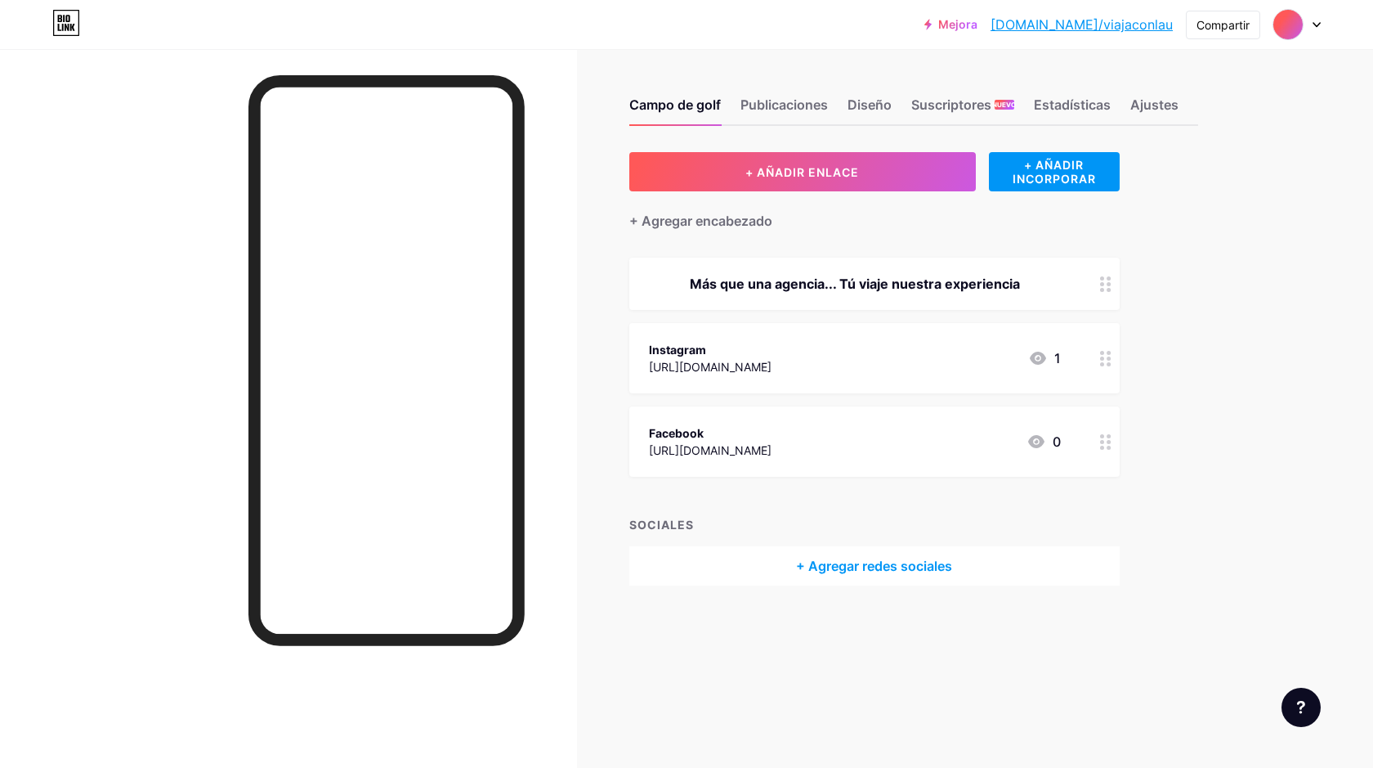
click at [772, 347] on div "Instagram" at bounding box center [710, 349] width 123 height 17
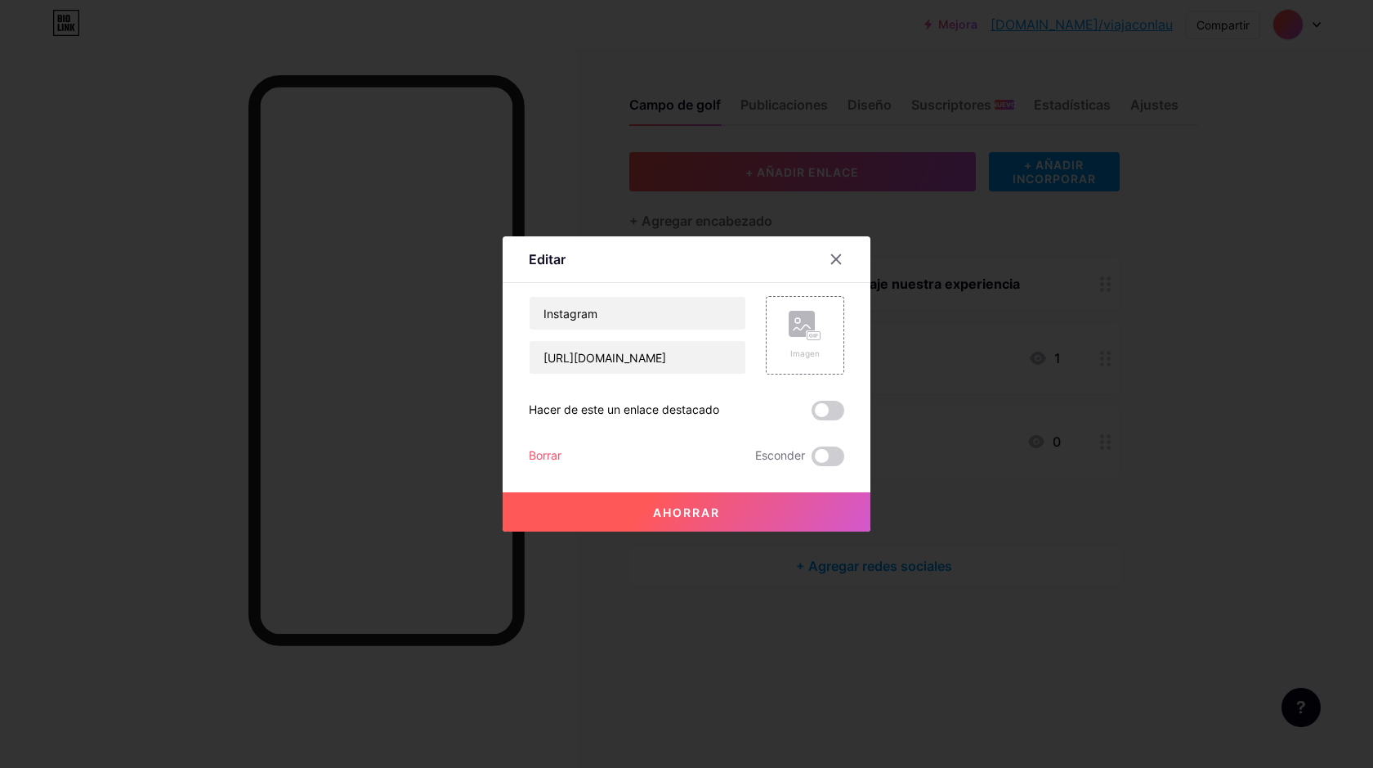
click at [540, 446] on div "Instagram [URL][DOMAIN_NAME] Imagen Hacer de este un enlace destacado Borrar Es…" at bounding box center [687, 381] width 316 height 170
click at [544, 455] on font "Borrar" at bounding box center [545, 455] width 33 height 14
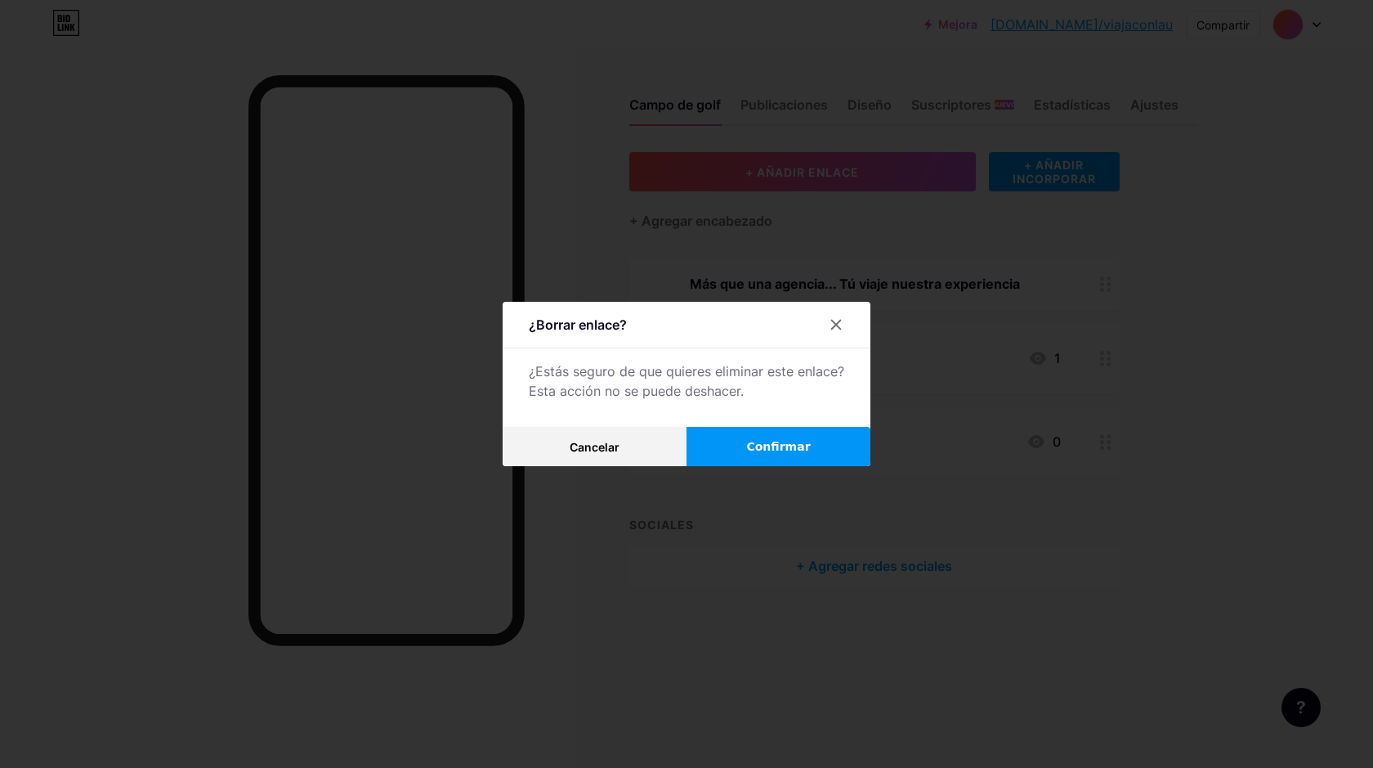
click at [762, 447] on font "Confirmar" at bounding box center [778, 446] width 64 height 13
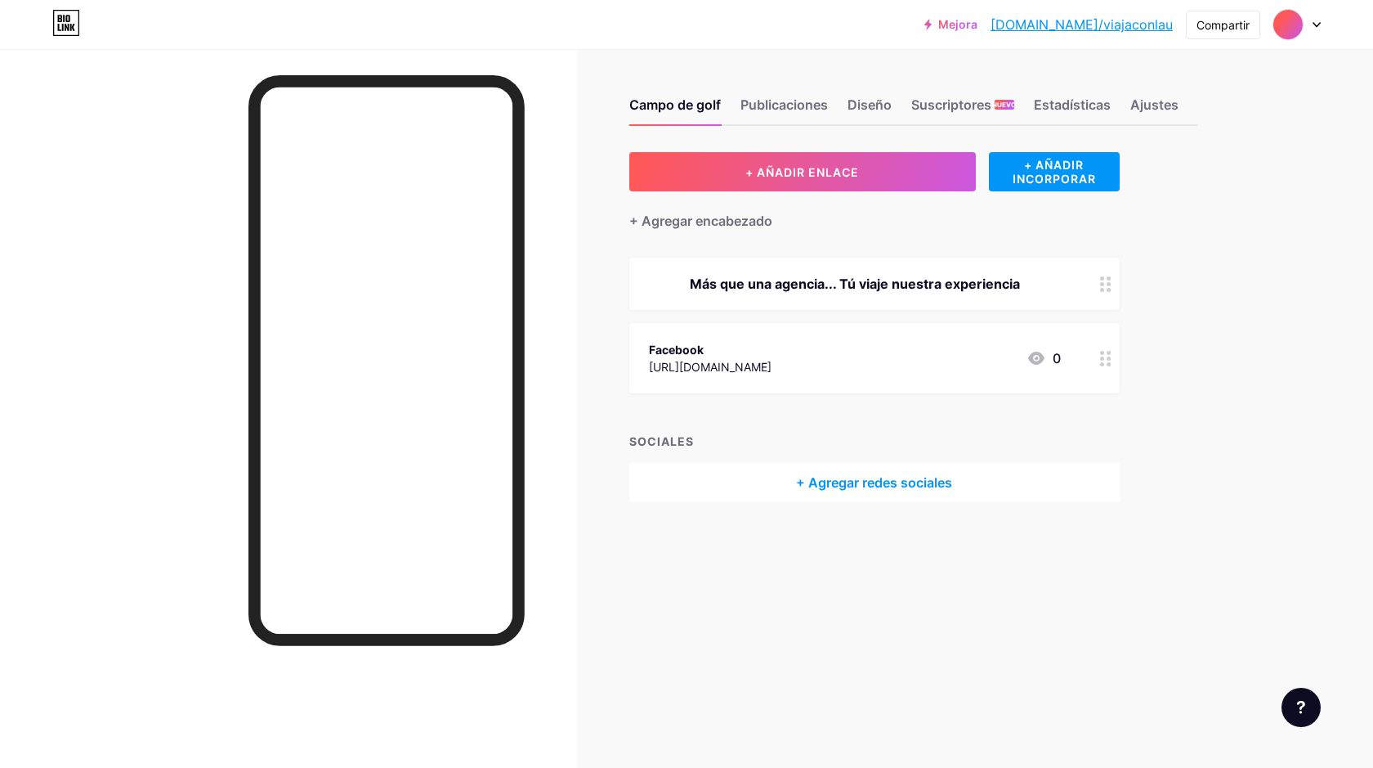
click at [1107, 357] on circle at bounding box center [1109, 358] width 4 height 4
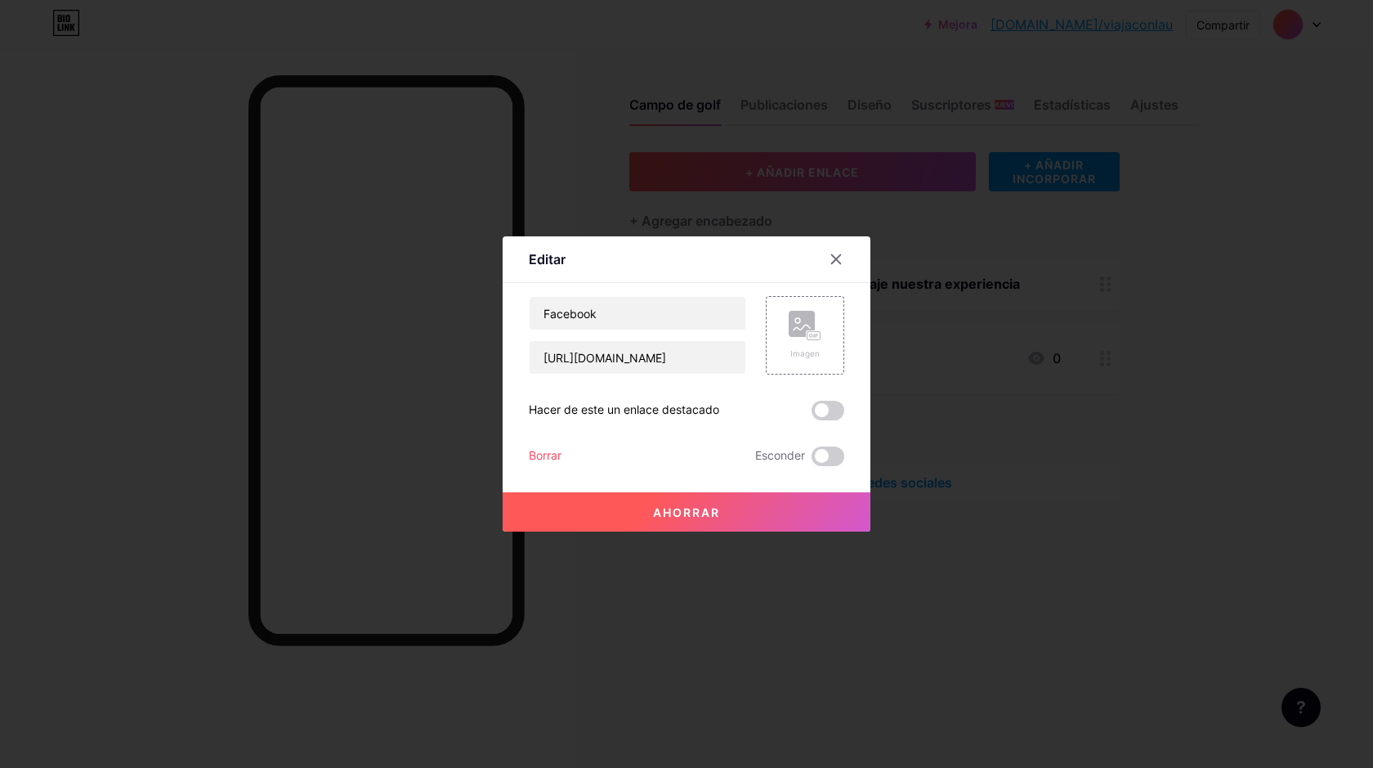
click at [544, 454] on font "Borrar" at bounding box center [545, 455] width 33 height 14
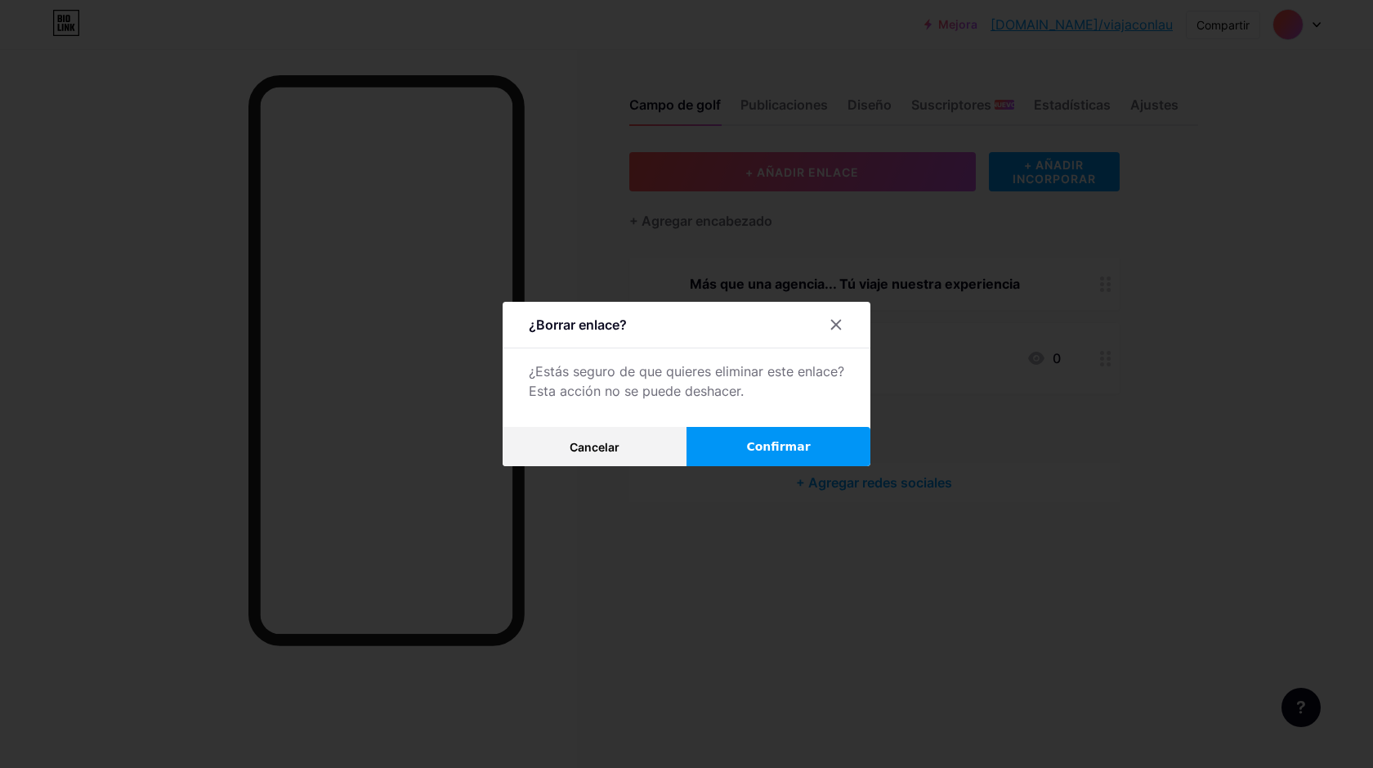
click at [743, 440] on button "Confirmar" at bounding box center [779, 446] width 184 height 39
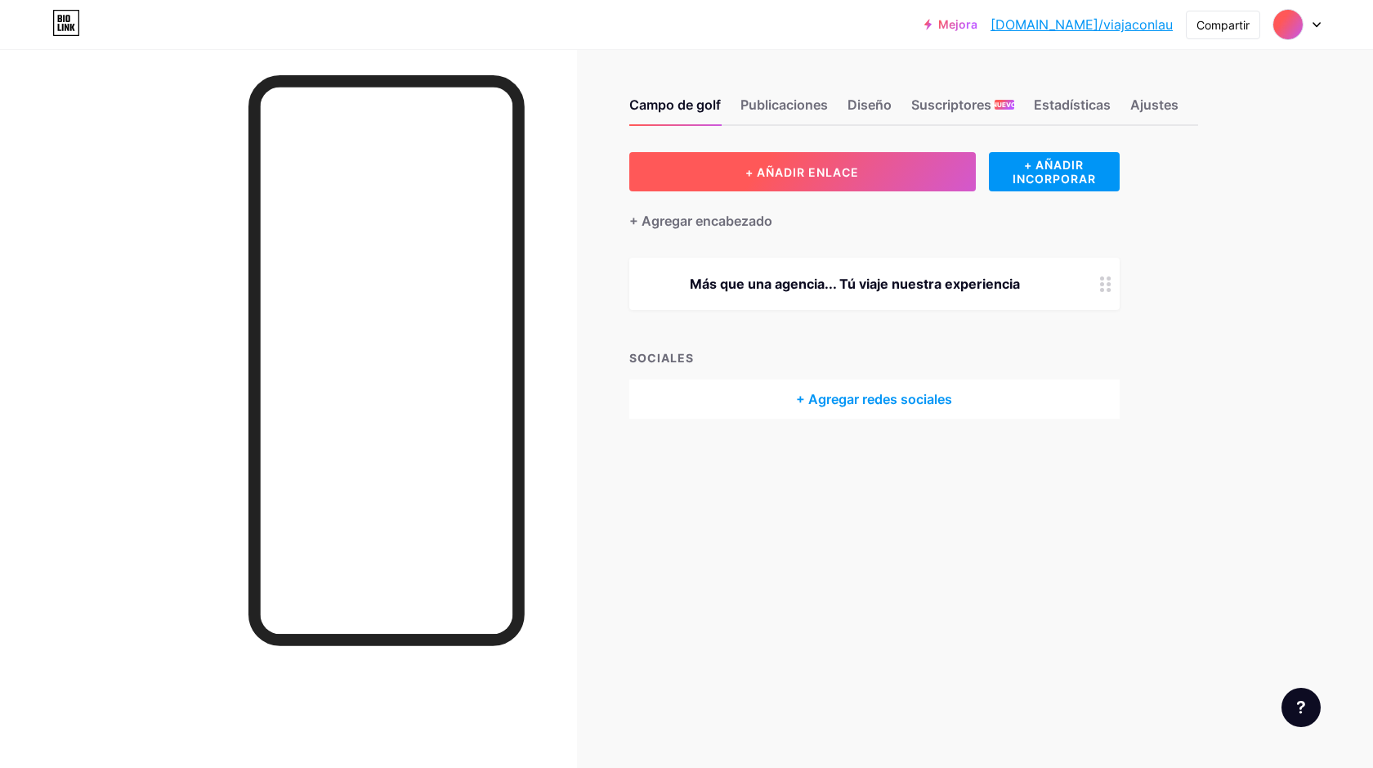
click at [804, 166] on font "+ AÑADIR ENLACE" at bounding box center [803, 172] width 114 height 14
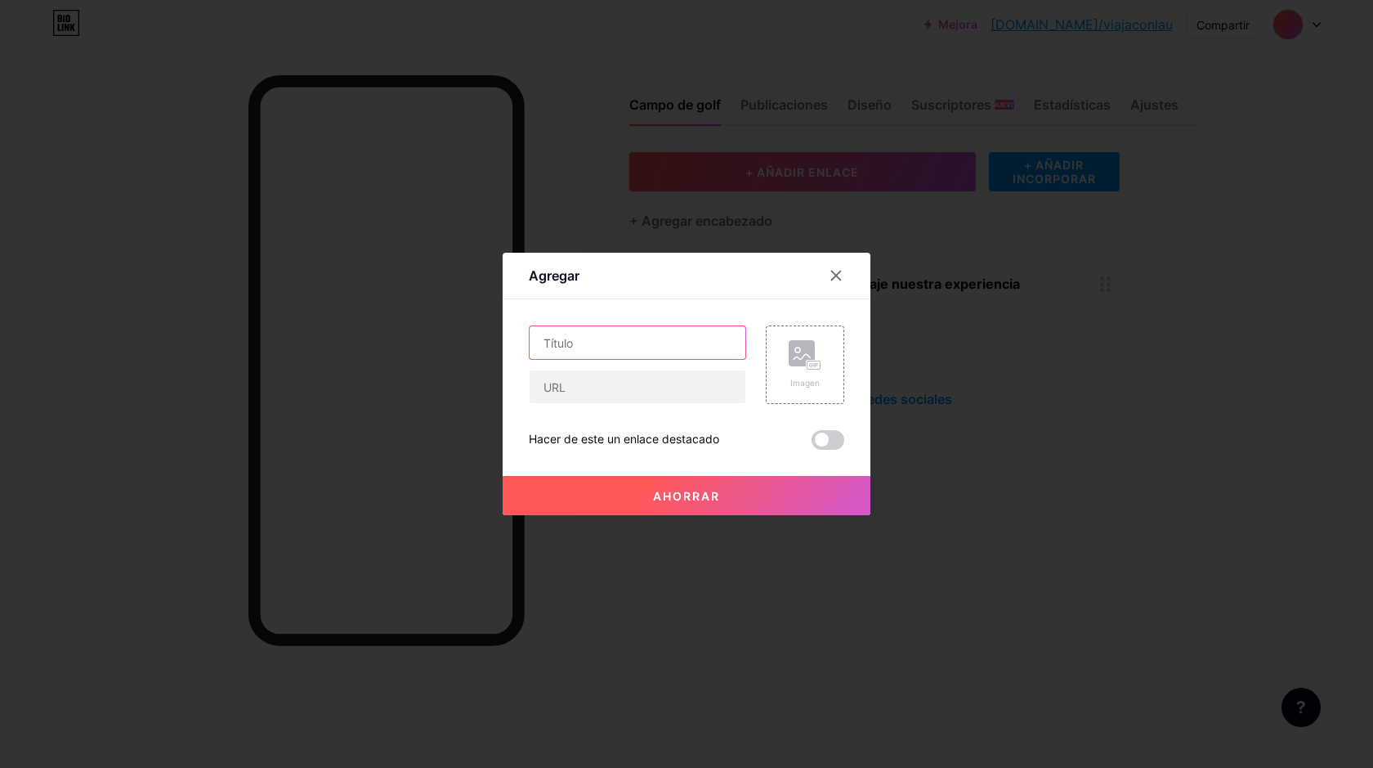
click at [596, 339] on input "text" at bounding box center [638, 342] width 216 height 33
type input "Instagram"
click at [662, 388] on input "text" at bounding box center [638, 386] width 216 height 33
paste input "[URL][DOMAIN_NAME]"
type input "[URL][DOMAIN_NAME]"
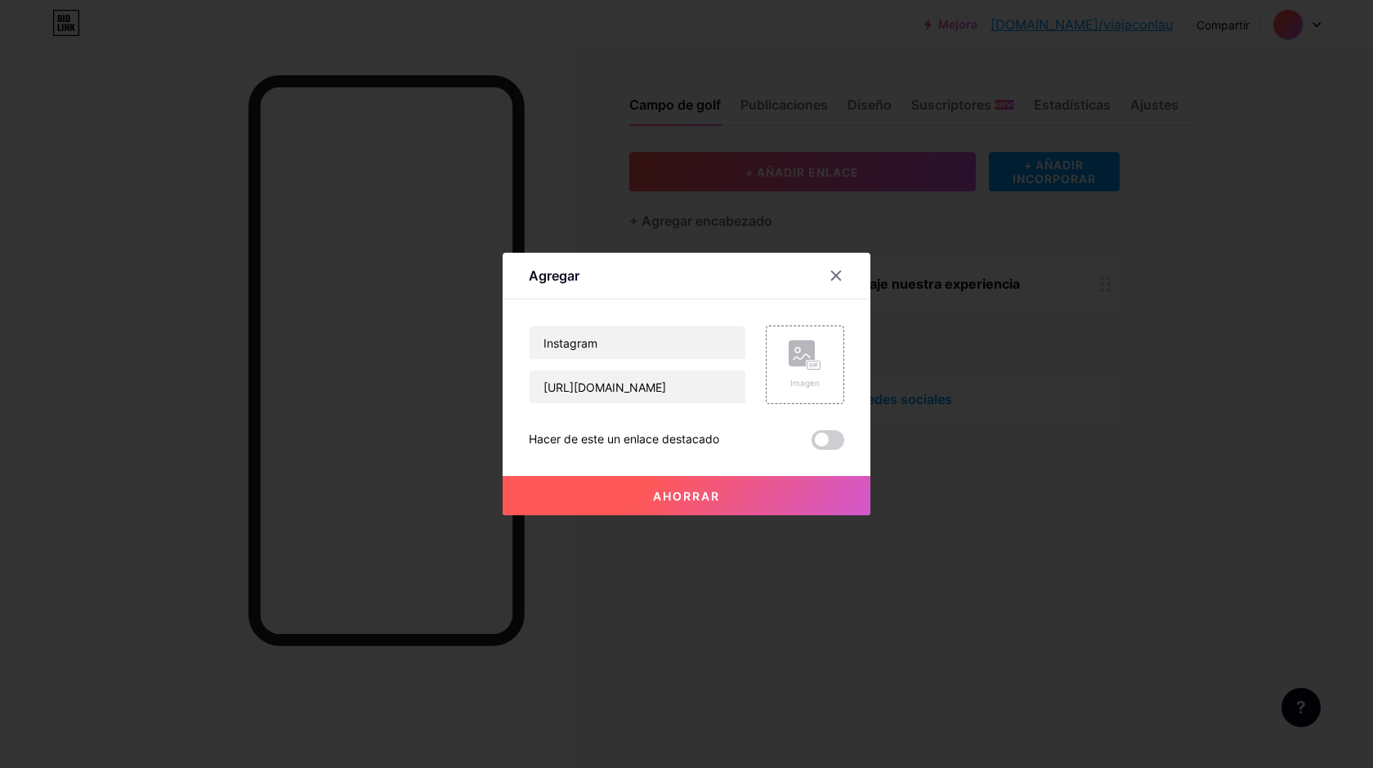
click at [710, 490] on font "Ahorrar" at bounding box center [686, 496] width 67 height 14
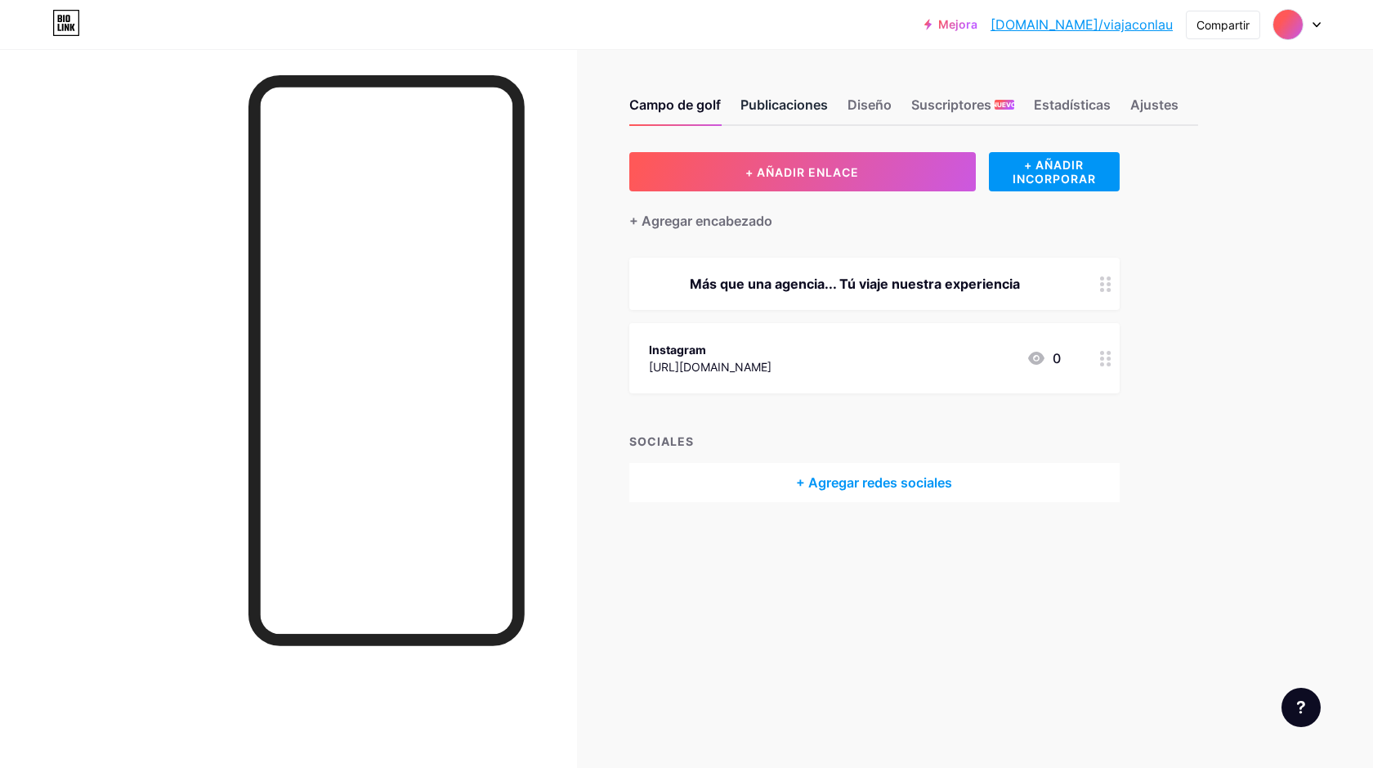
click at [779, 107] on font "Publicaciones" at bounding box center [784, 104] width 87 height 16
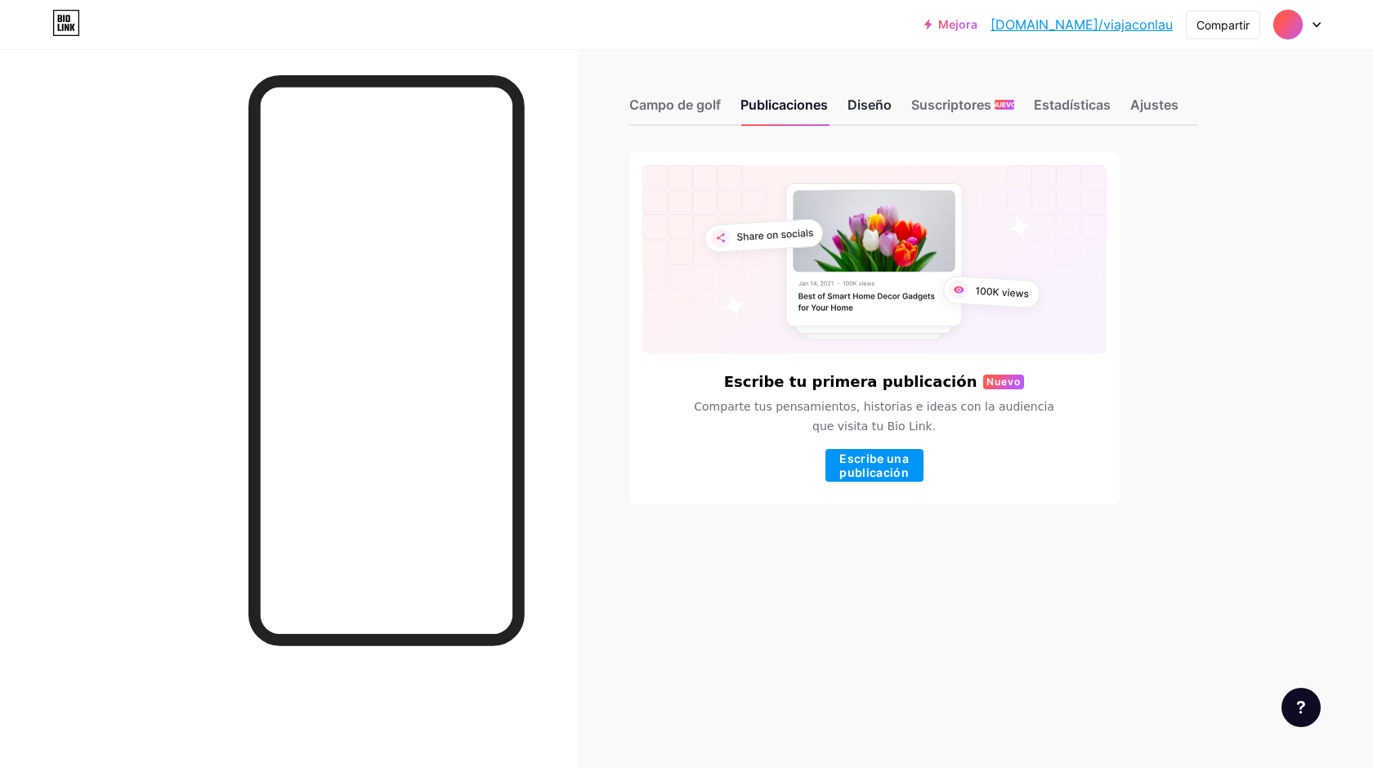
click at [882, 101] on font "Diseño" at bounding box center [870, 104] width 44 height 16
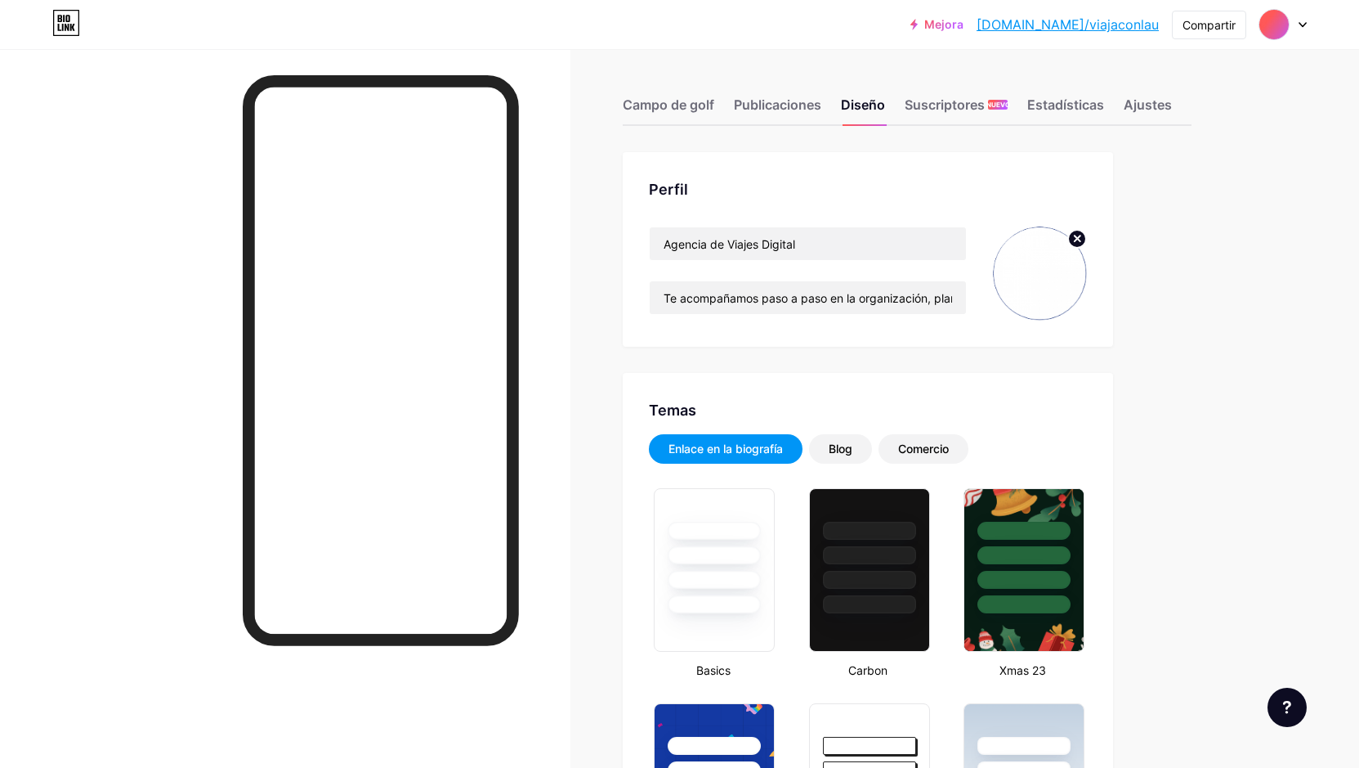
type input "#e2ad63"
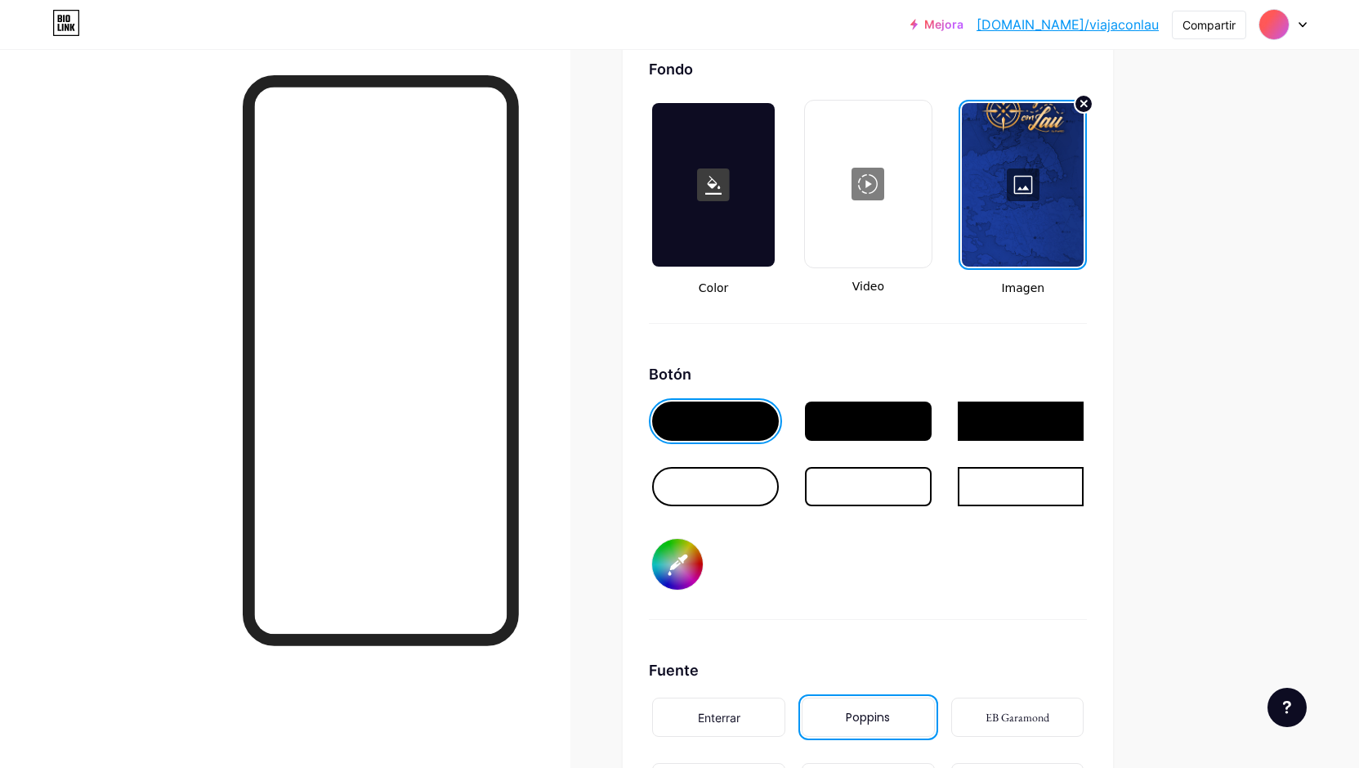
scroll to position [2207, 0]
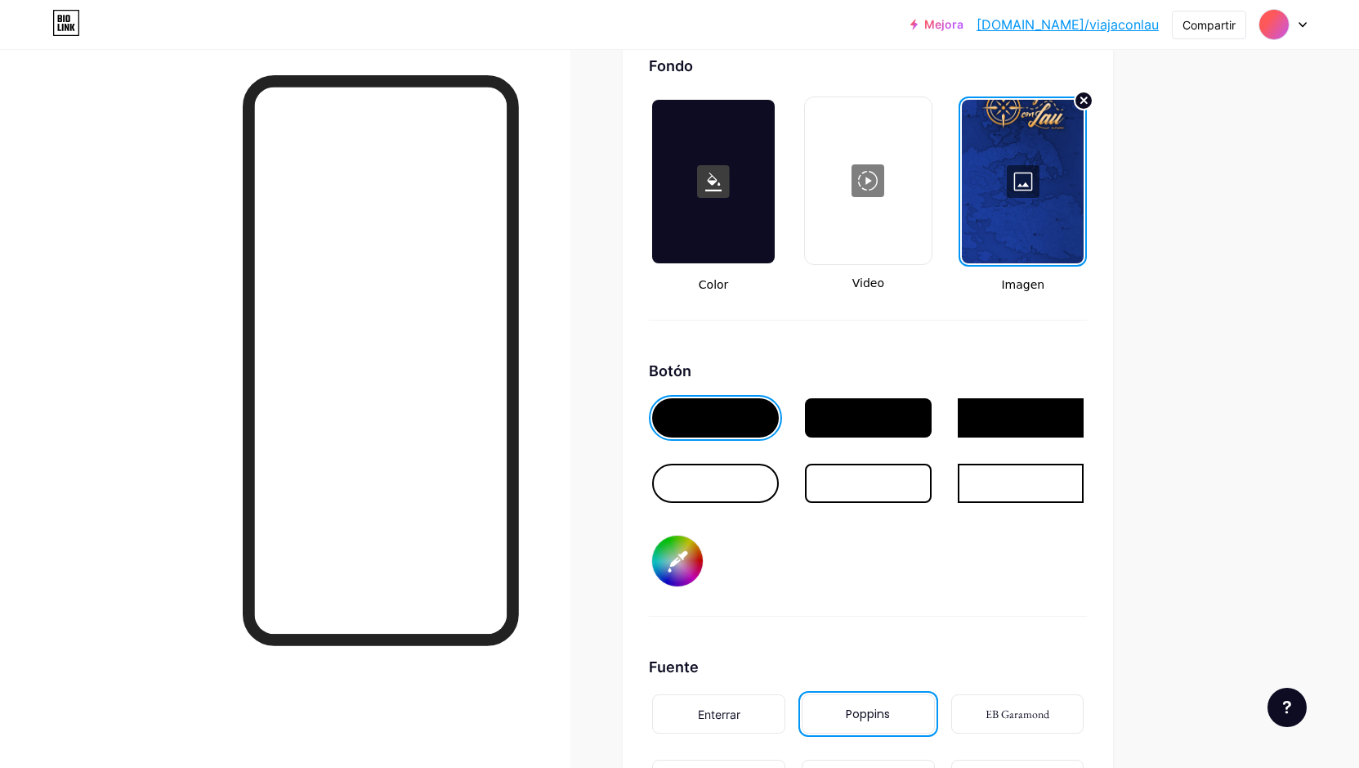
click at [754, 436] on div at bounding box center [715, 417] width 127 height 39
click at [699, 554] on input "#e2ad63" at bounding box center [677, 560] width 51 height 51
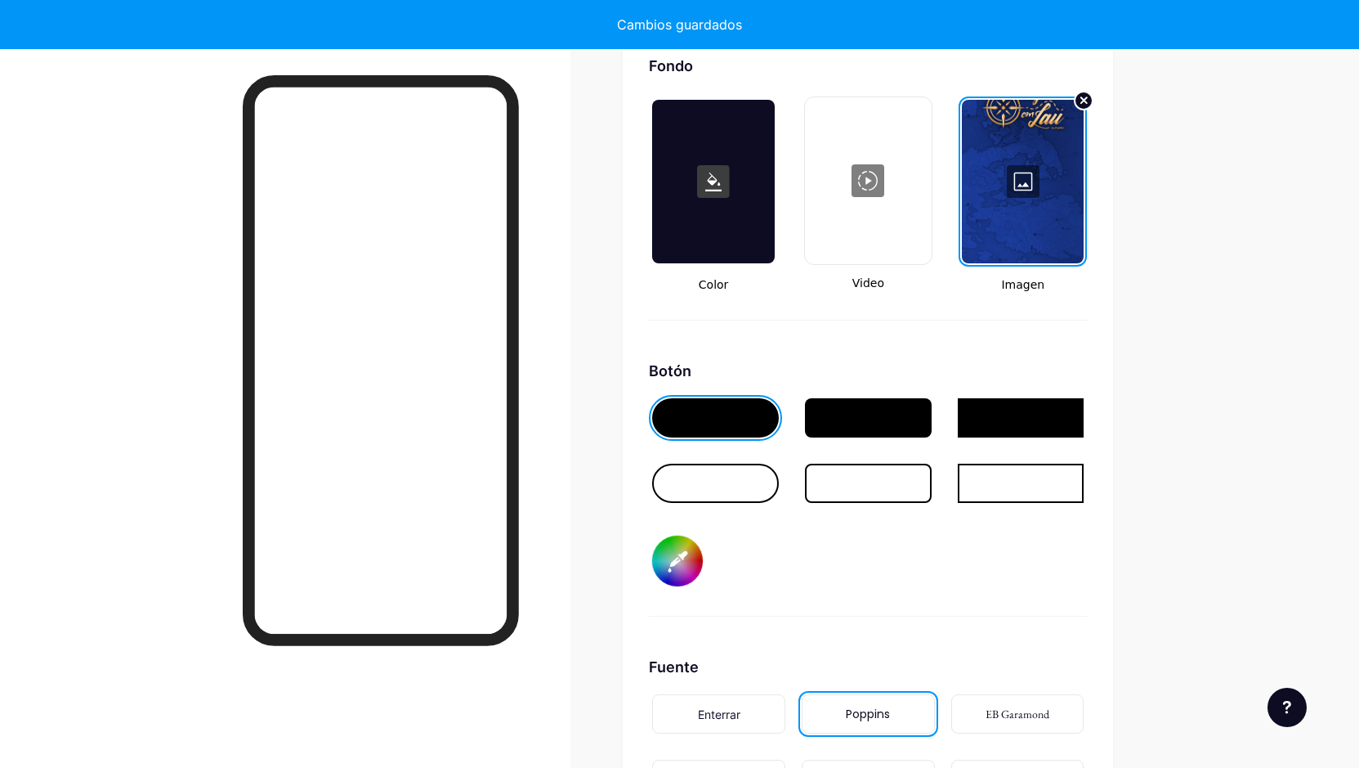
type input "#ffffff"
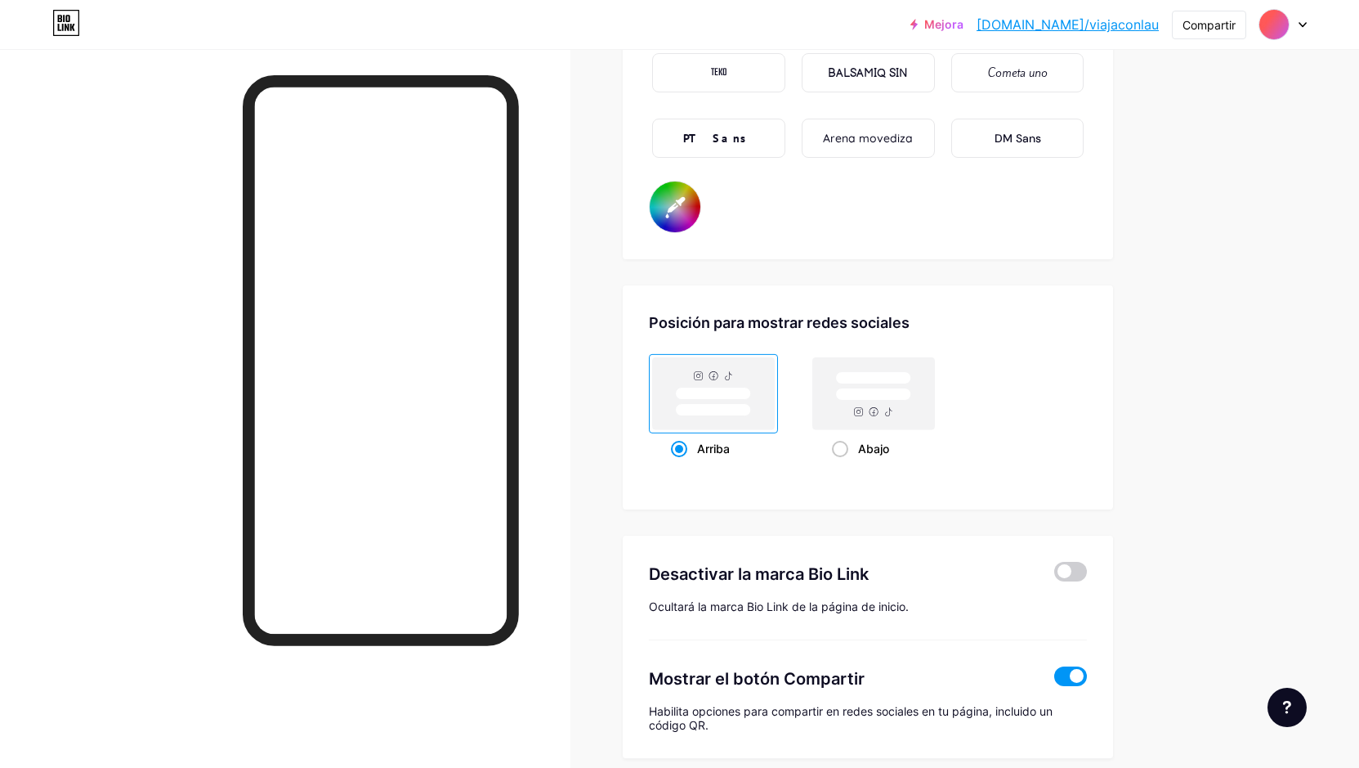
scroll to position [2943, 0]
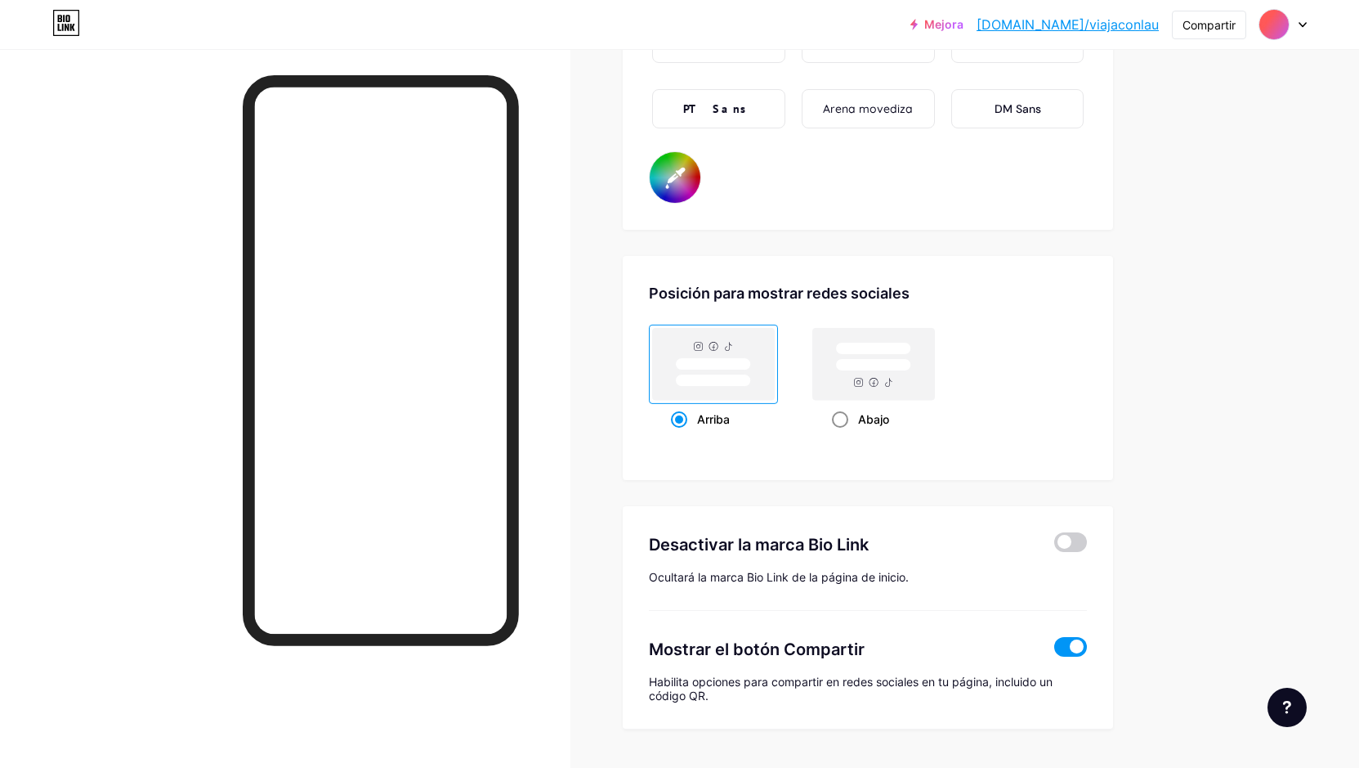
click at [847, 418] on span at bounding box center [840, 419] width 16 height 16
click at [843, 434] on input "Abajo" at bounding box center [837, 439] width 11 height 11
radio input "true"
type input "#ffffff"
click at [681, 421] on span at bounding box center [679, 419] width 16 height 16
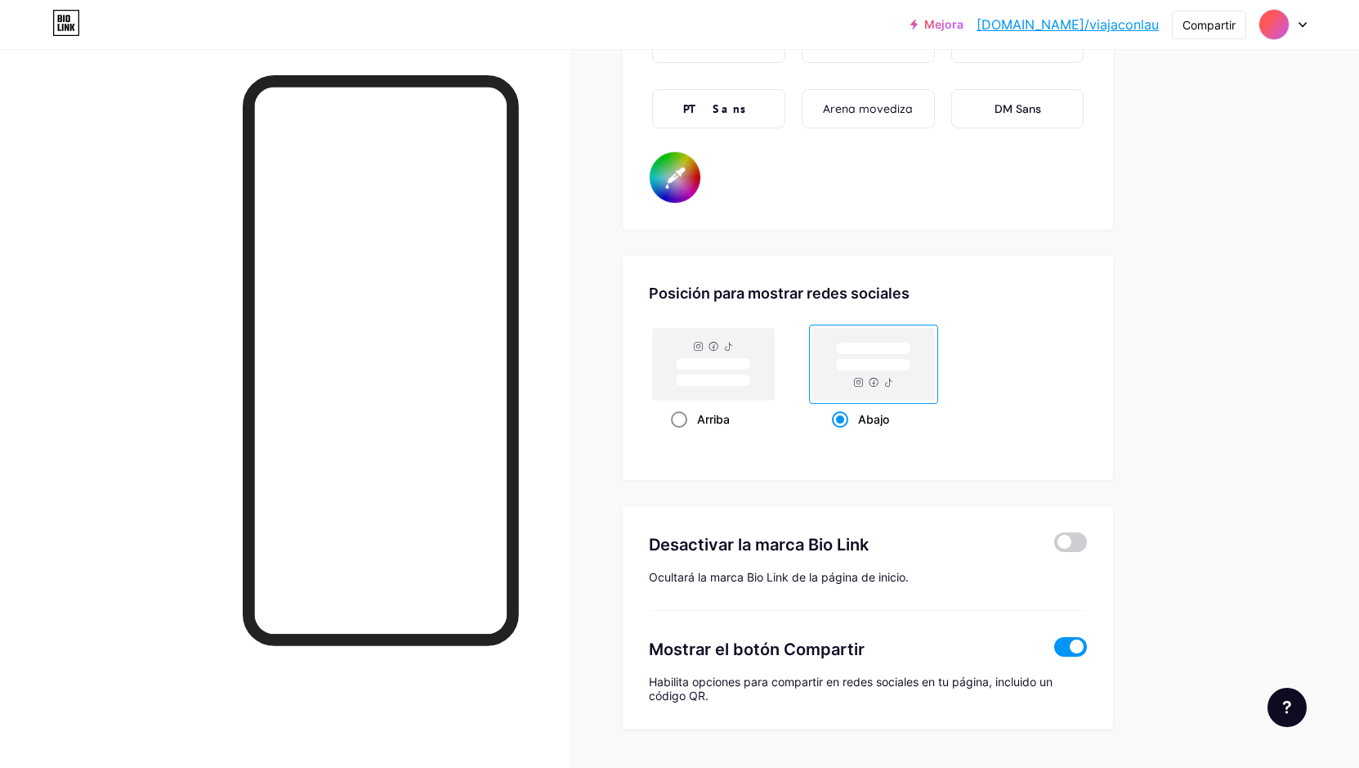
click at [681, 434] on input "Arriba" at bounding box center [676, 439] width 11 height 11
radio input "true"
type input "#ffffff"
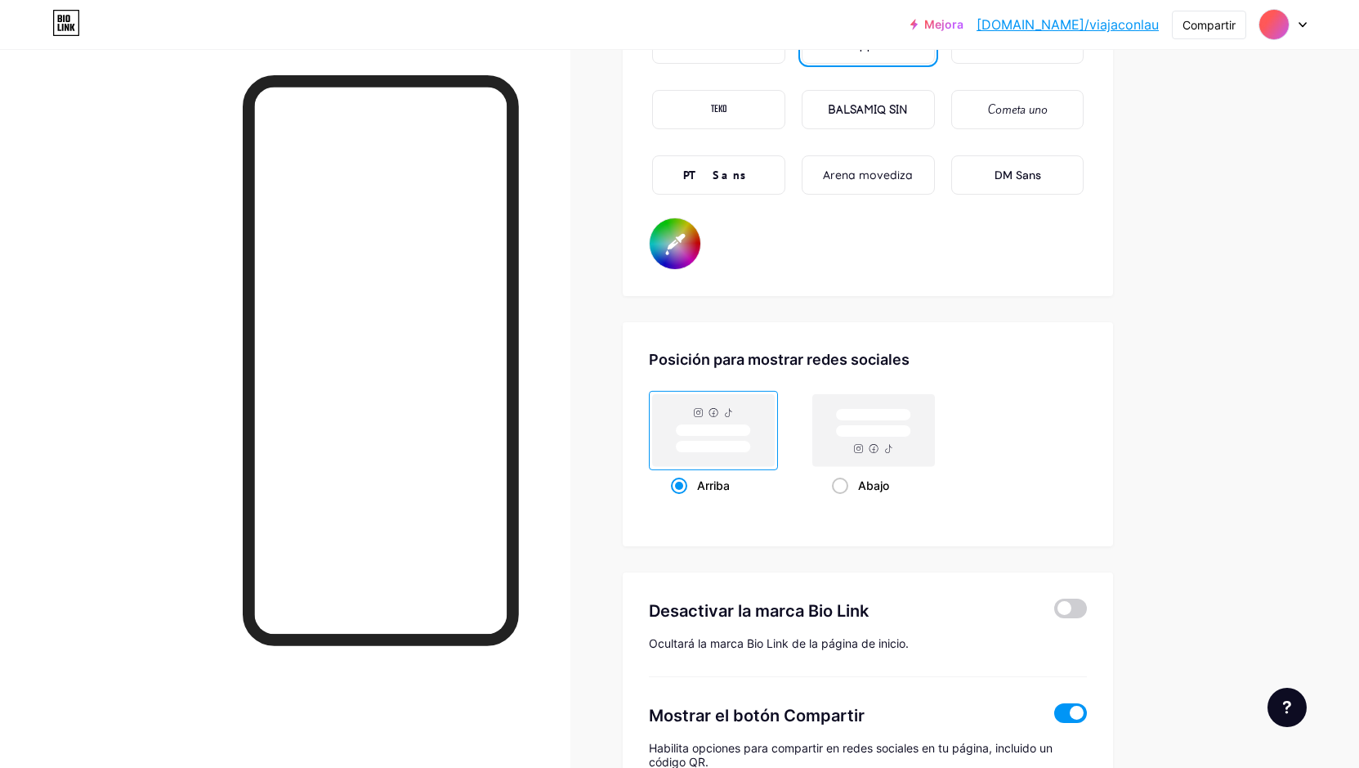
scroll to position [2905, 0]
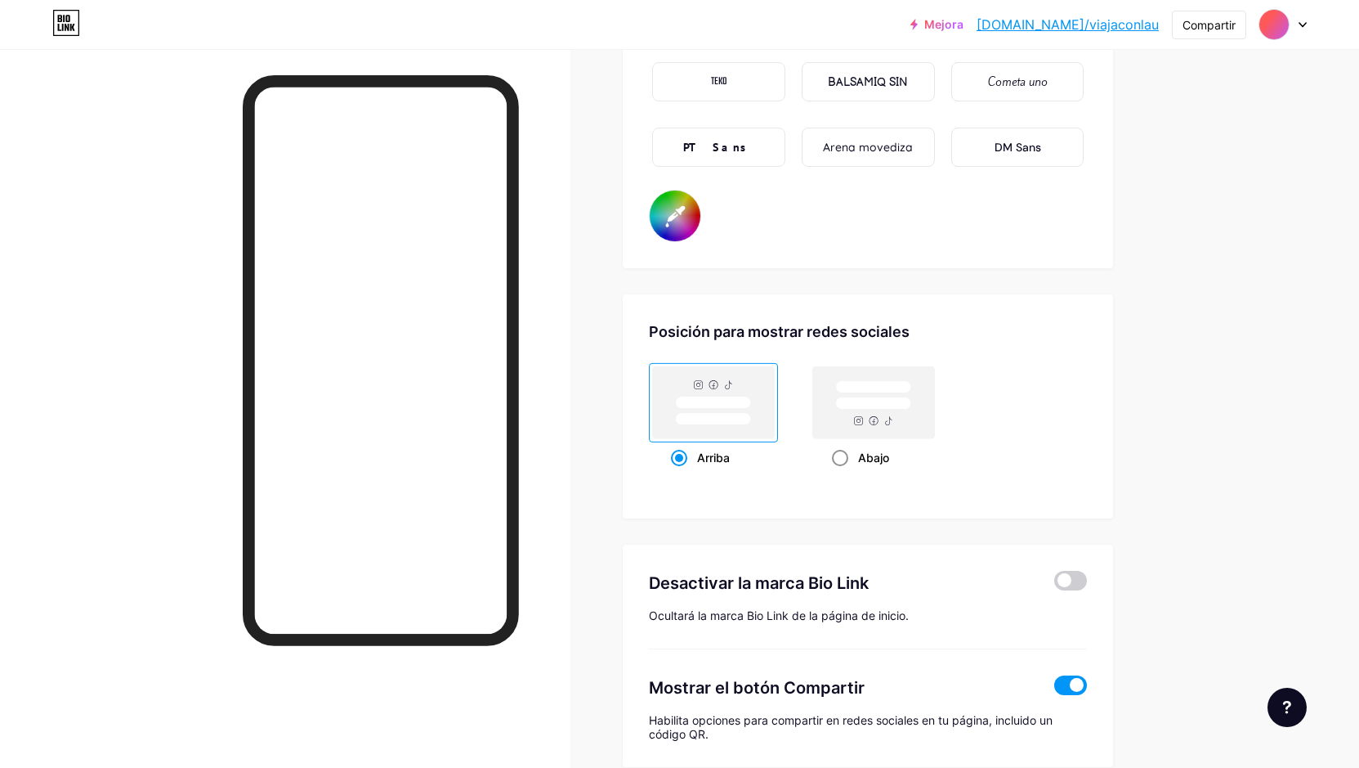
click at [846, 458] on span at bounding box center [840, 458] width 16 height 16
click at [843, 473] on input "Abajo" at bounding box center [837, 478] width 11 height 11
radio input "true"
type input "#ffffff"
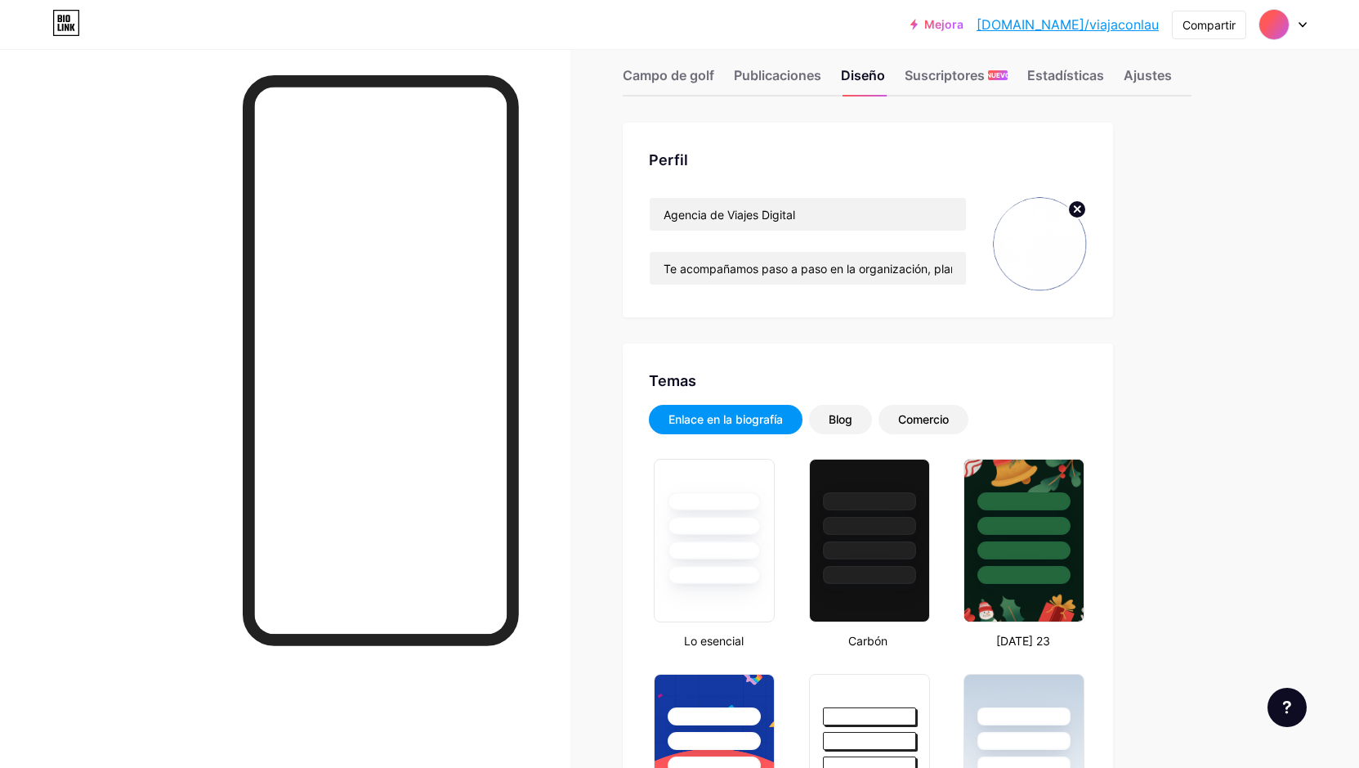
scroll to position [0, 0]
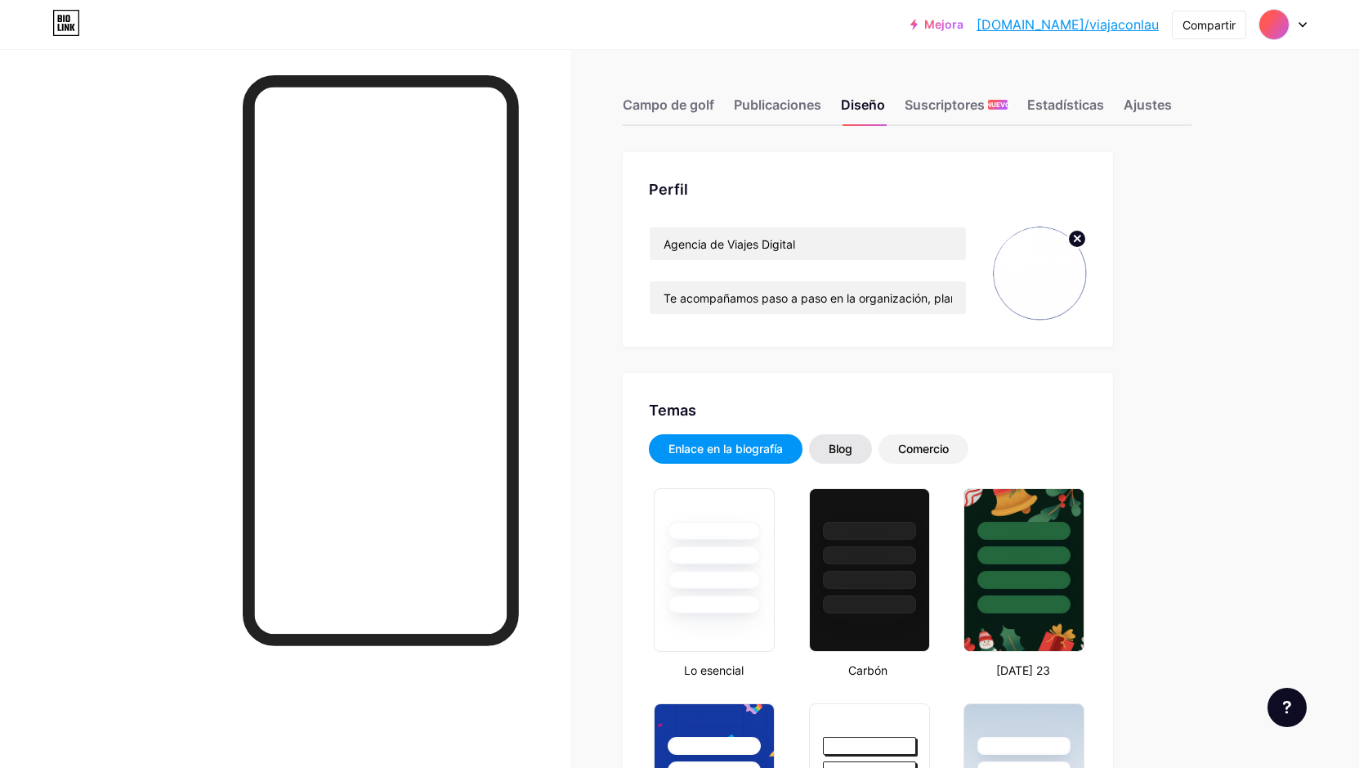
click at [853, 446] on font "Blog" at bounding box center [841, 448] width 24 height 14
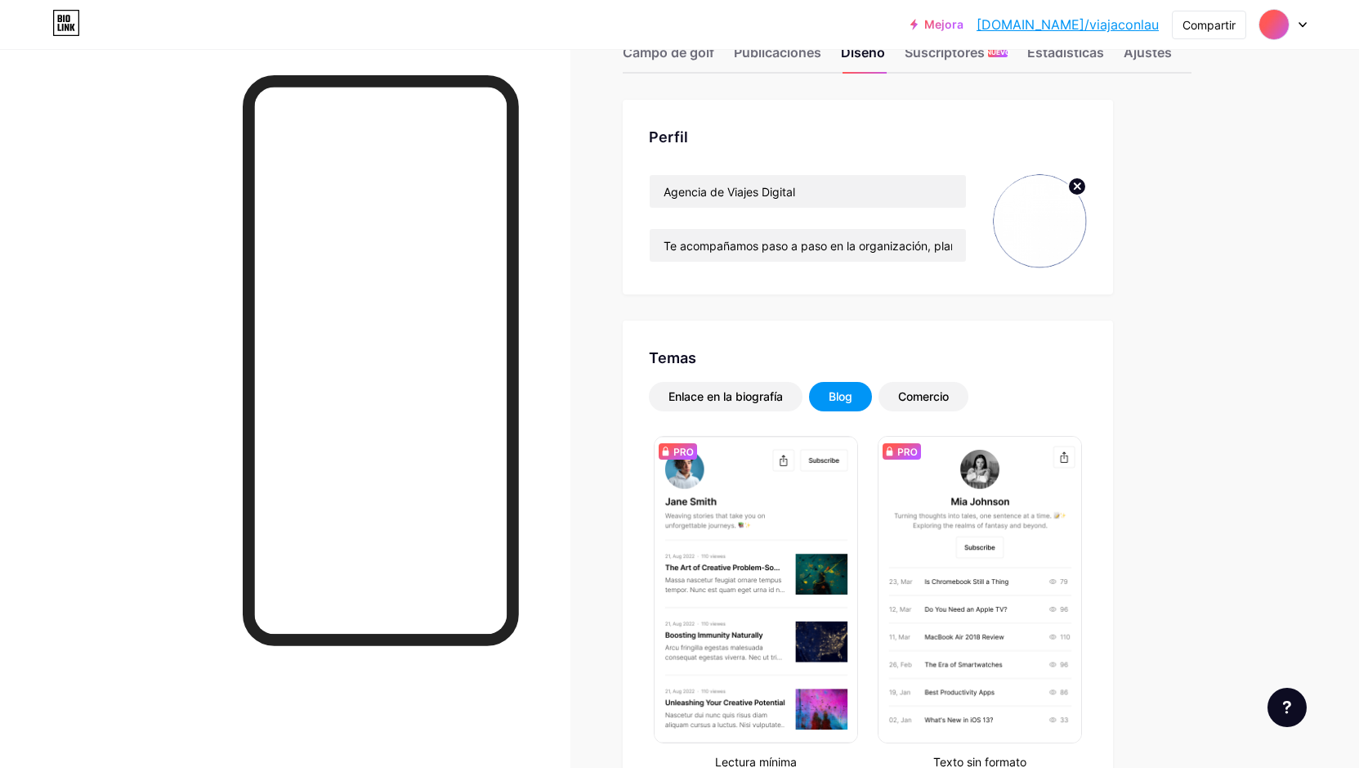
scroll to position [82, 0]
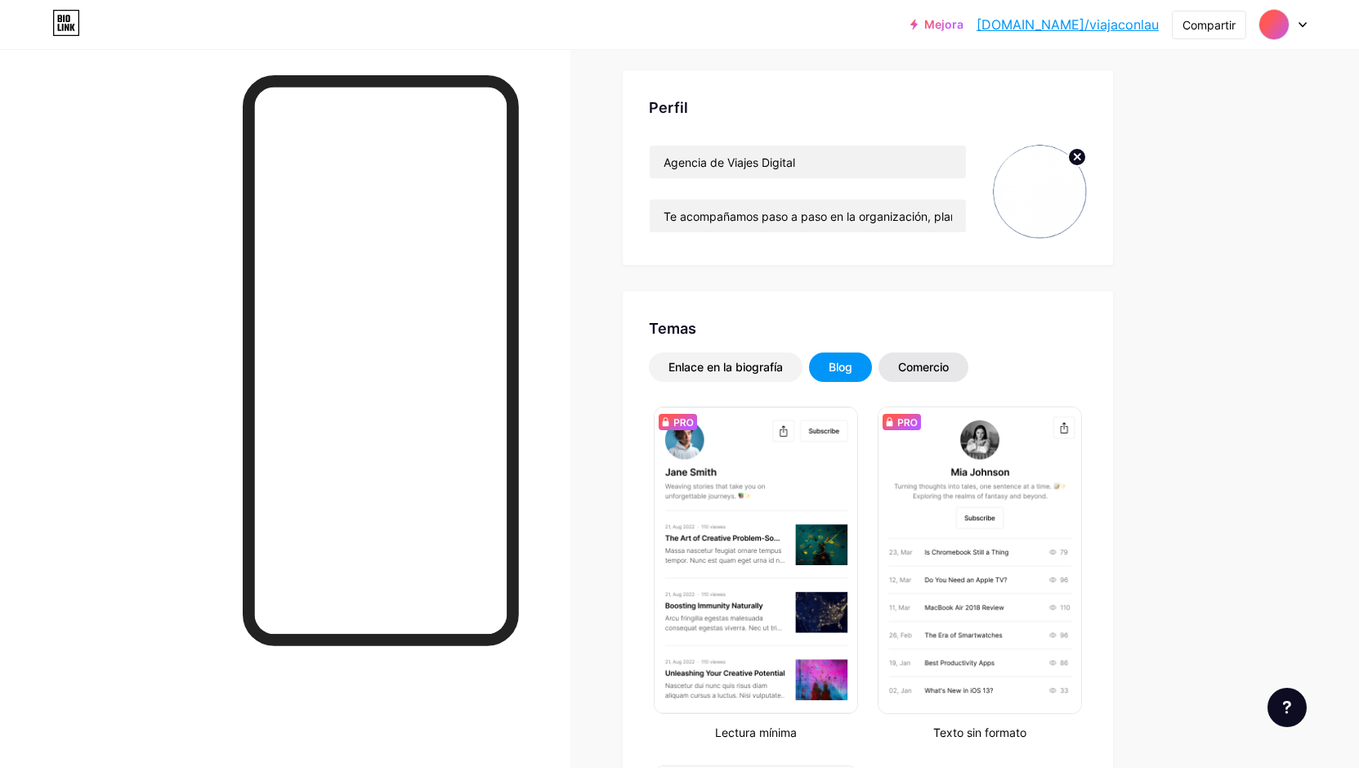
click at [940, 356] on div "Comercio" at bounding box center [924, 366] width 90 height 29
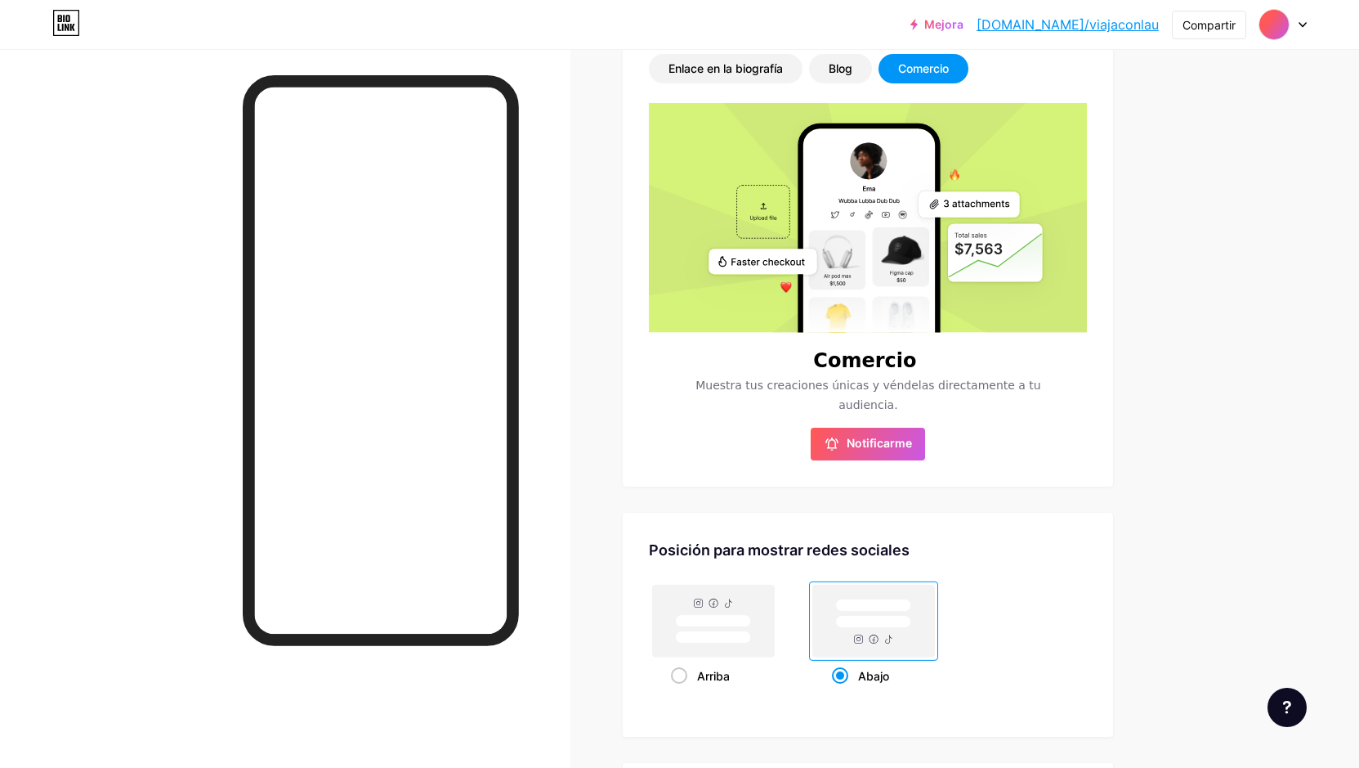
scroll to position [409, 0]
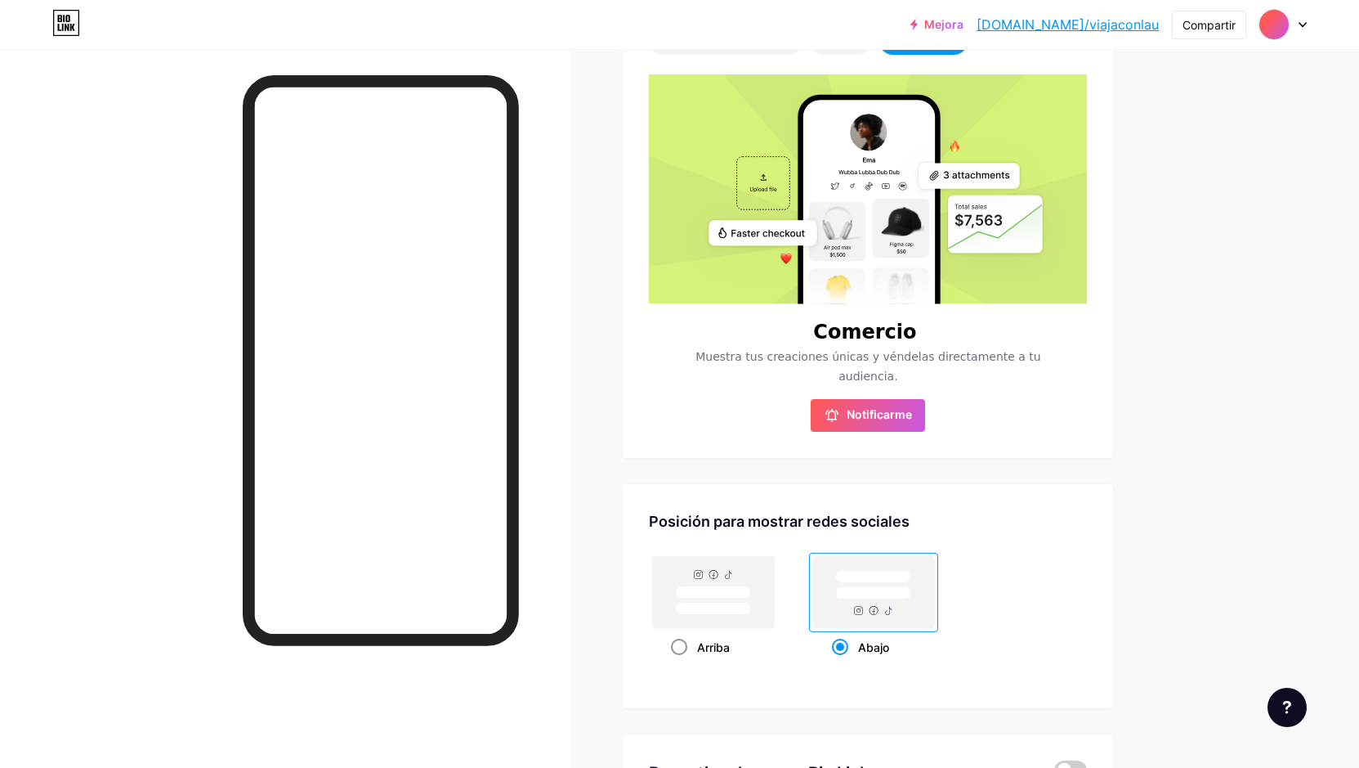
click at [683, 647] on span at bounding box center [679, 646] width 16 height 16
click at [682, 662] on input "Arriba" at bounding box center [676, 667] width 11 height 11
radio input "true"
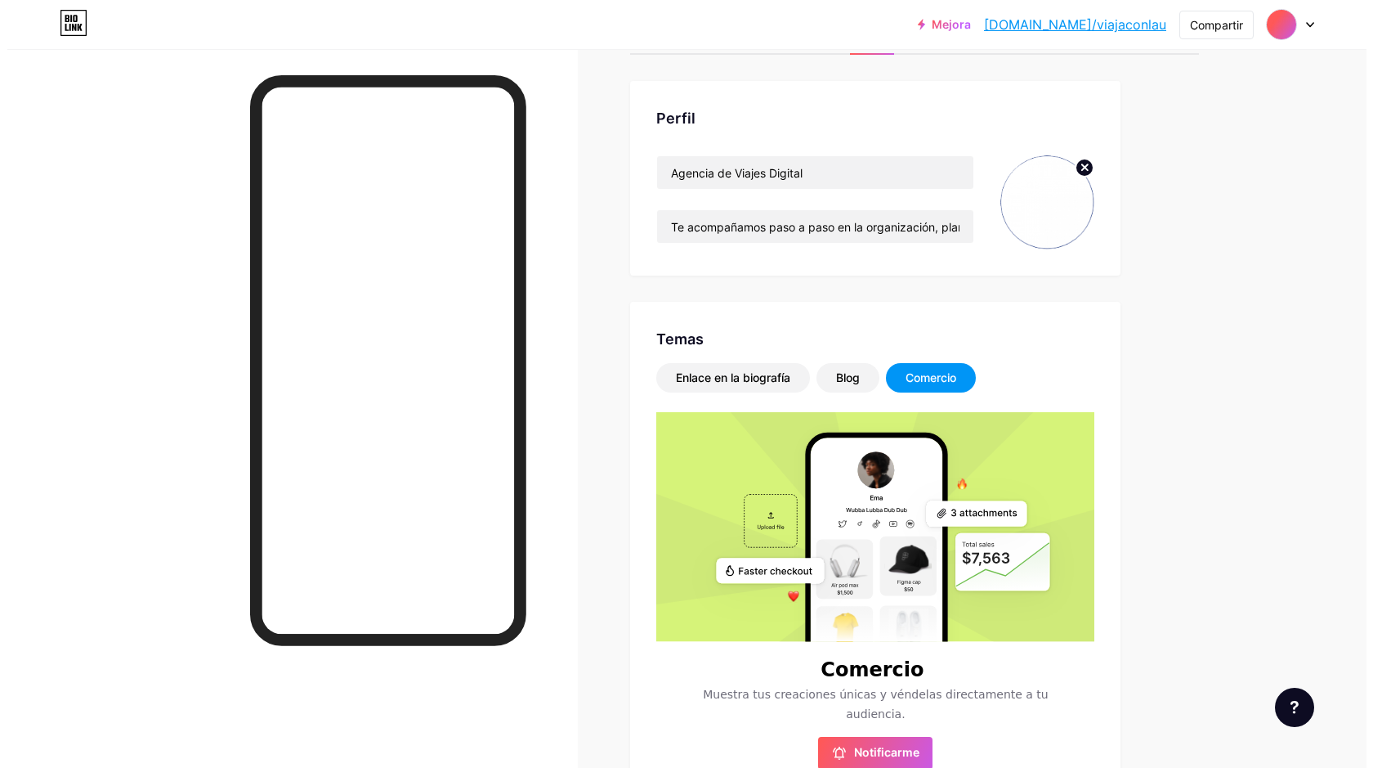
scroll to position [0, 0]
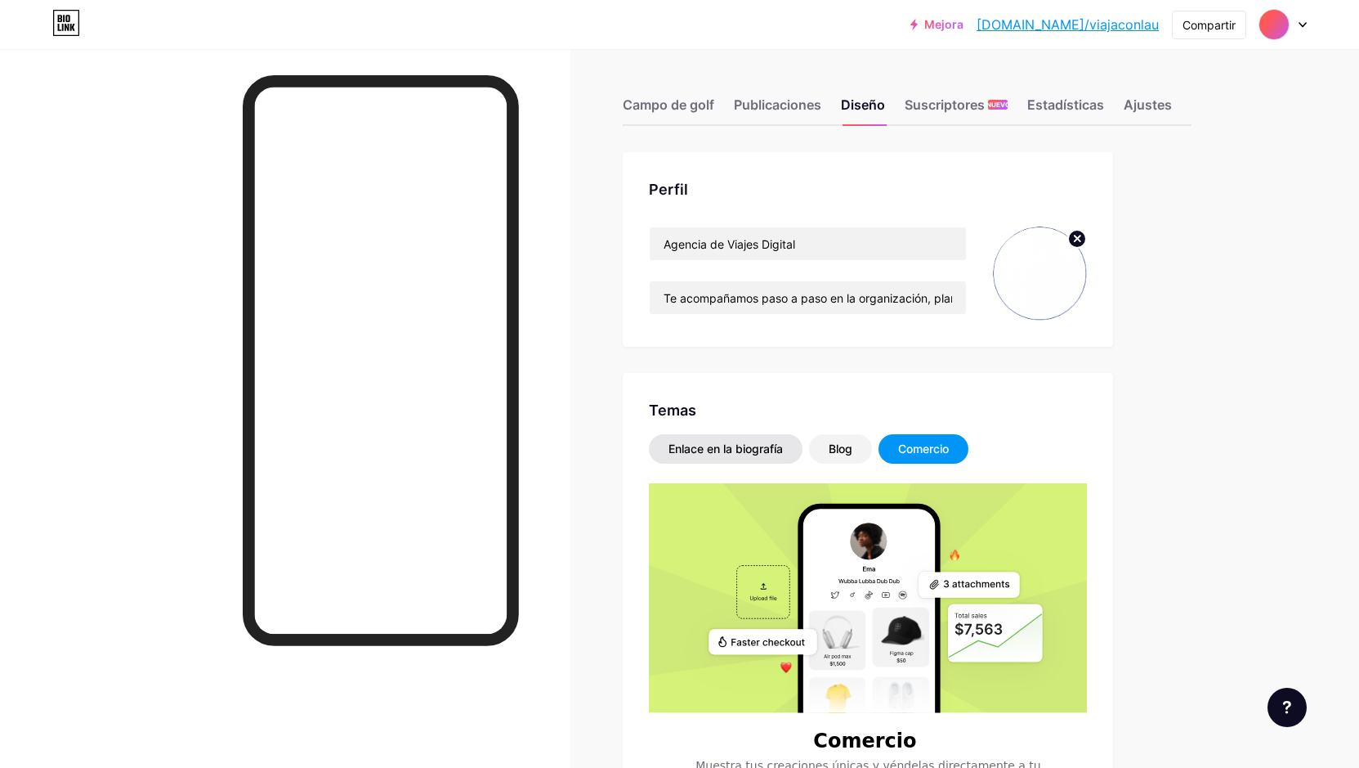
click at [712, 450] on font "Enlace en la biografía" at bounding box center [726, 448] width 114 height 14
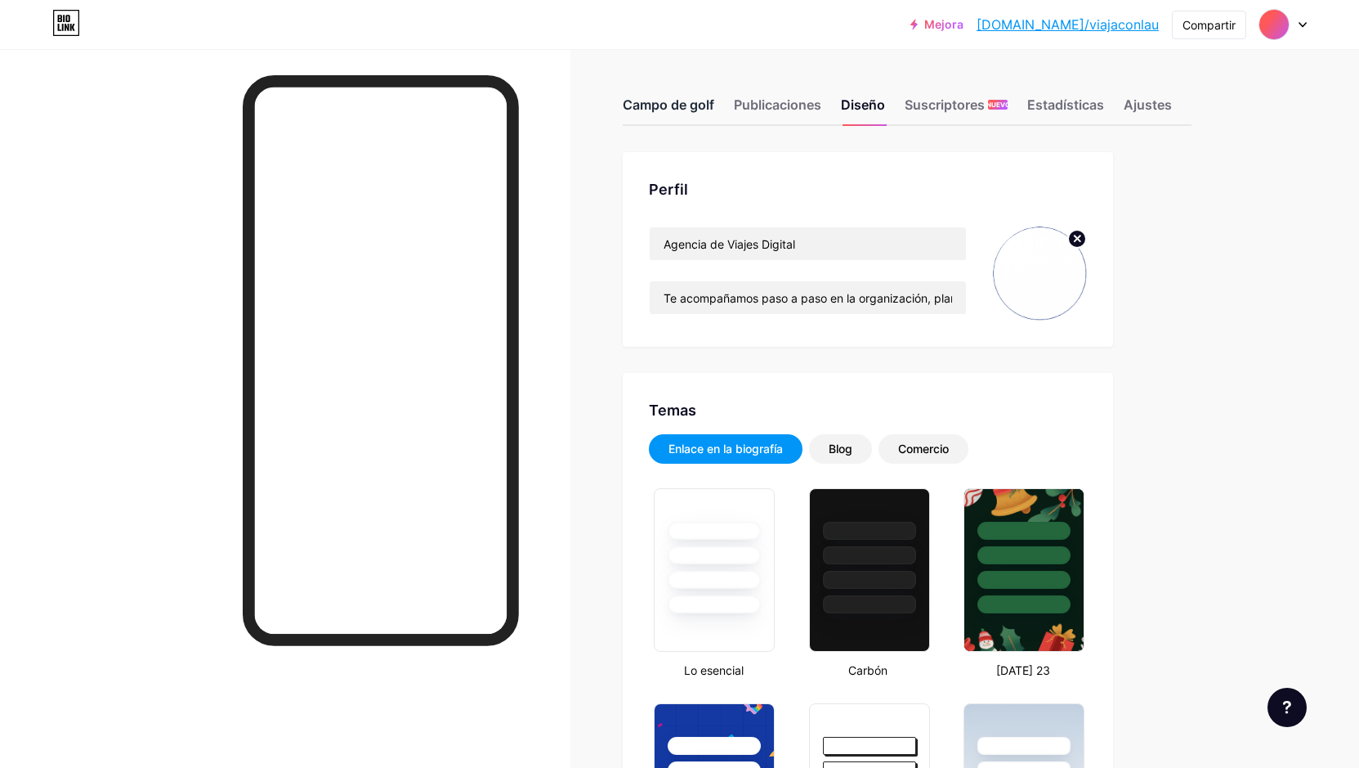
click at [674, 101] on font "Campo de golf" at bounding box center [669, 104] width 92 height 16
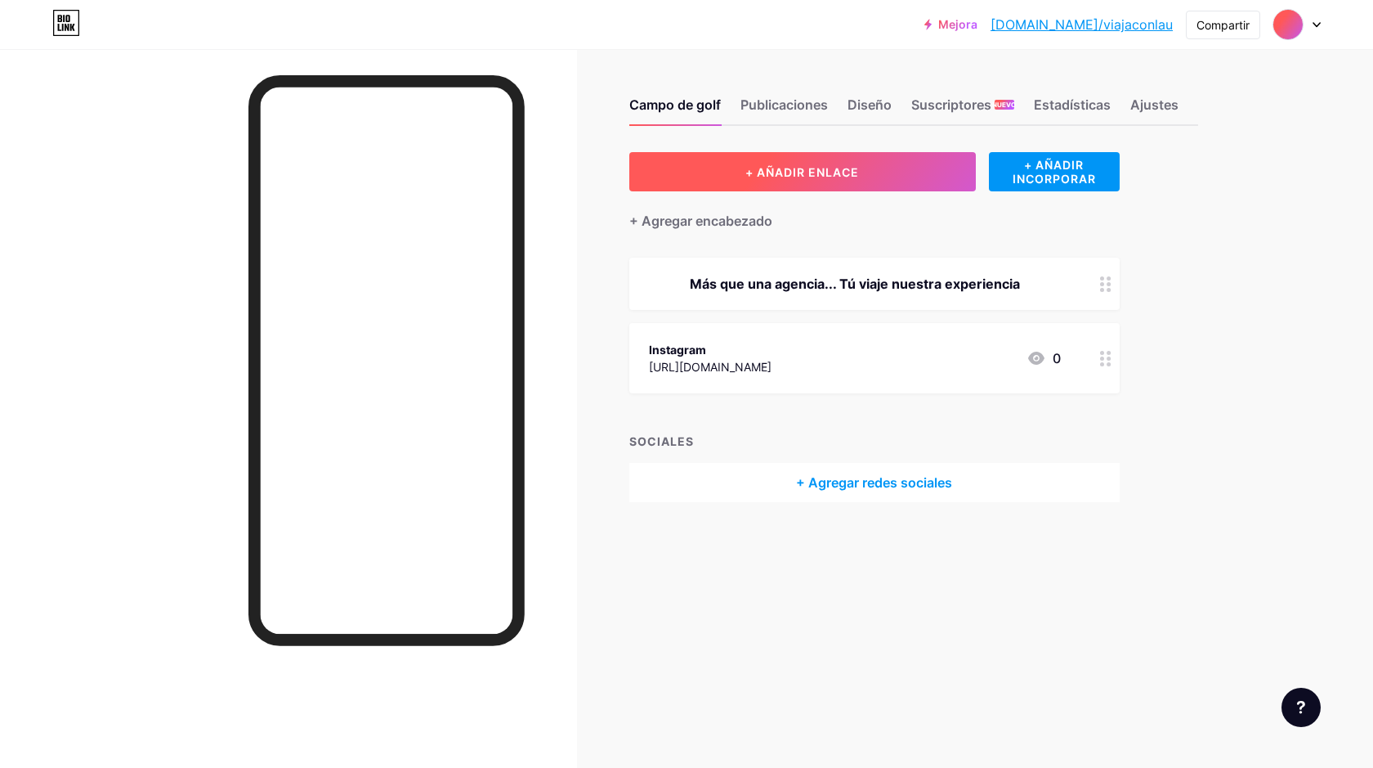
click at [871, 174] on button "+ AÑADIR ENLACE" at bounding box center [802, 171] width 347 height 39
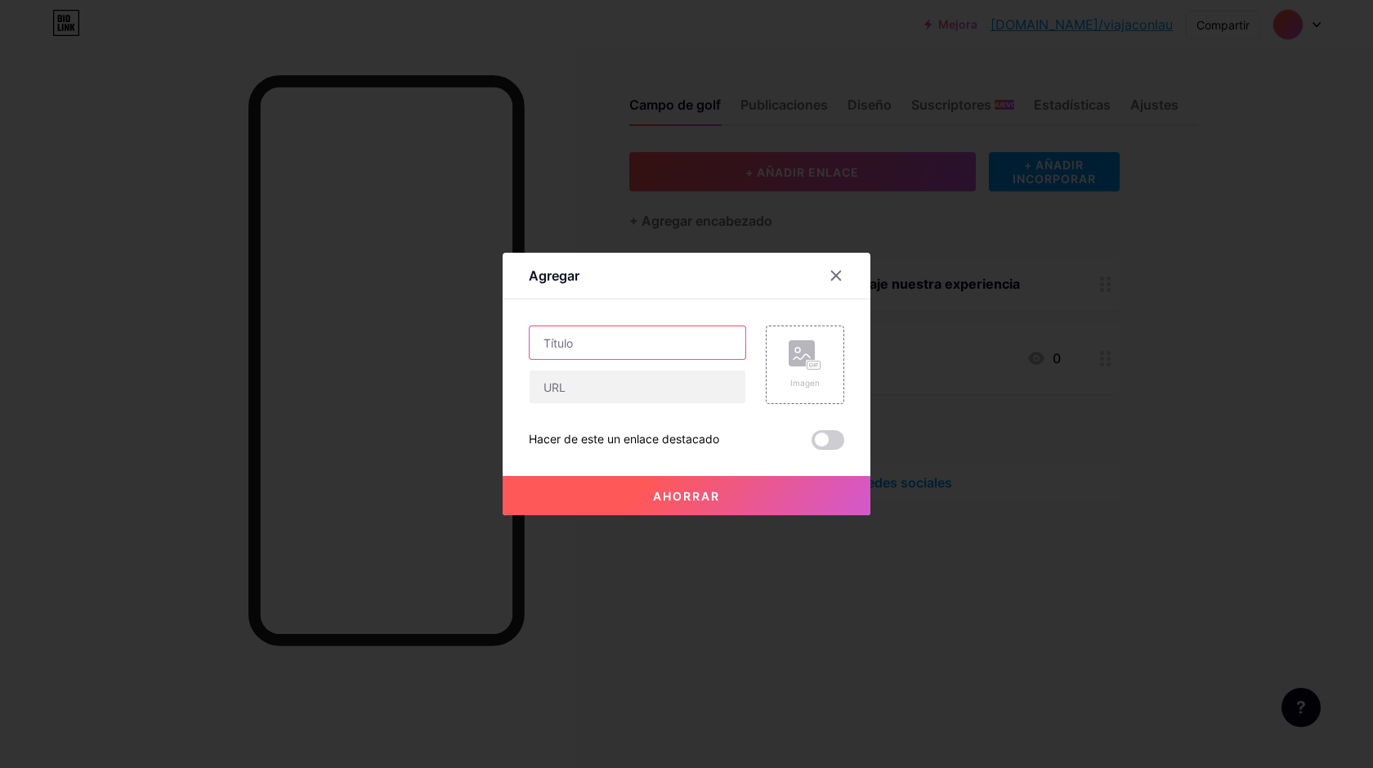
click at [607, 342] on input "text" at bounding box center [638, 342] width 216 height 33
type input "Facebook"
click at [597, 391] on input "text" at bounding box center [638, 386] width 216 height 33
click at [182, 181] on div at bounding box center [686, 384] width 1373 height 768
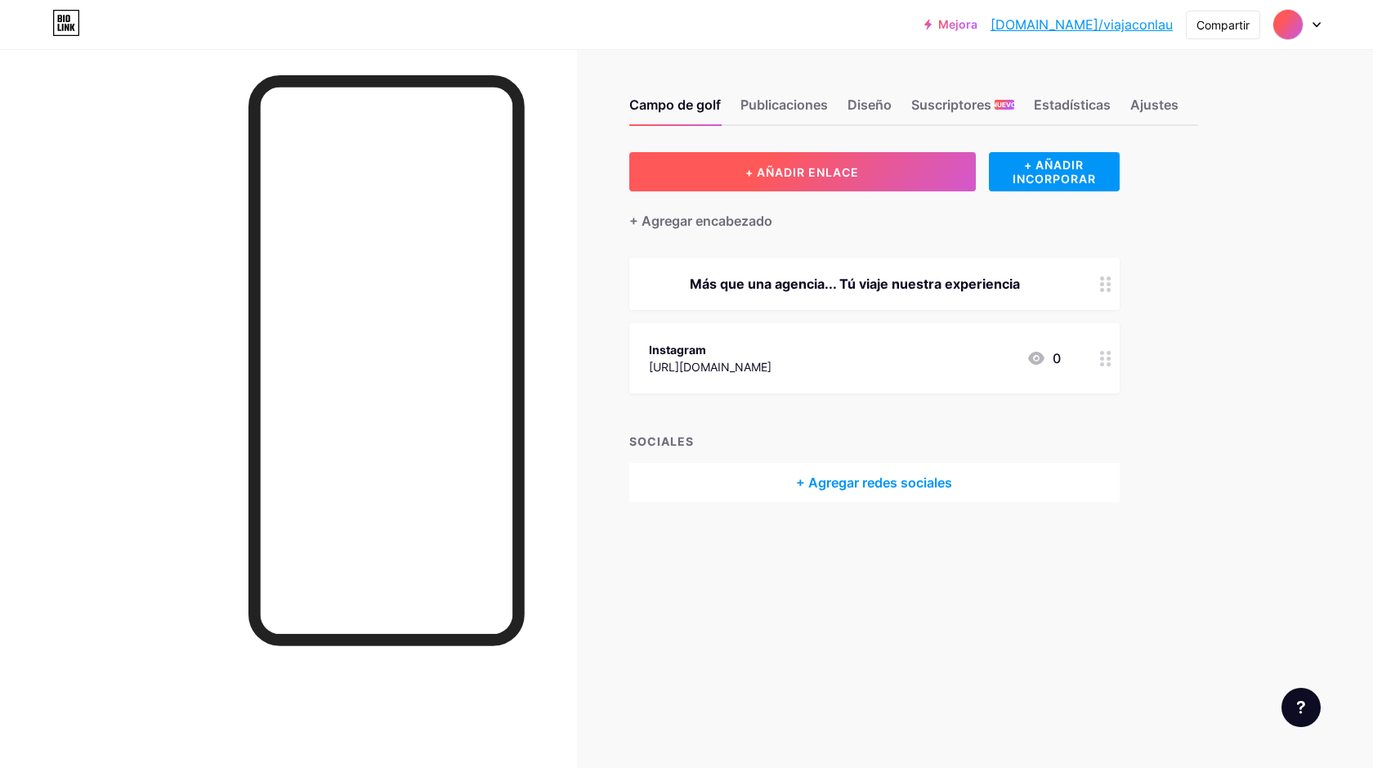
click at [791, 175] on font "+ AÑADIR ENLACE" at bounding box center [803, 172] width 114 height 14
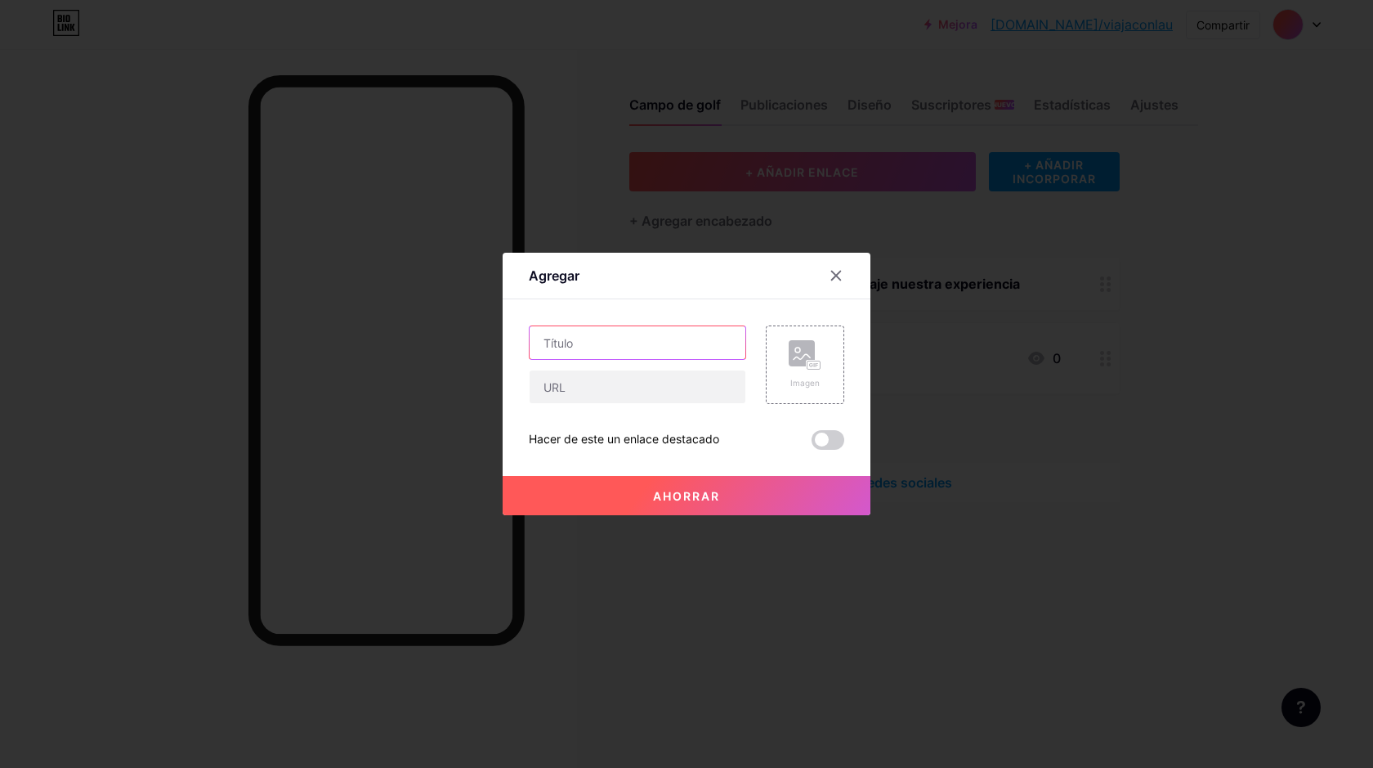
click at [620, 348] on input "text" at bounding box center [638, 342] width 216 height 33
type input "Facebook"
click at [630, 384] on input "text" at bounding box center [638, 386] width 216 height 33
paste input "[URL][DOMAIN_NAME]"
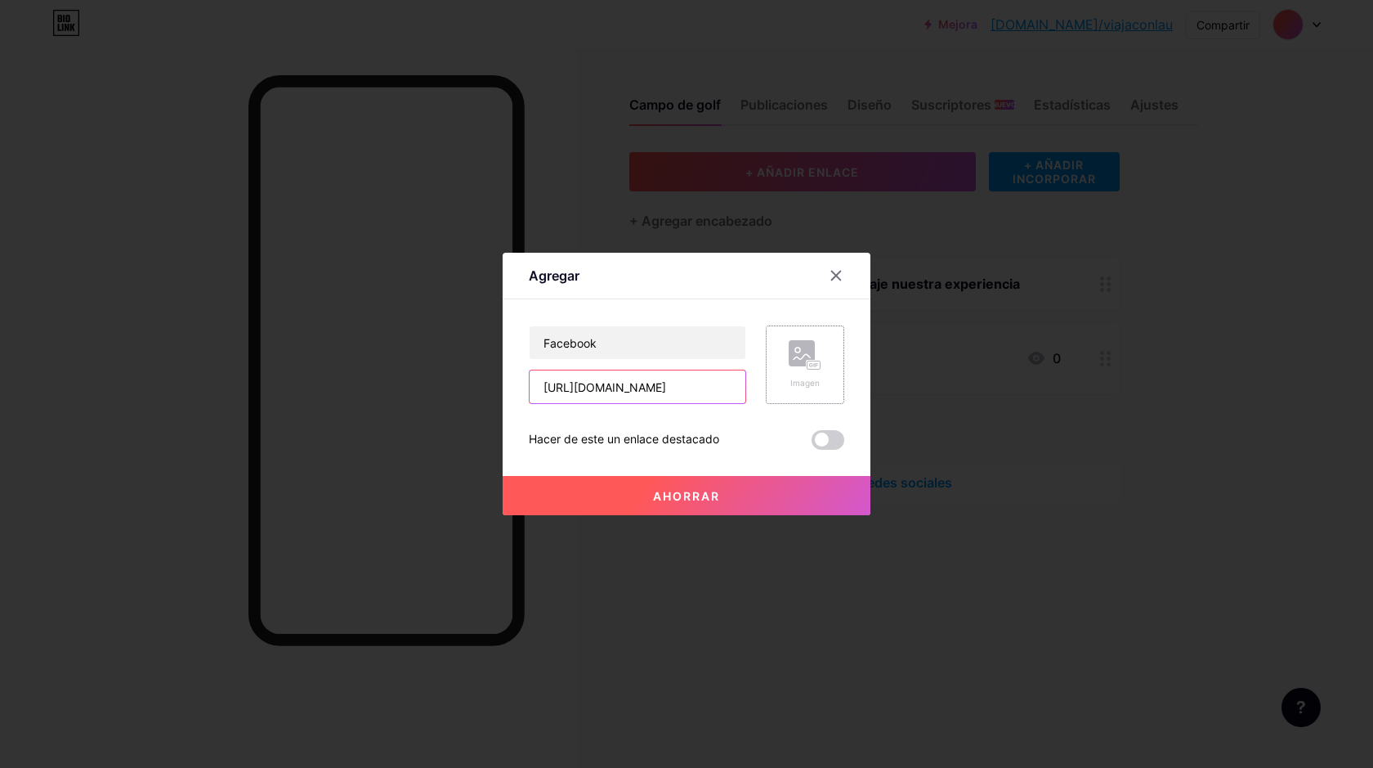
type input "[URL][DOMAIN_NAME]"
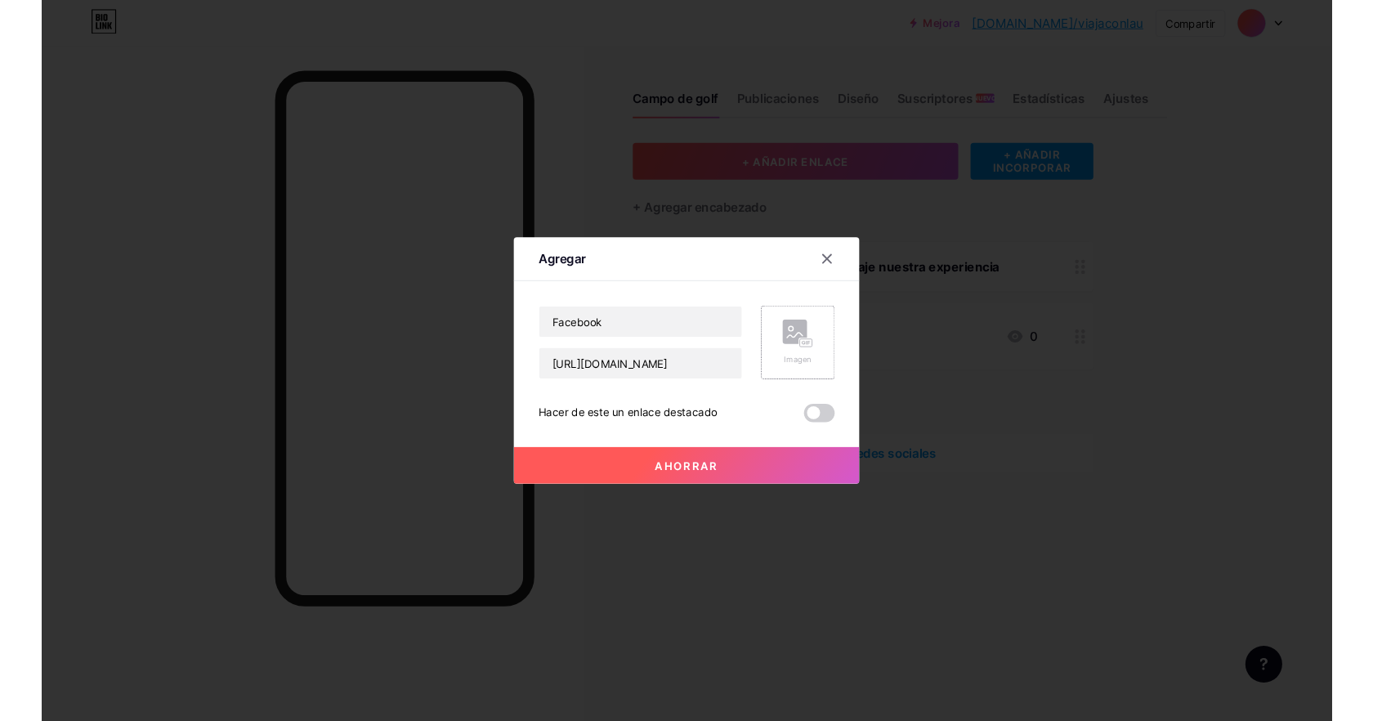
scroll to position [0, 0]
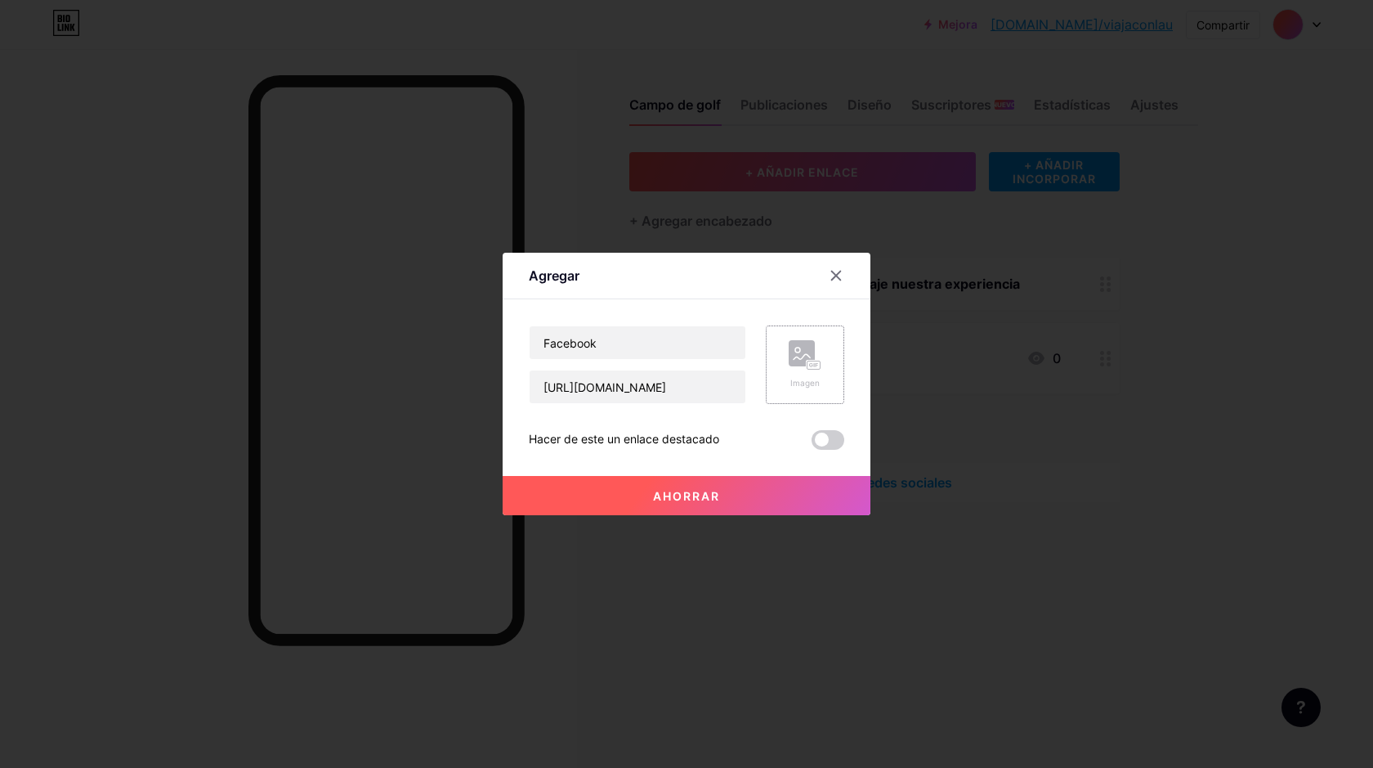
click at [808, 367] on rect at bounding box center [814, 365] width 13 height 8
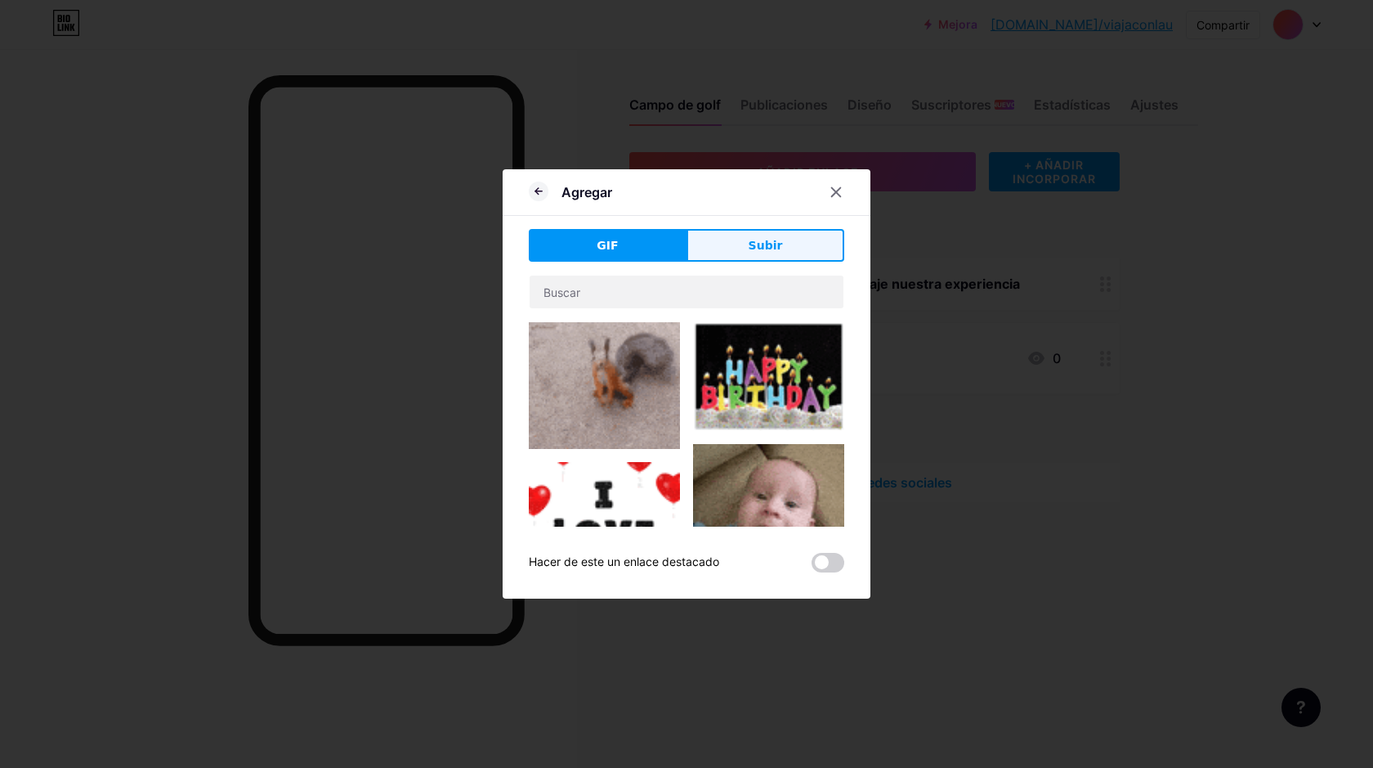
click at [755, 243] on font "Subir" at bounding box center [766, 245] width 34 height 13
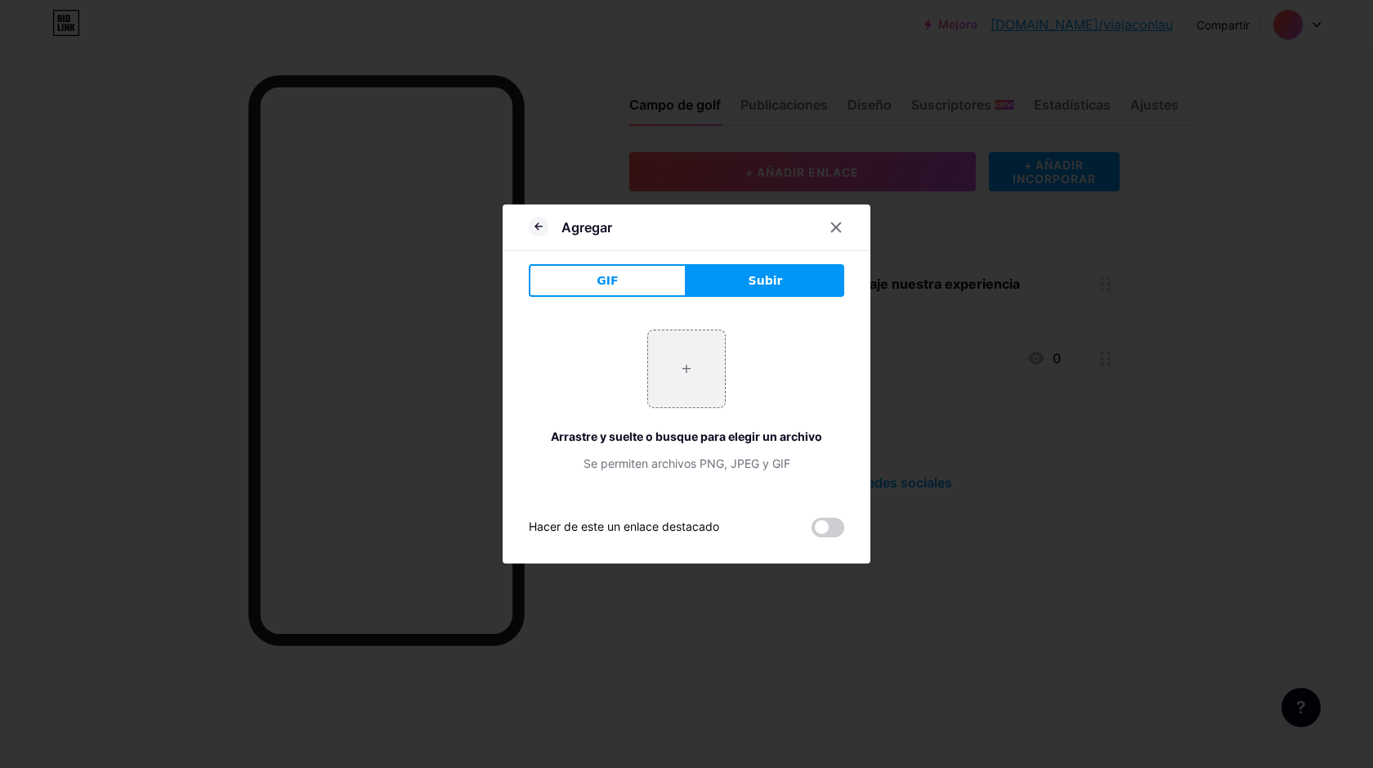
click at [530, 226] on icon at bounding box center [539, 227] width 20 height 20
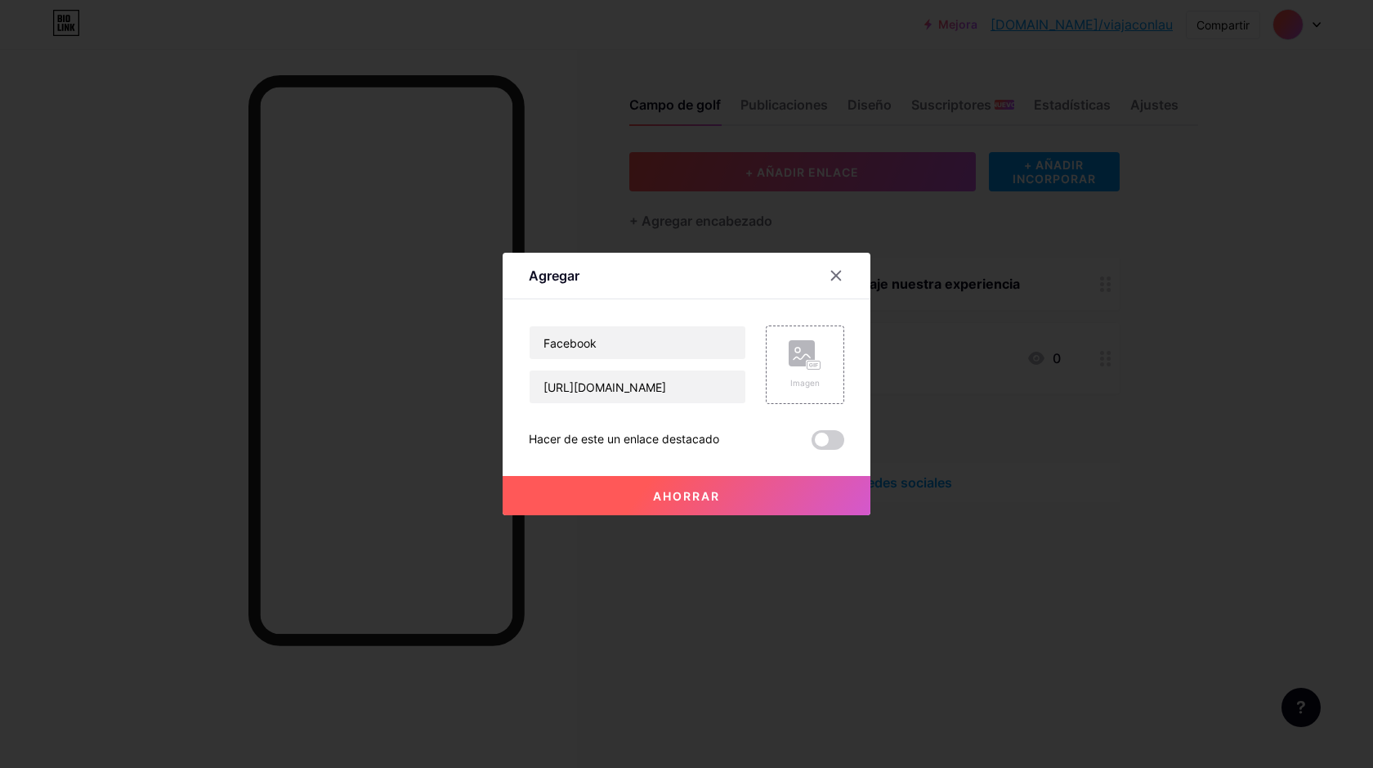
click at [679, 493] on font "Ahorrar" at bounding box center [686, 496] width 67 height 14
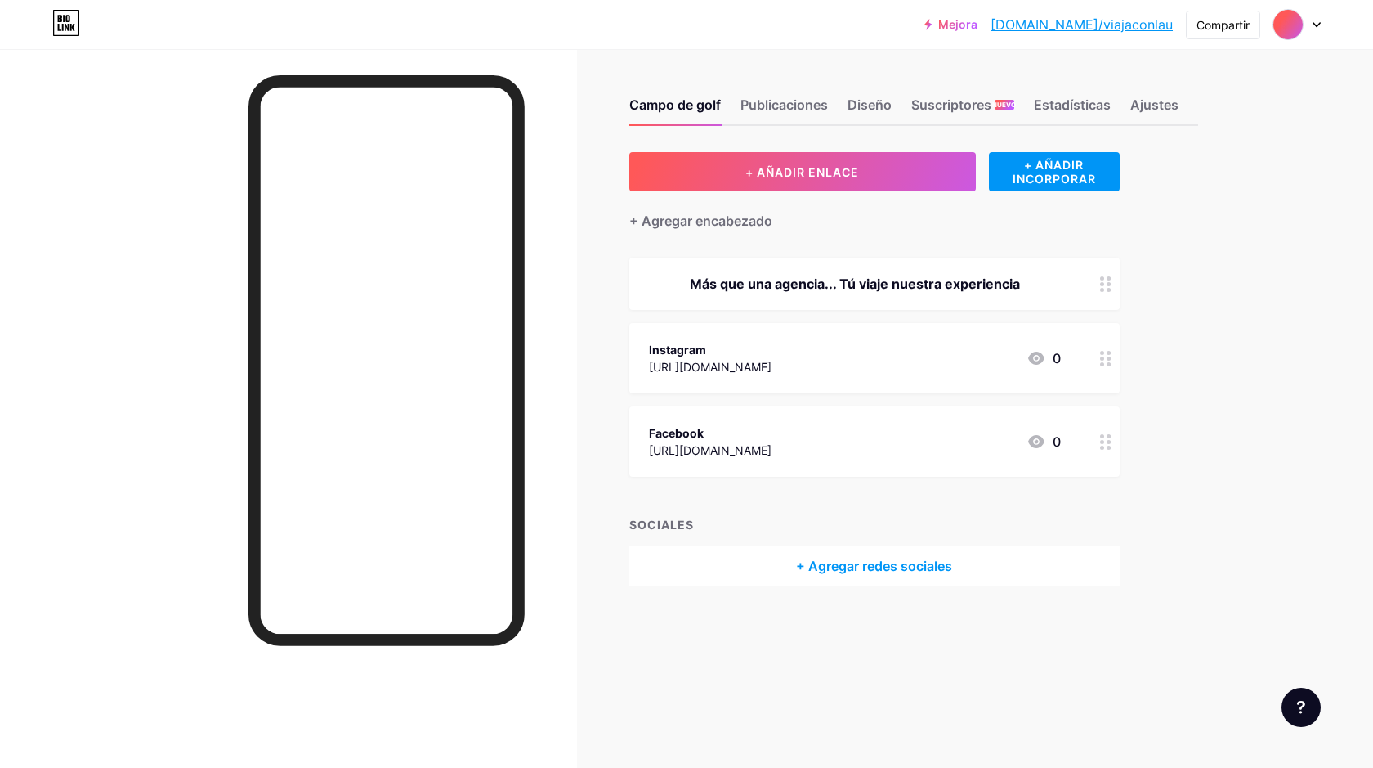
click at [1317, 25] on icon at bounding box center [1317, 25] width 7 height 4
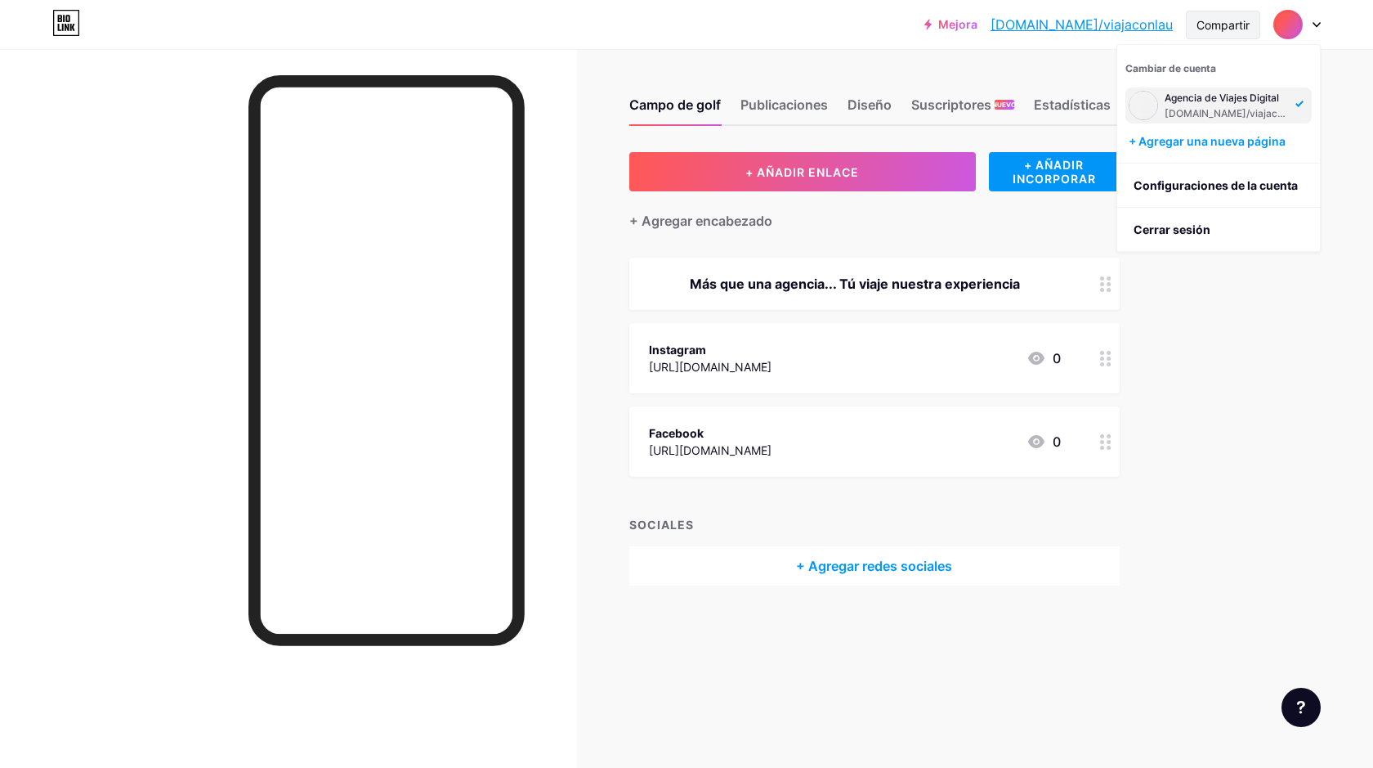
click at [1225, 23] on font "Compartir" at bounding box center [1223, 25] width 53 height 14
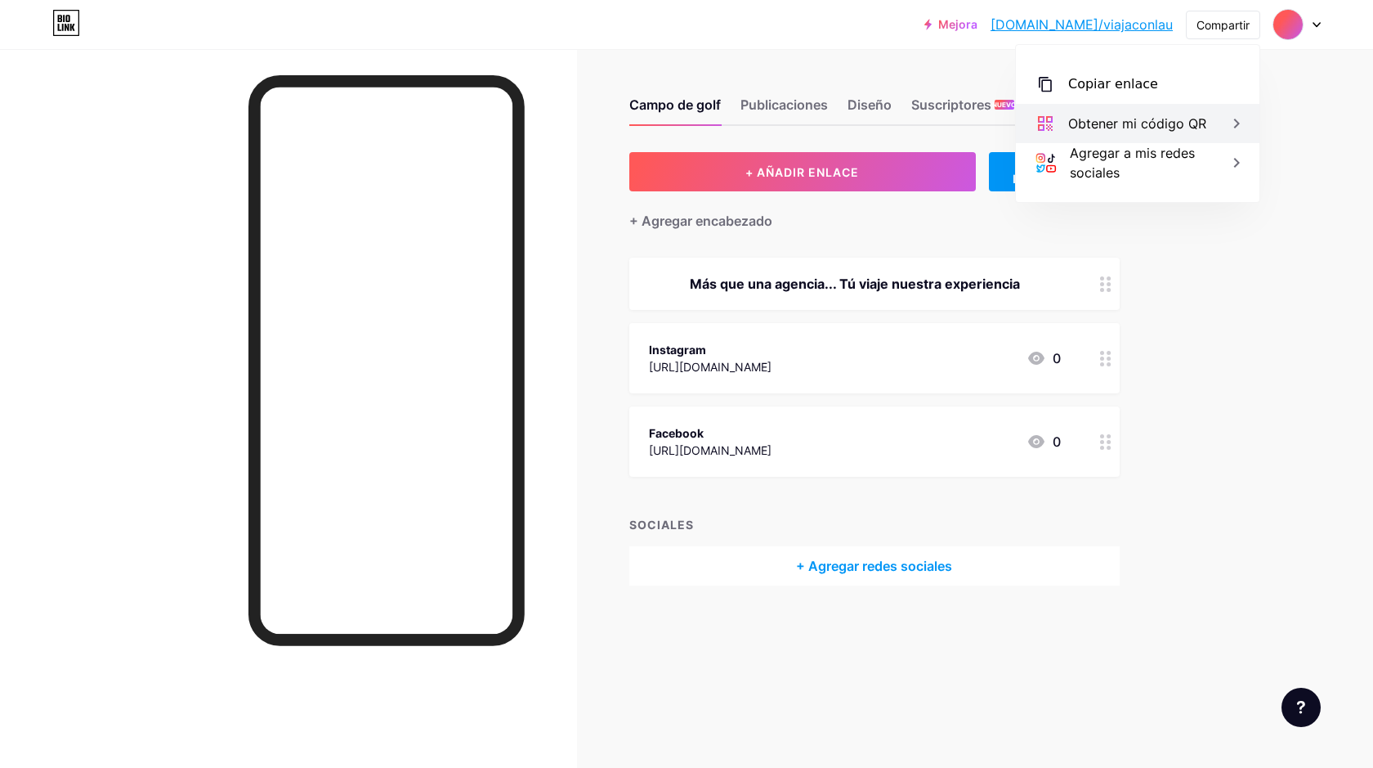
click at [1198, 119] on font "Obtener mi código QR" at bounding box center [1137, 123] width 138 height 16
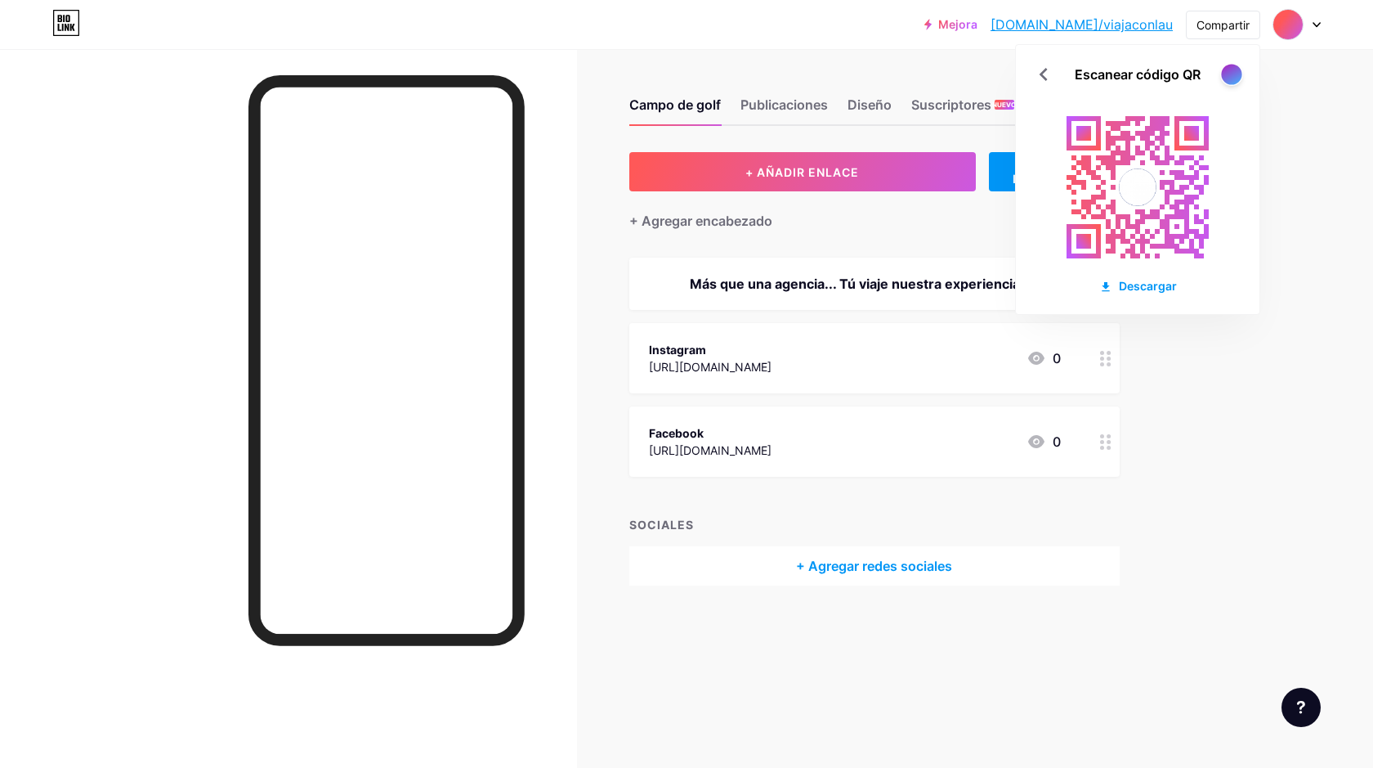
click at [1231, 72] on div at bounding box center [1231, 74] width 20 height 20
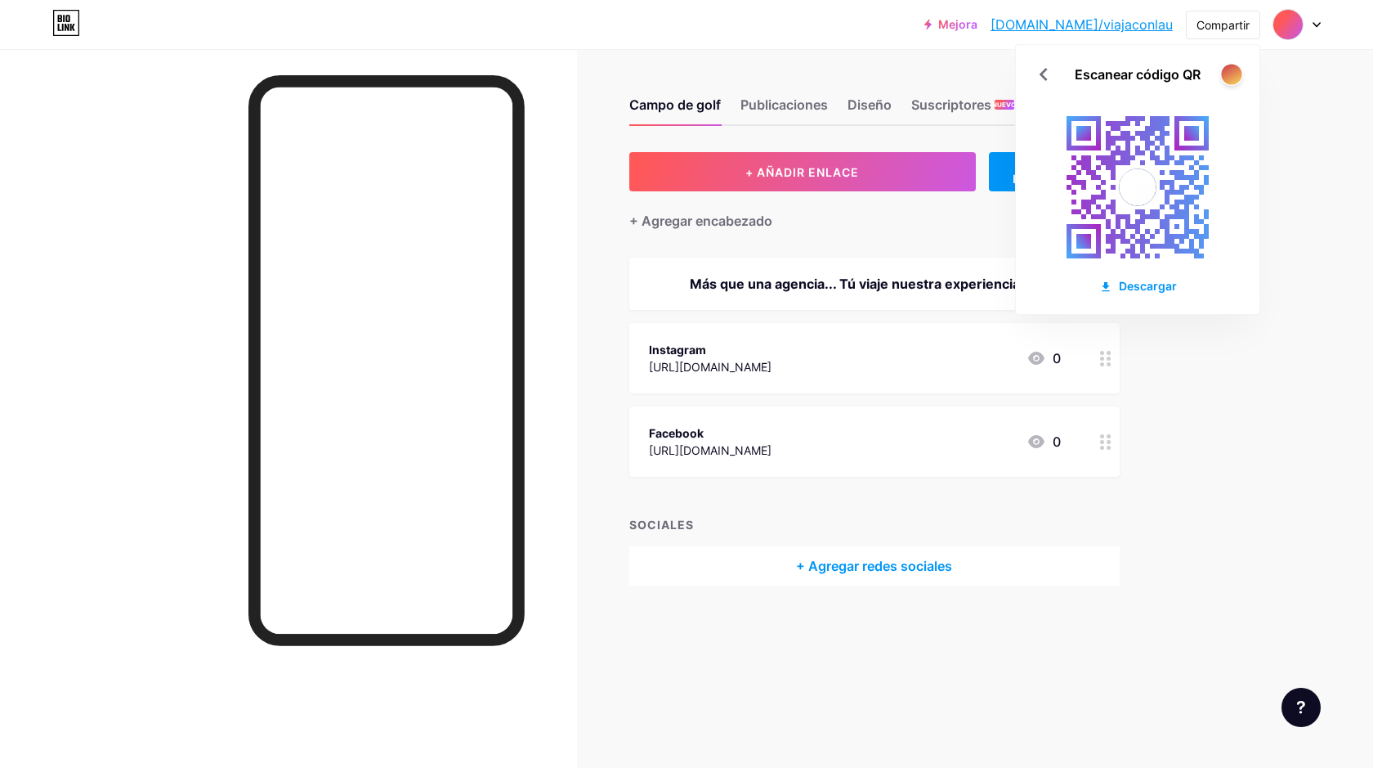
click at [1231, 72] on div at bounding box center [1231, 74] width 20 height 20
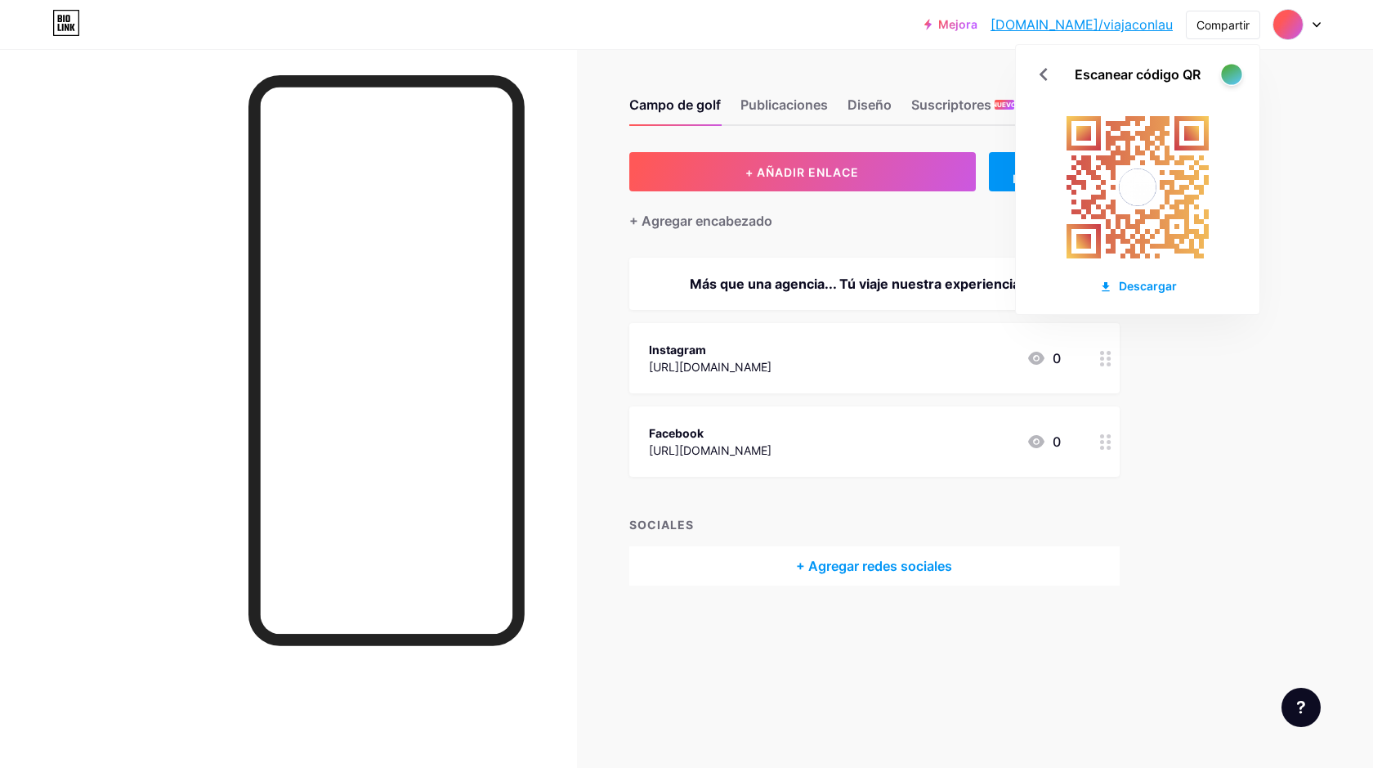
click at [1231, 72] on div at bounding box center [1231, 74] width 20 height 20
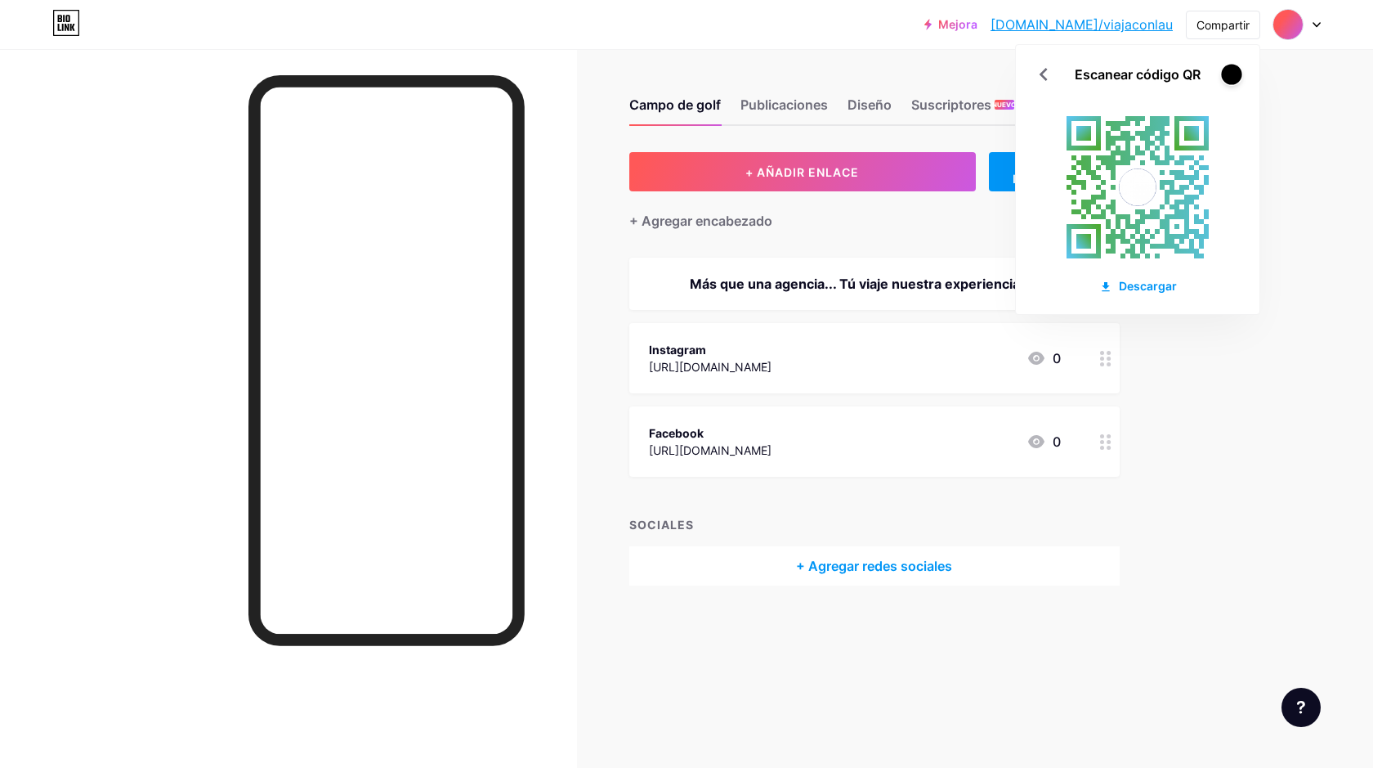
click at [1231, 73] on div at bounding box center [1231, 74] width 20 height 20
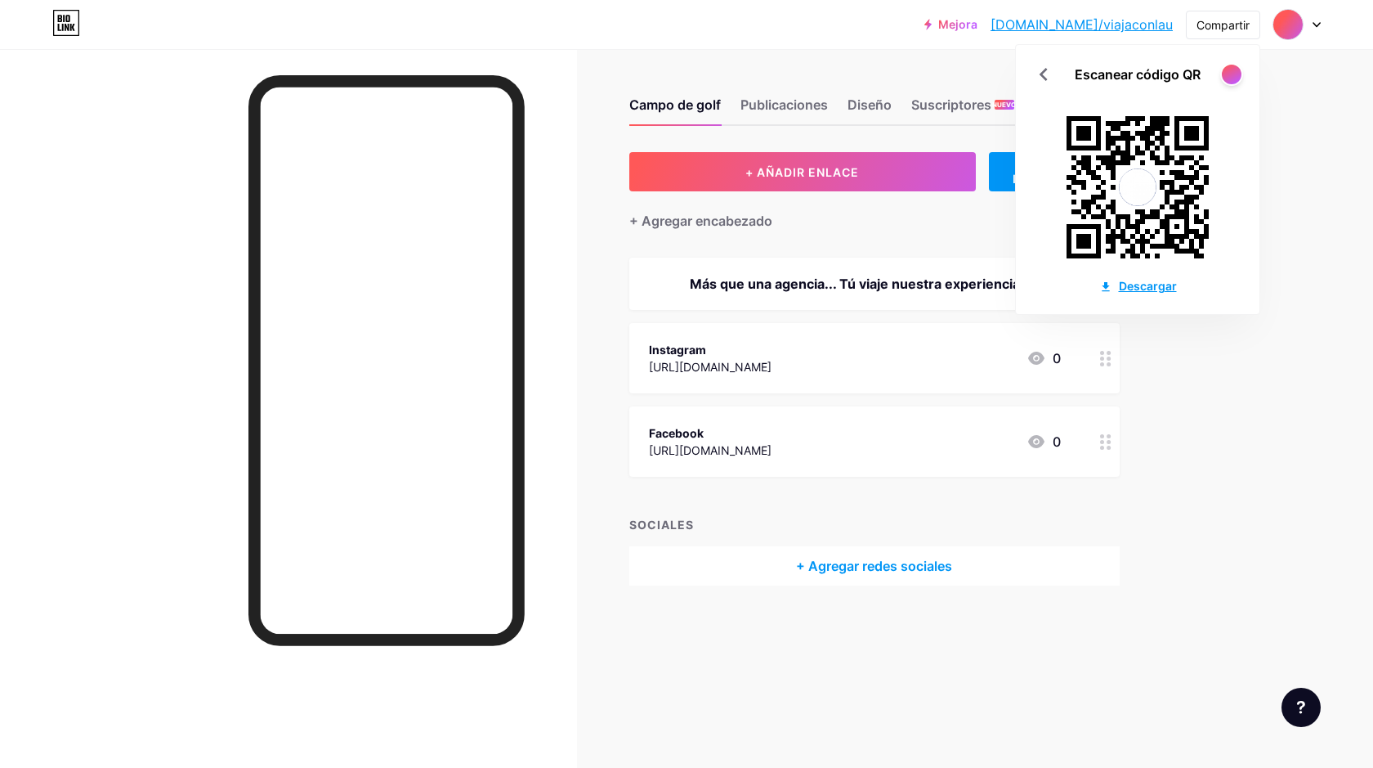
click at [1143, 283] on font "Descargar" at bounding box center [1148, 286] width 58 height 14
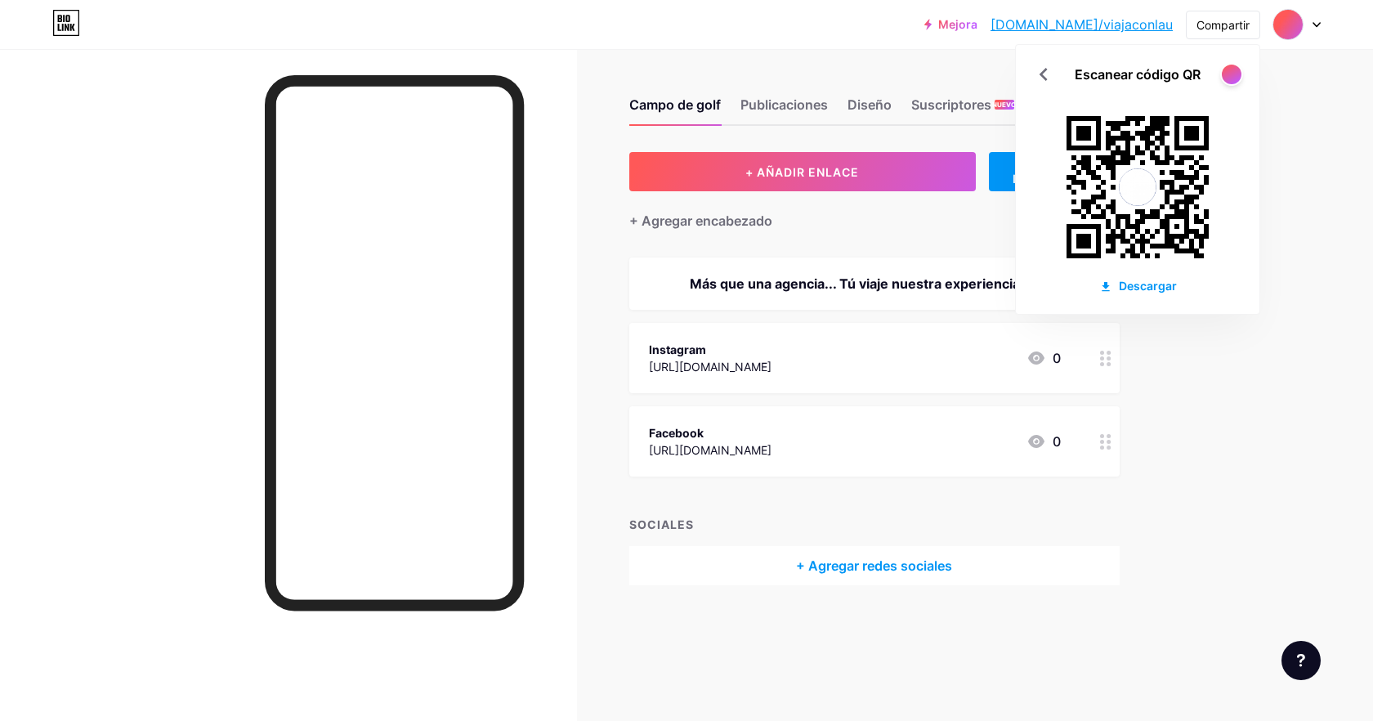
click at [1297, 148] on div "Mejora [DOMAIN_NAME]/viajac... [DOMAIN_NAME]/viajaconlau Compartir Escanear cód…" at bounding box center [686, 360] width 1373 height 721
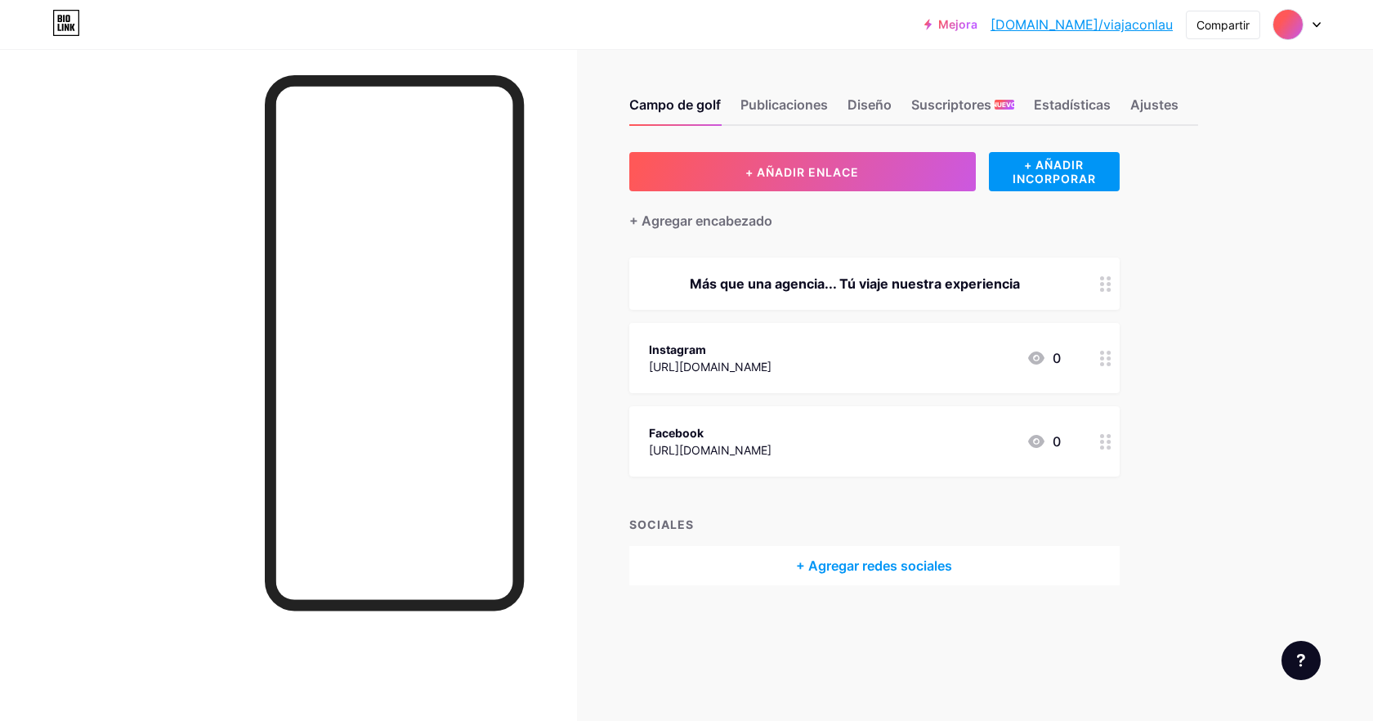
click at [1314, 30] on div at bounding box center [1297, 24] width 47 height 29
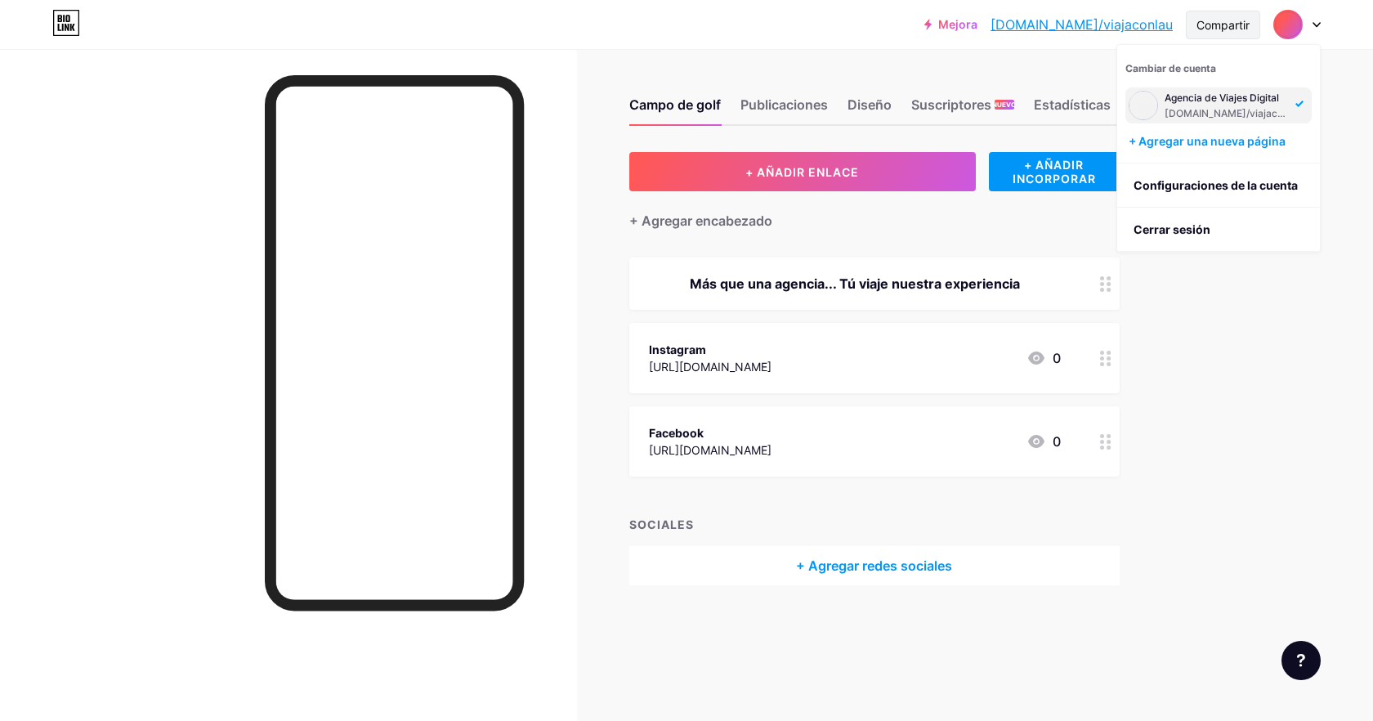
click at [1247, 23] on font "Compartir" at bounding box center [1223, 25] width 53 height 14
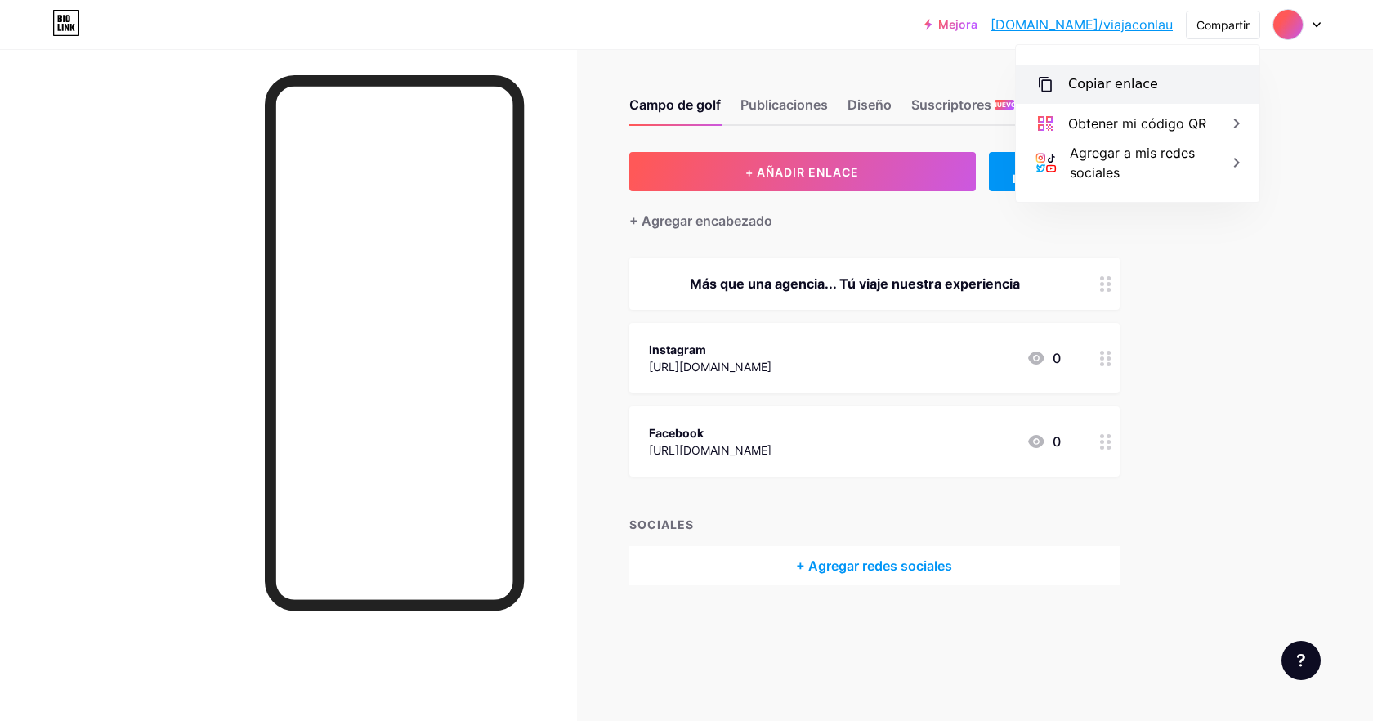
click at [1104, 87] on font "Copiar enlace" at bounding box center [1113, 84] width 90 height 16
